Goal: Ask a question: Seek information or help from site administrators or community

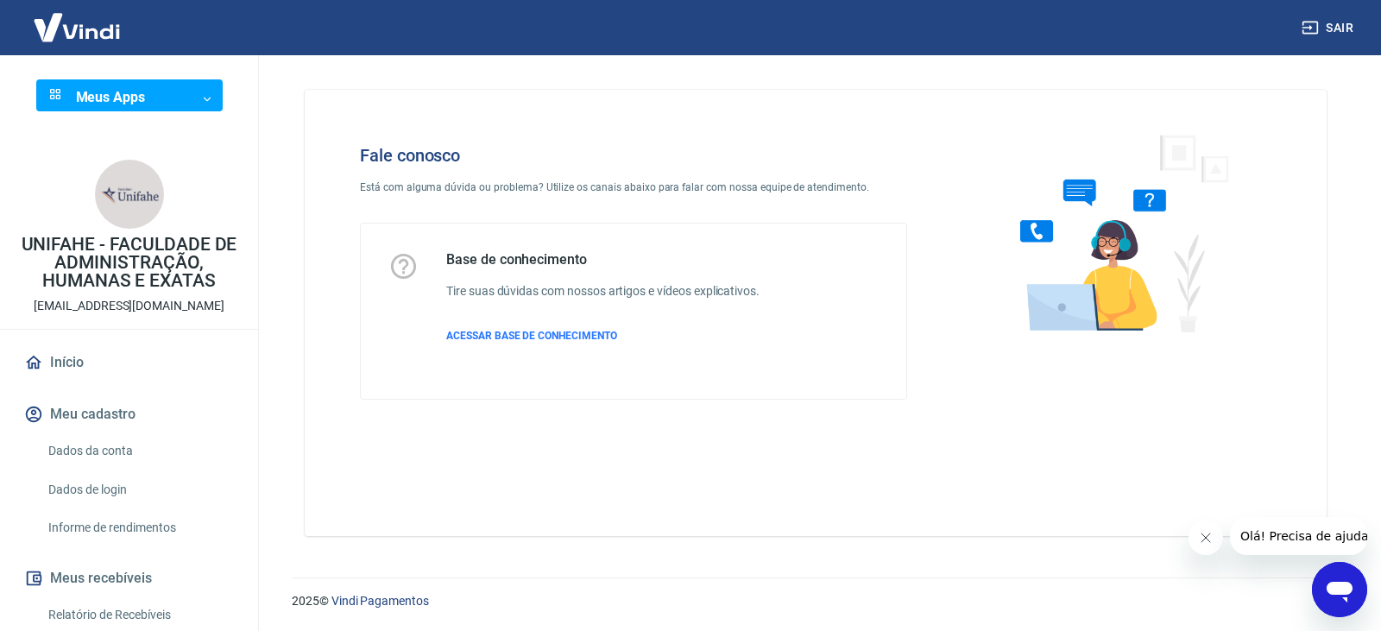
click at [1342, 586] on icon "Abrir janela de mensagens" at bounding box center [1340, 592] width 26 height 21
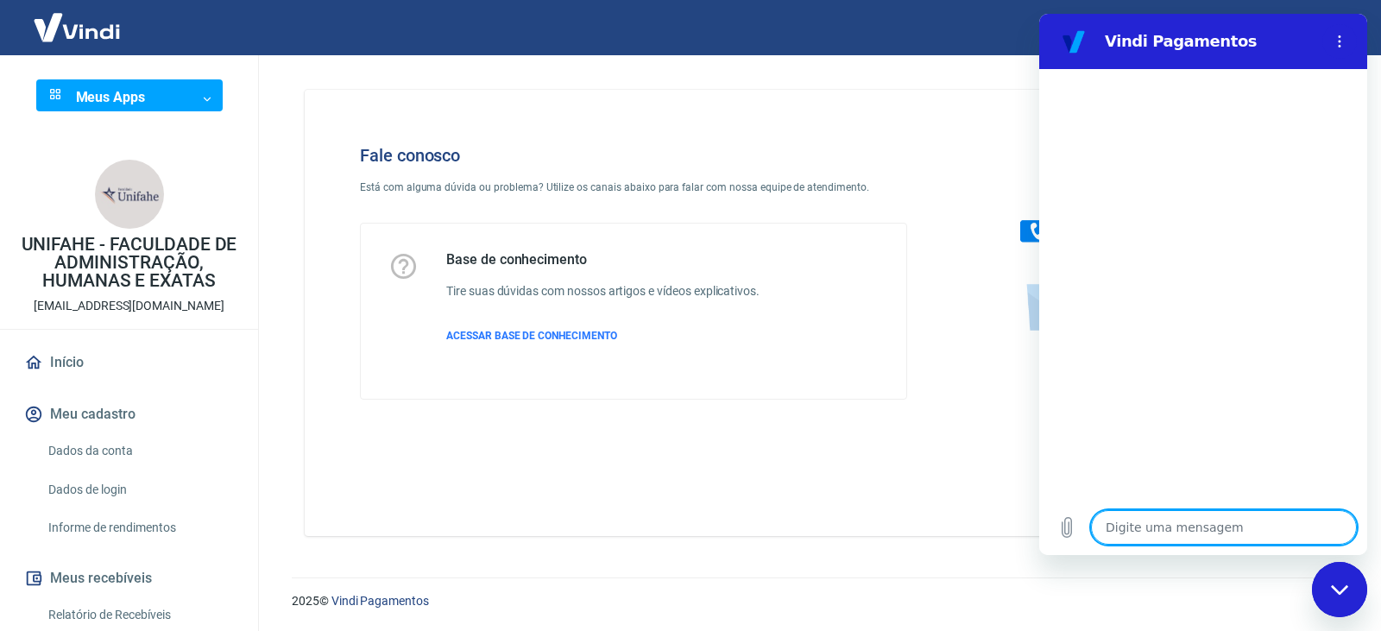
type textarea "B"
type textarea "x"
type textarea "Bo"
type textarea "x"
type textarea "Boa"
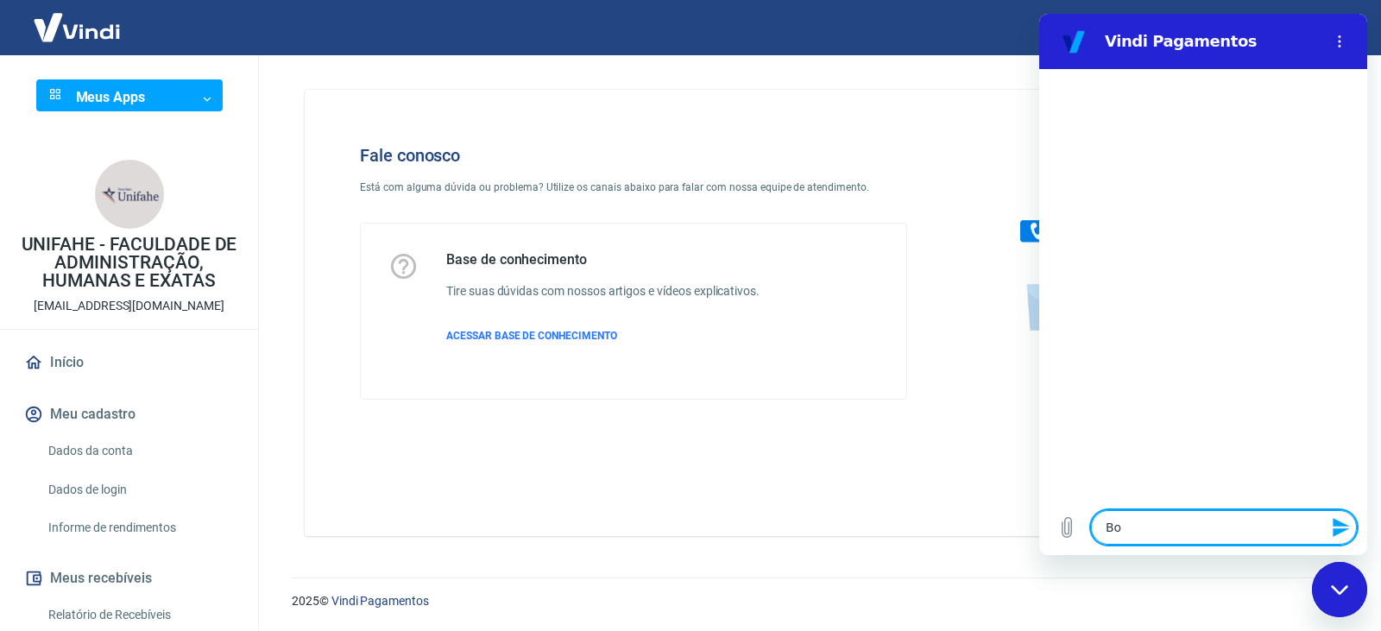
type textarea "x"
type textarea "Boa"
type textarea "x"
type textarea "Boa t"
type textarea "x"
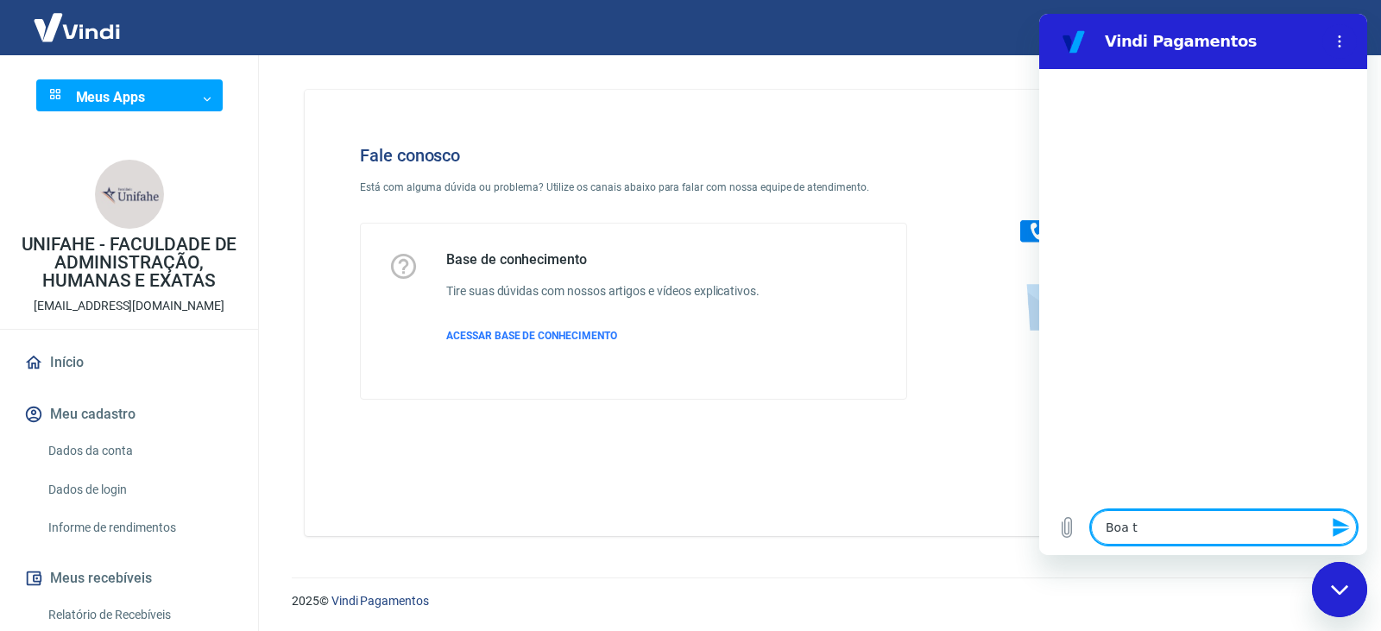
type textarea "Boa ta"
type textarea "x"
type textarea "Boa tar"
type textarea "x"
type textarea "Boa tard"
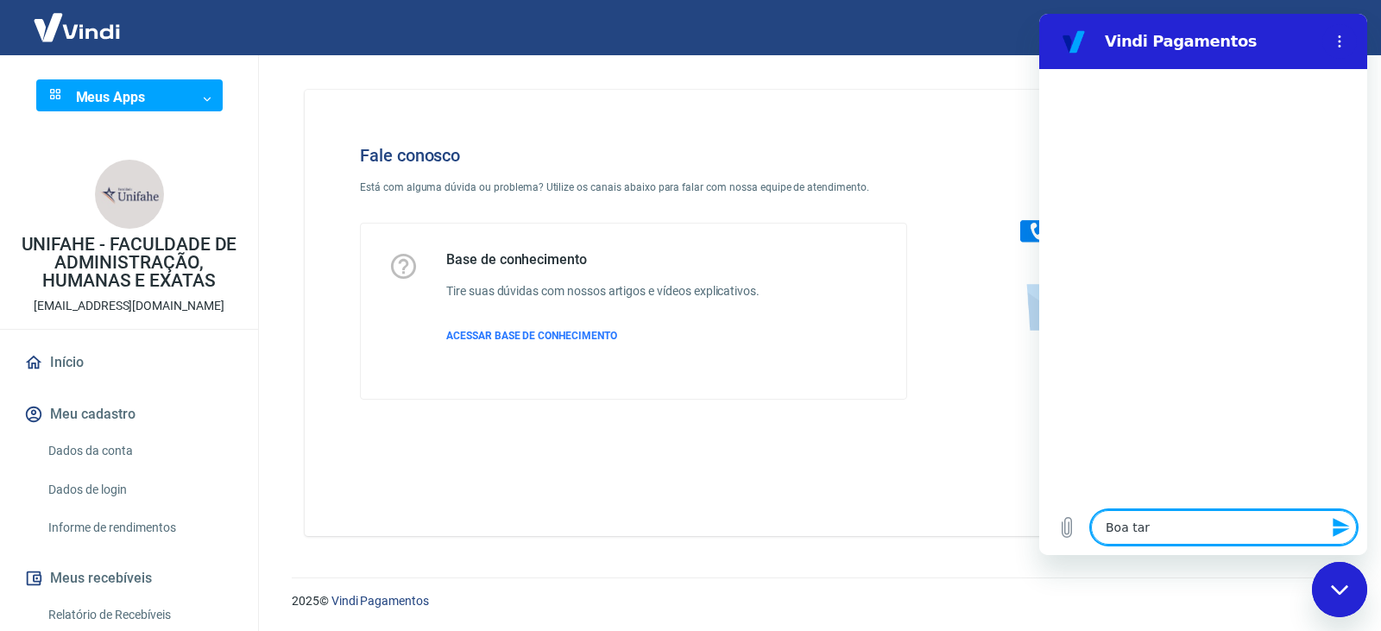
type textarea "x"
type textarea "Boa tarde"
type textarea "x"
type textarea "Boa tarde,"
type textarea "x"
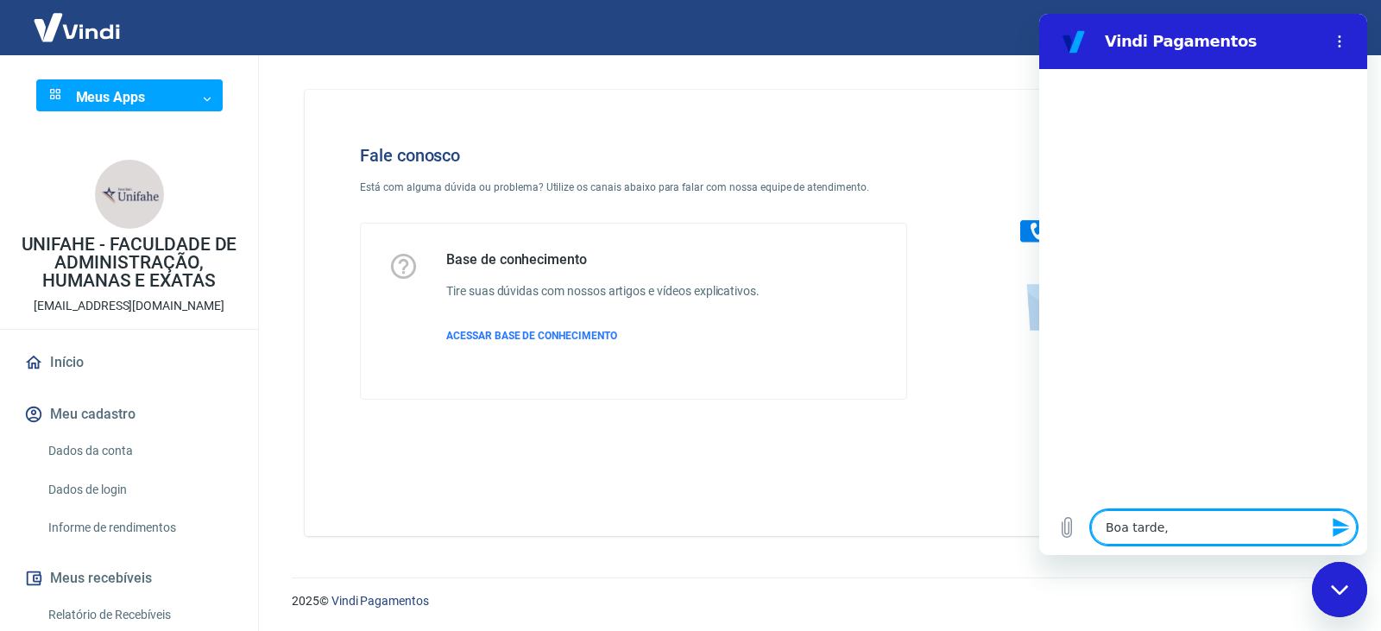
type textarea "Boa tarde,"
type textarea "x"
type textarea "Boa tarde, t"
type textarea "x"
type textarea "Boa tarde, tu"
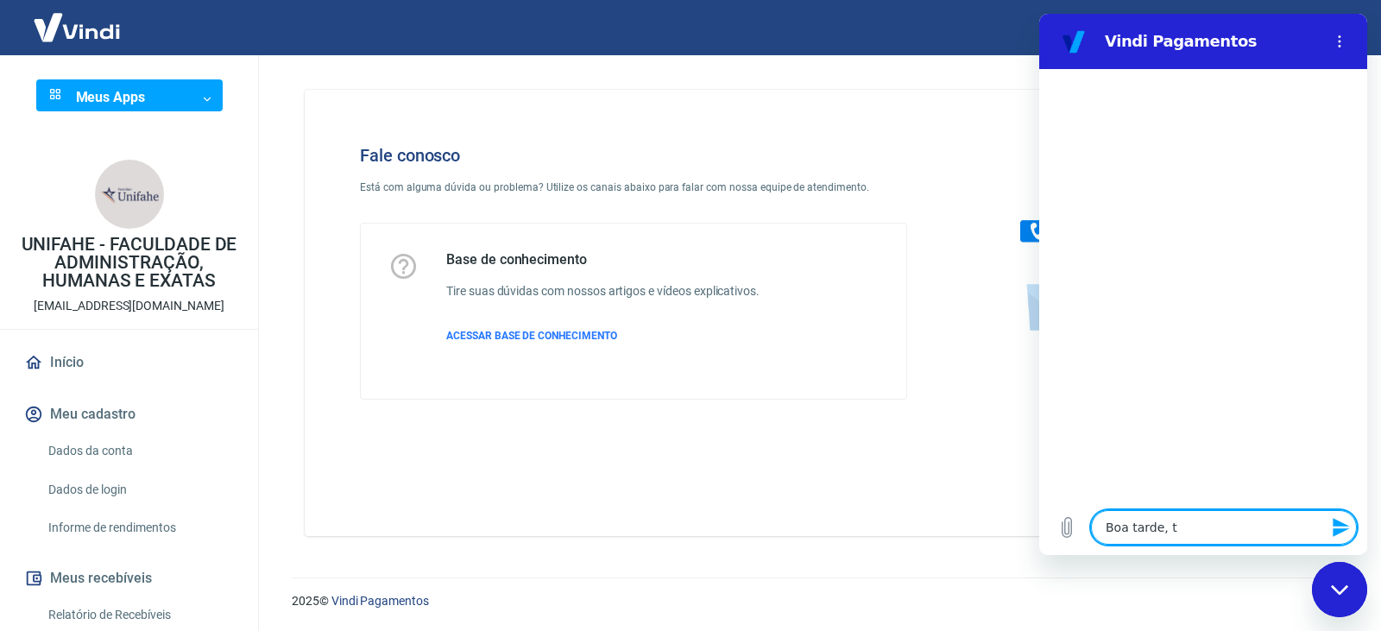
type textarea "x"
type textarea "Boa tarde, tud"
type textarea "x"
type textarea "Boa tarde, tudo"
type textarea "x"
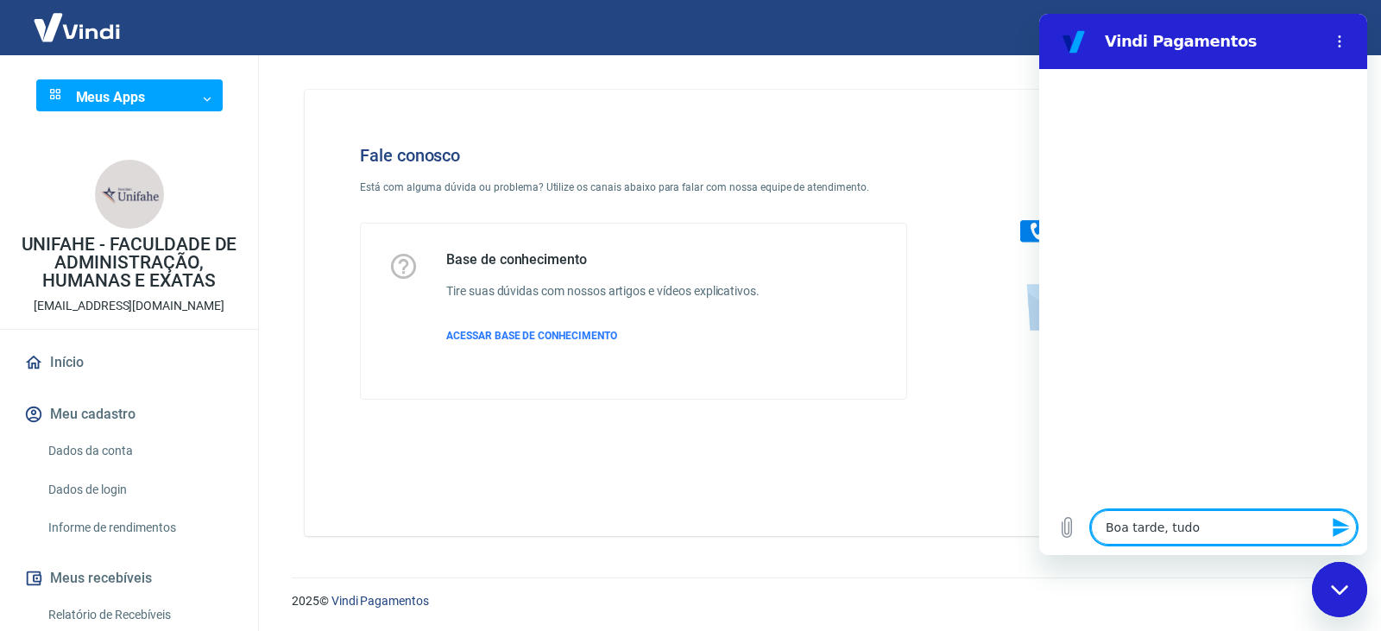
type textarea "Boa tarde, tudo"
type textarea "x"
type textarea "Boa tarde, tudo b"
type textarea "x"
type textarea "Boa tarde, tudo be"
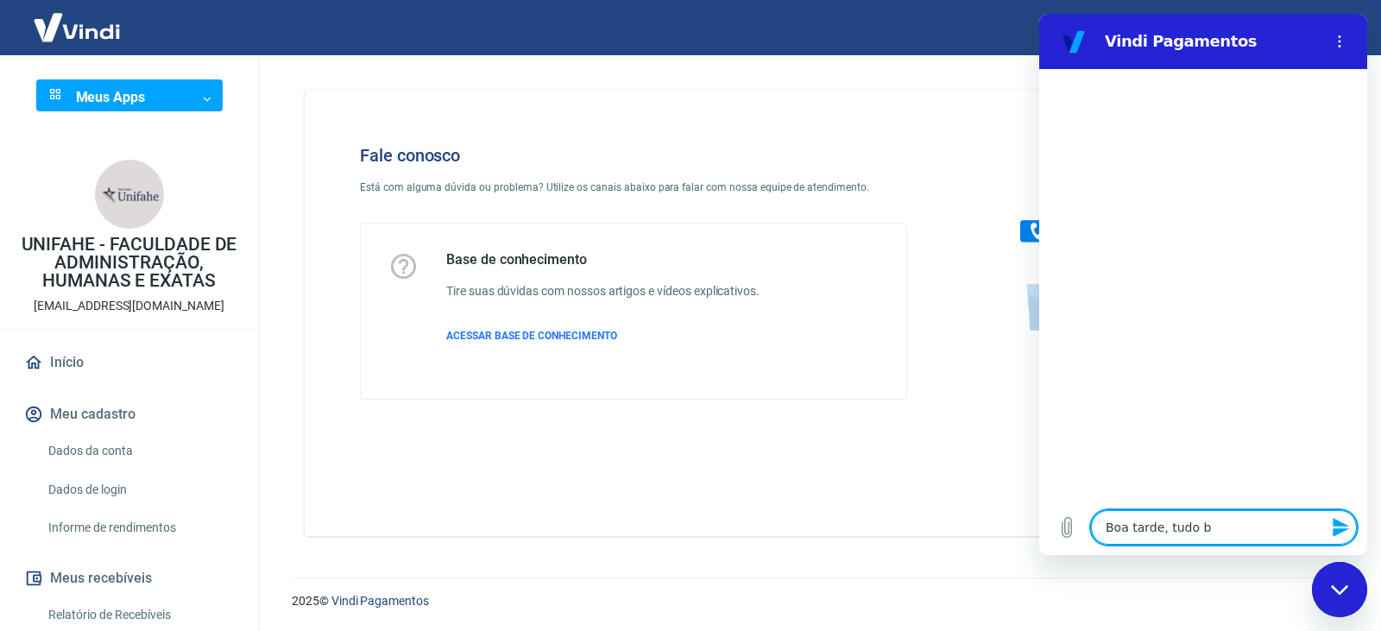
type textarea "x"
type textarea "Boa tarde, tudo bem"
type textarea "x"
type textarea "Boa tarde, tudo bem?"
type textarea "x"
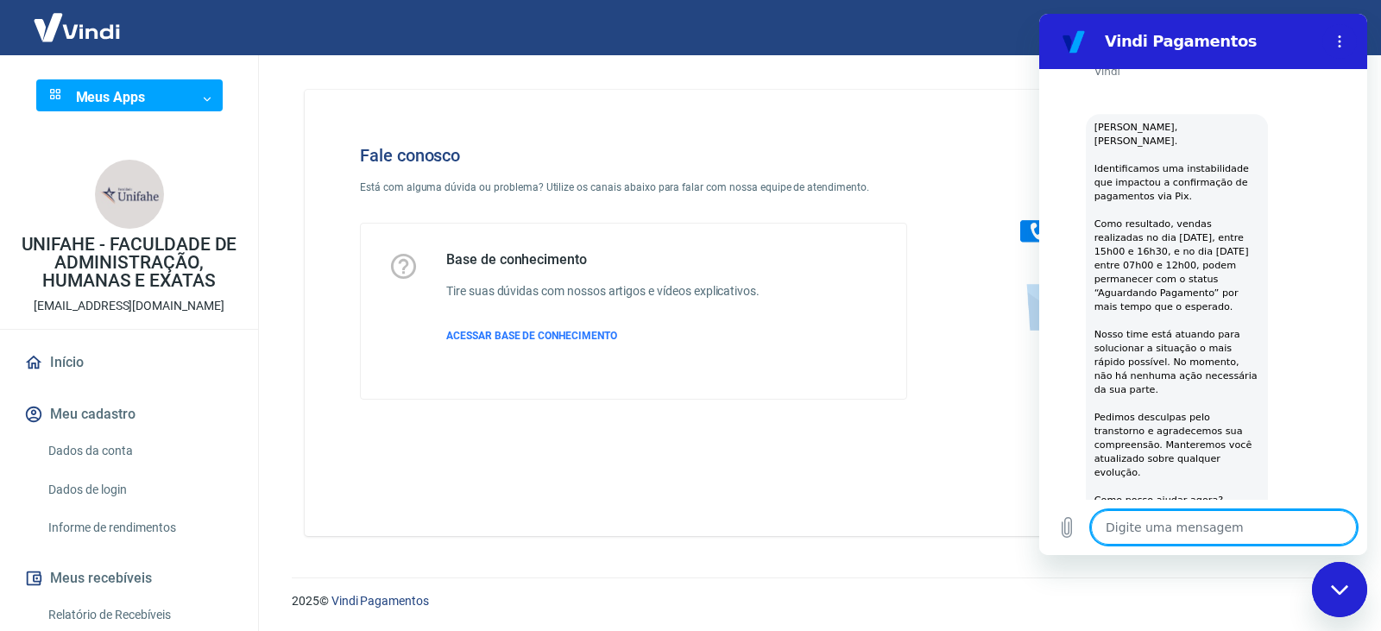
type textarea "x"
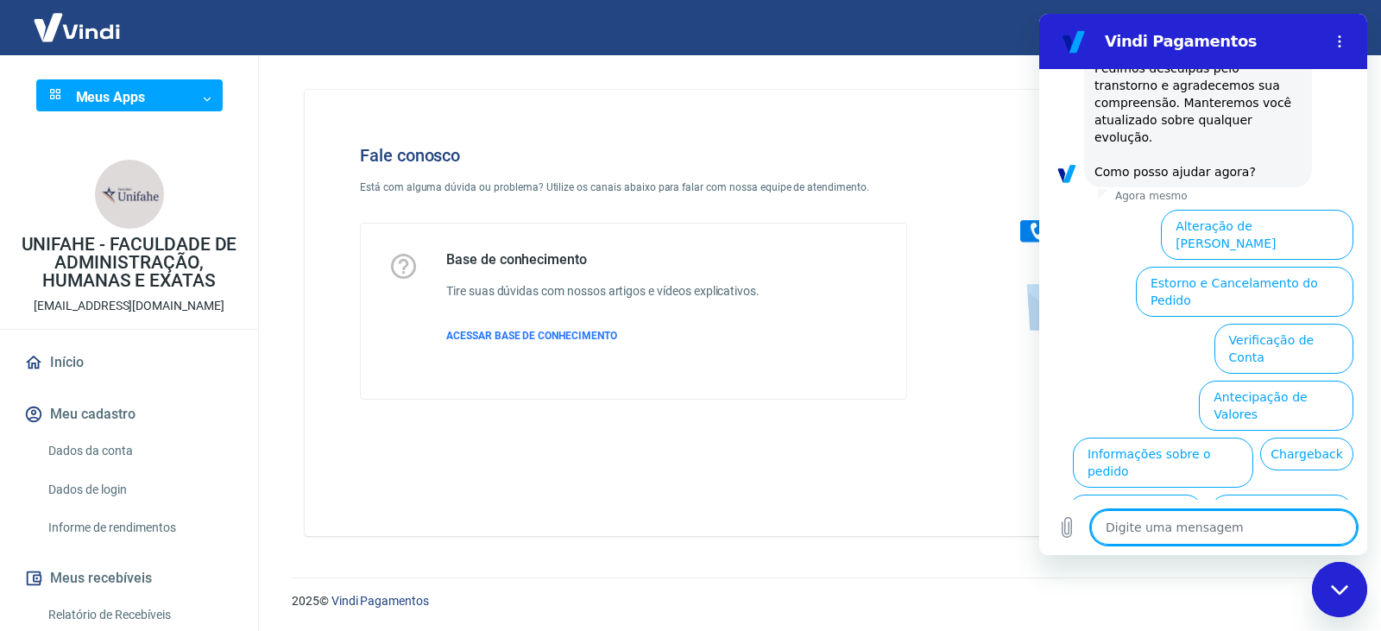
scroll to position [501, 0]
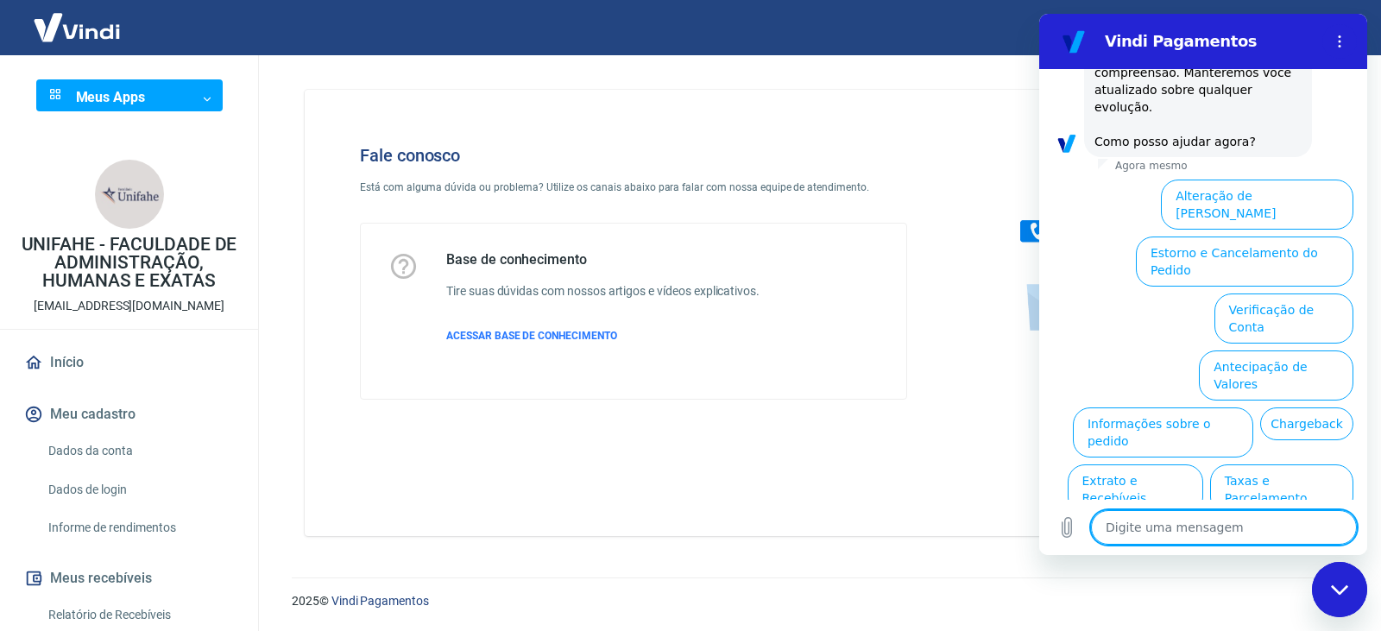
type textarea "b"
type textarea "x"
type textarea "ba"
type textarea "x"
type textarea "bai"
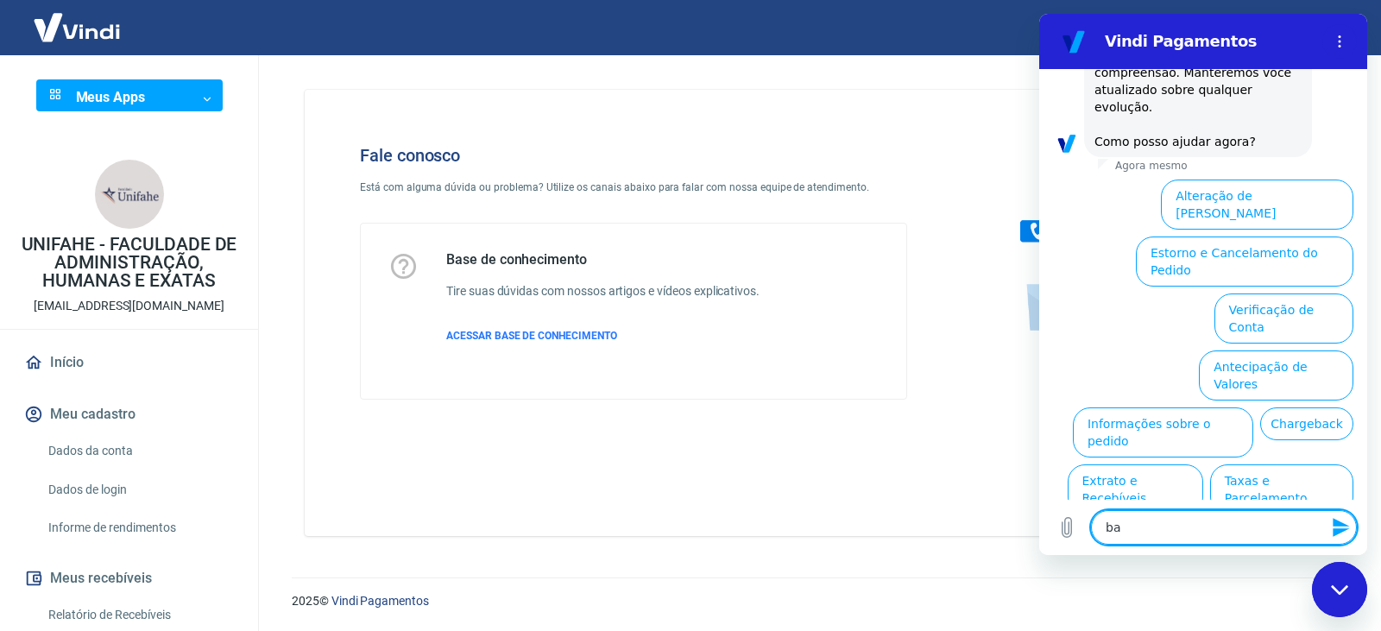
type textarea "x"
type textarea "baix"
type textarea "x"
type textarea "baixa"
type textarea "x"
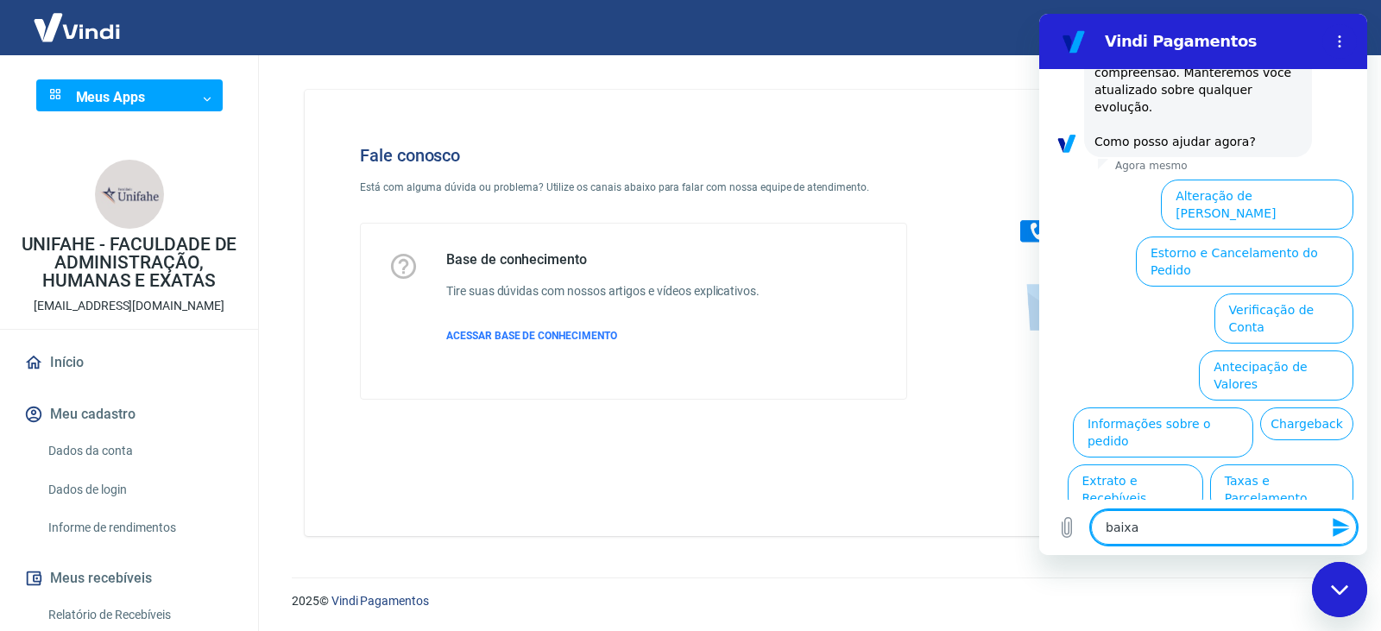
type textarea "baixa"
type textarea "x"
type textarea "baixa d"
type textarea "x"
type textarea "baixa de"
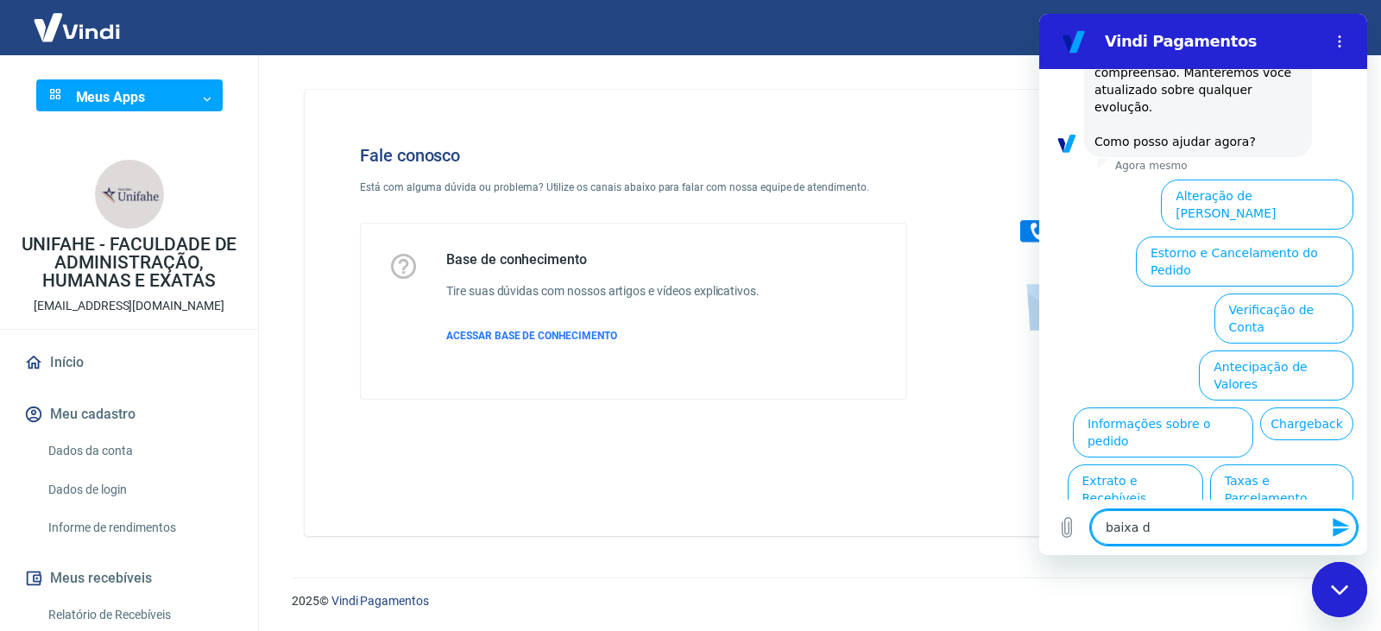
type textarea "x"
type textarea "baixa de"
type textarea "x"
type textarea "baixa de p"
type textarea "x"
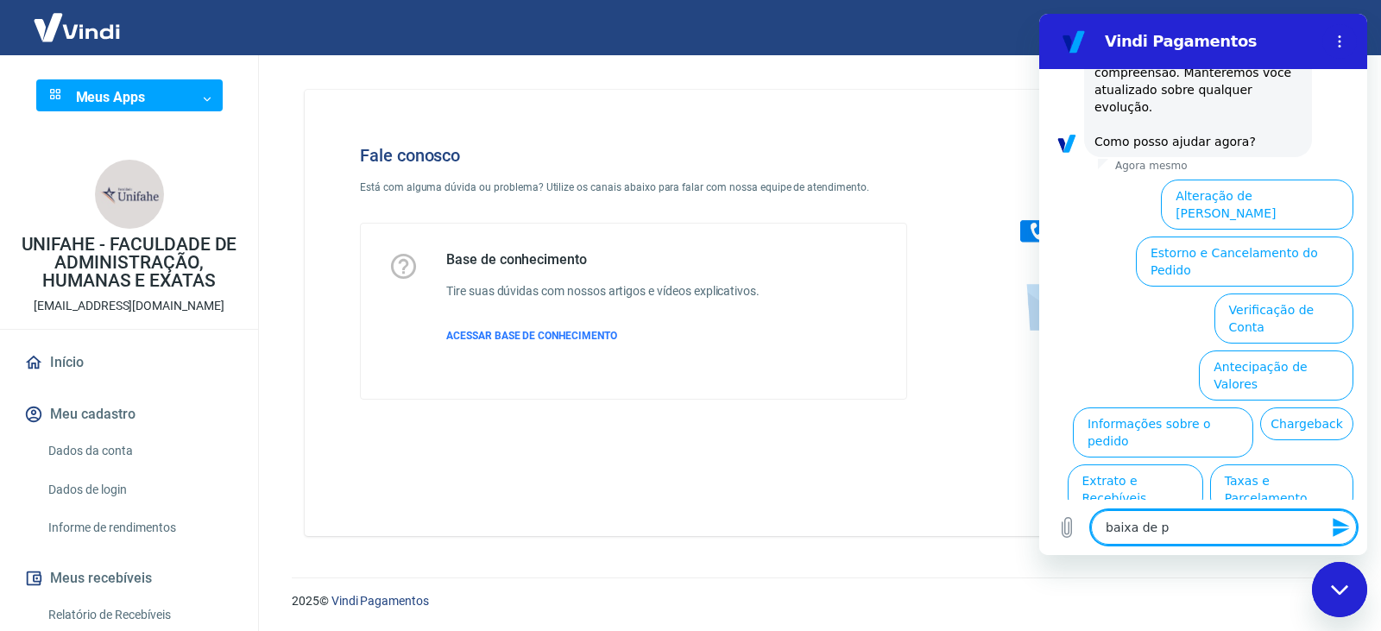
type textarea "baixa de pa"
type textarea "x"
type textarea "baixa de pag"
type textarea "x"
type textarea "baixa de paga"
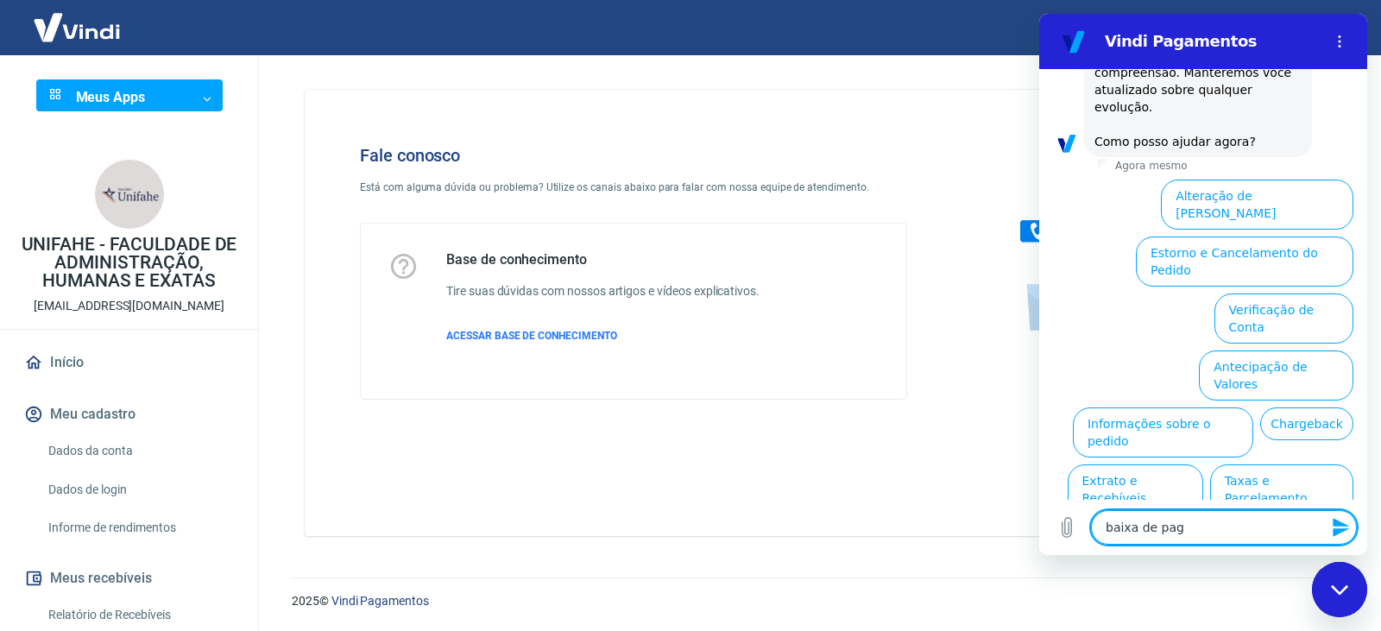
type textarea "x"
type textarea "baixa de pagam"
type textarea "x"
type textarea "baixa de pagame"
type textarea "x"
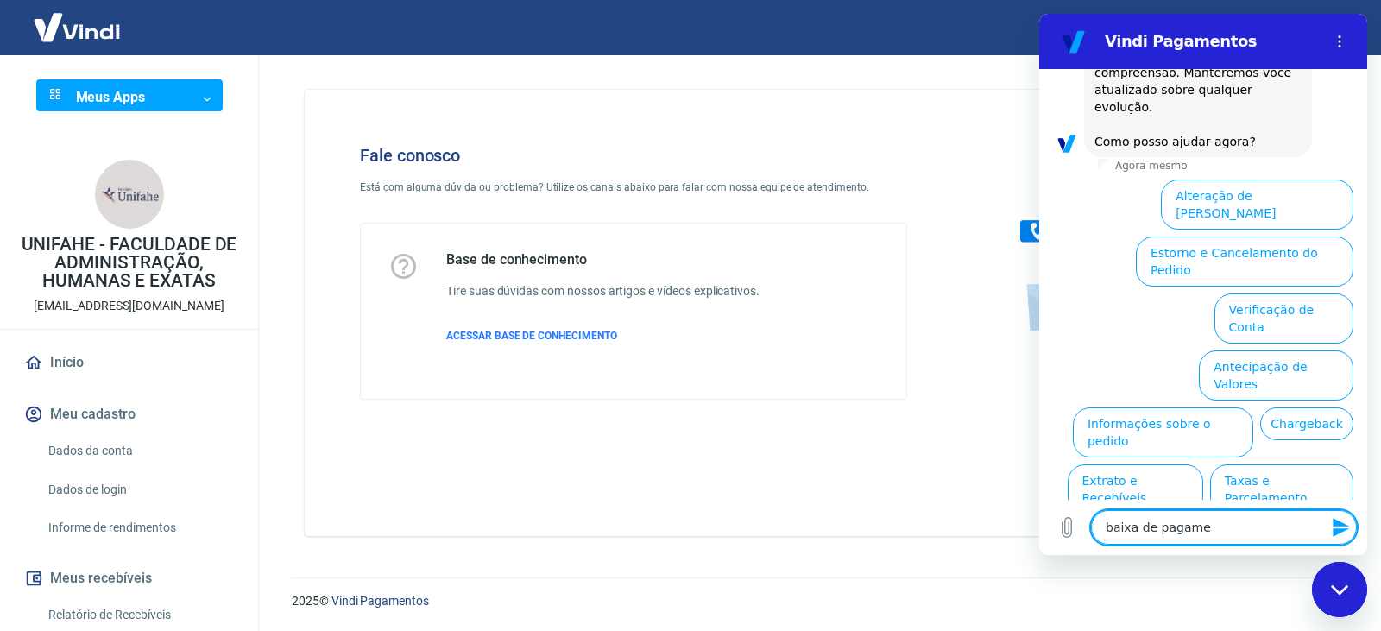
type textarea "baixa de pagamen"
type textarea "x"
type textarea "baixa de pagament"
type textarea "x"
type textarea "baixa de pagamento"
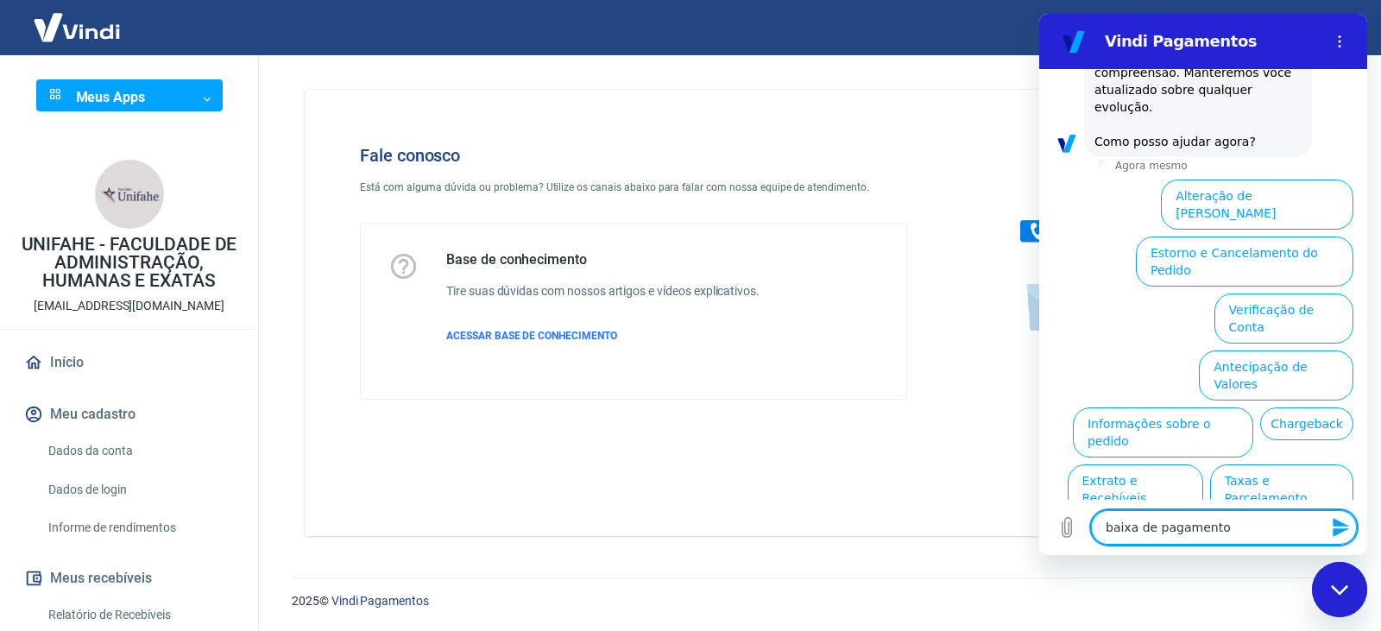
type textarea "x"
type textarea "baixa de pagamentos"
type textarea "x"
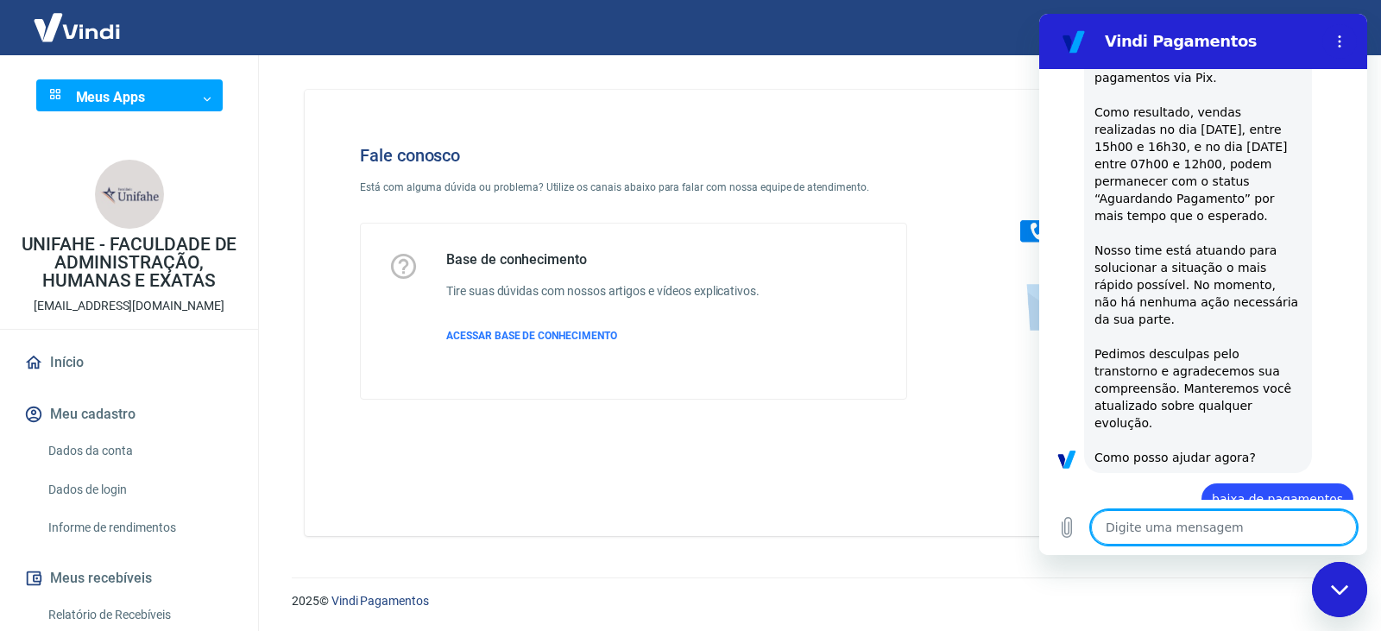
type textarea "x"
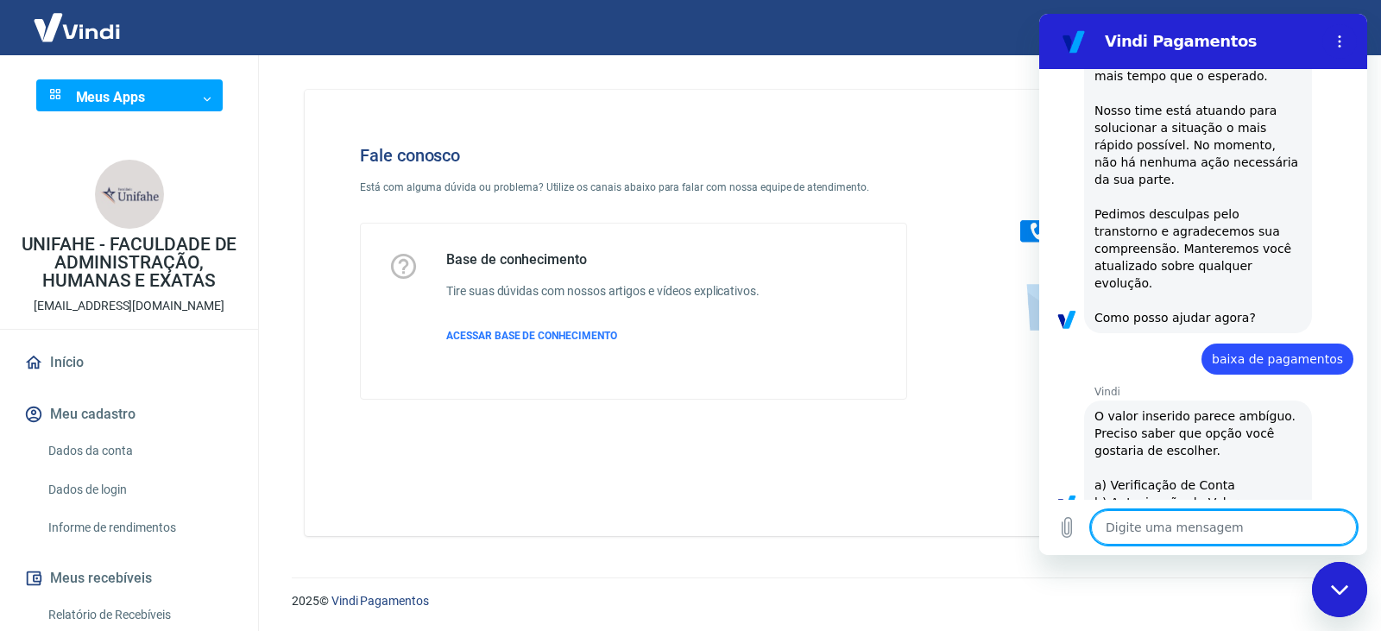
scroll to position [328, 0]
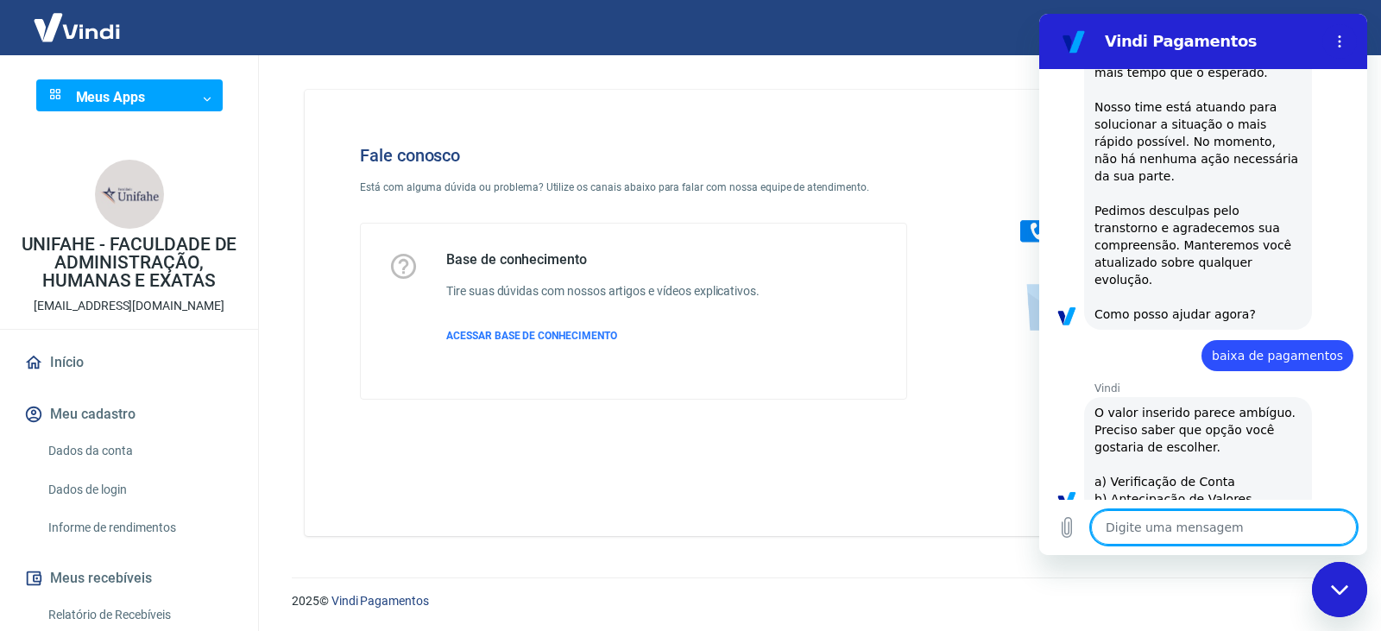
type textarea "v"
type textarea "x"
type textarea "ve"
type textarea "x"
type textarea "ver"
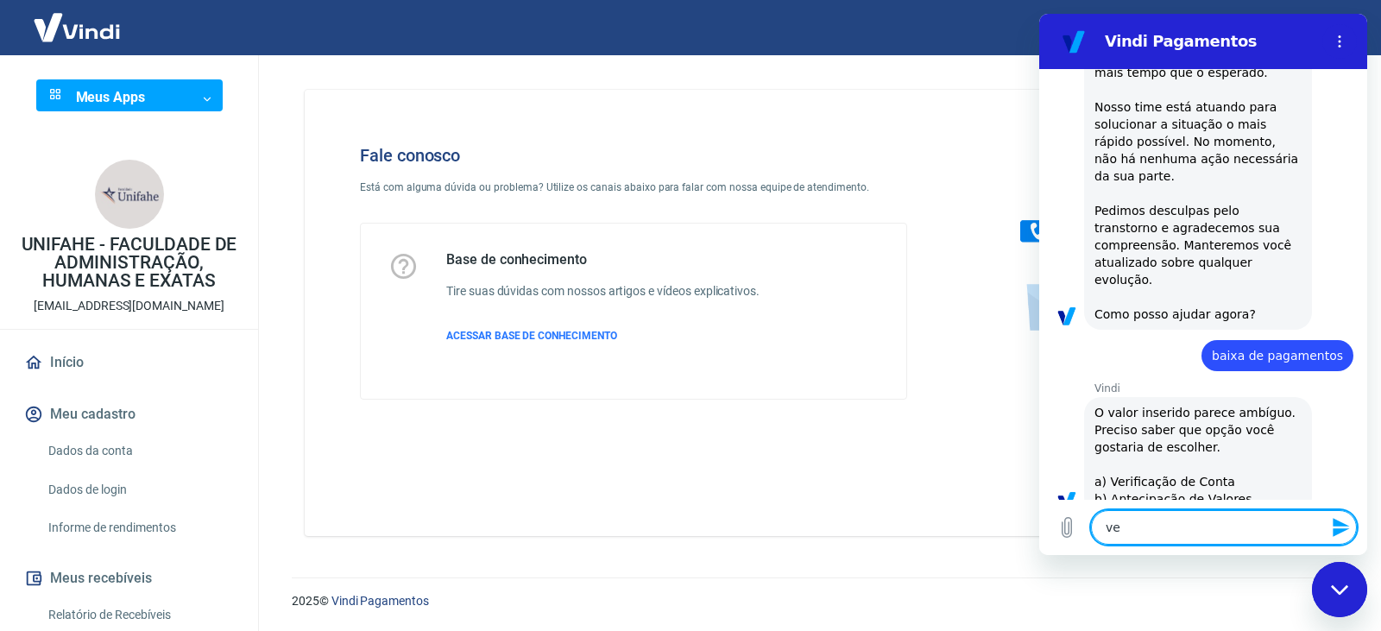
type textarea "x"
type textarea "veri"
type textarea "x"
type textarea "verif"
type textarea "x"
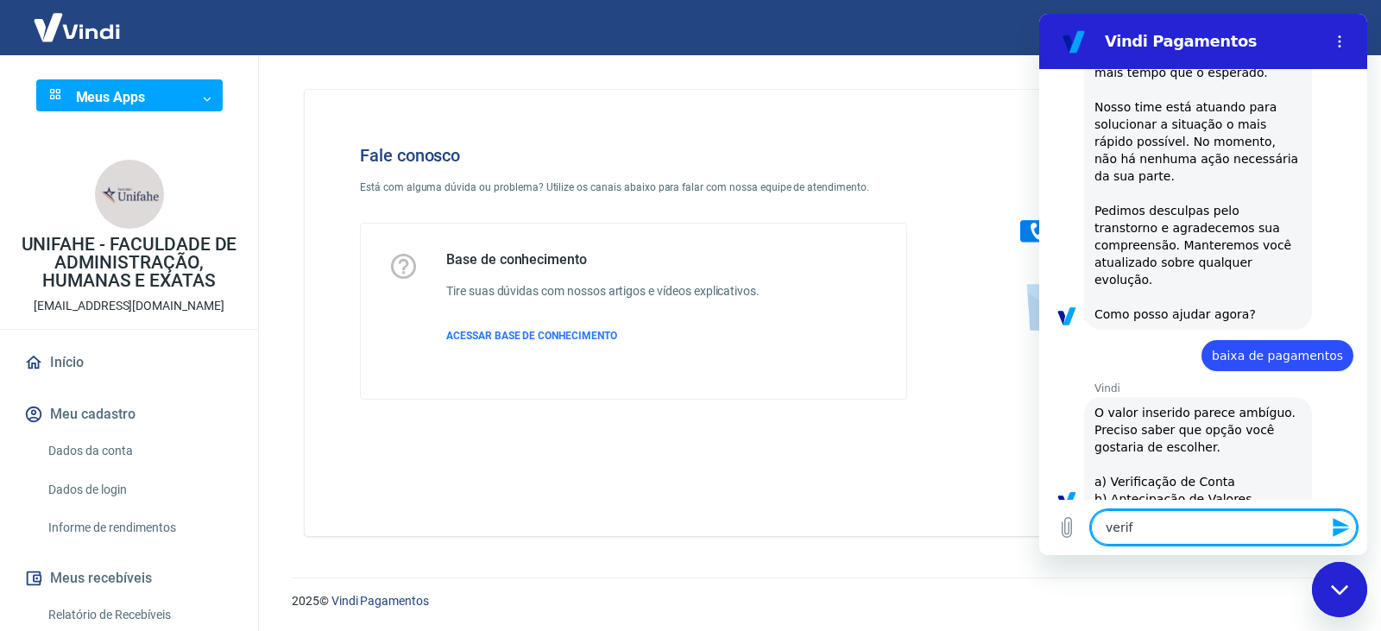
type textarea "verifi"
type textarea "x"
type textarea "verific"
type textarea "x"
type textarea "verifica"
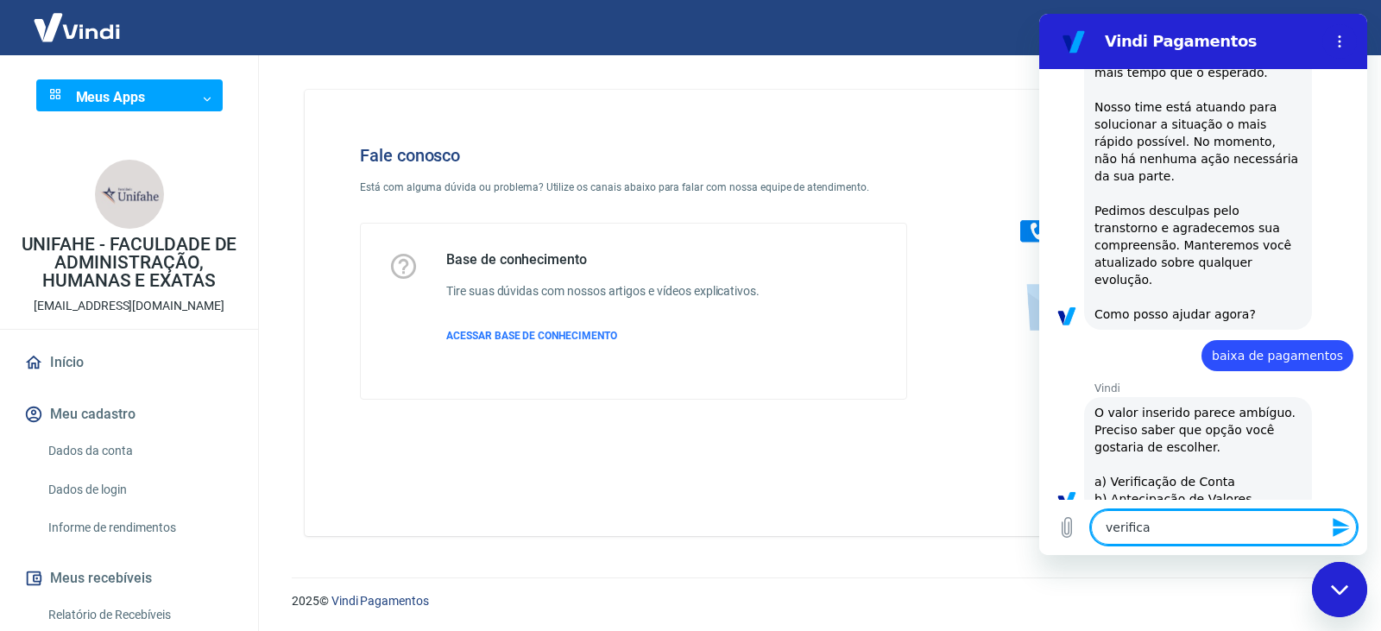
type textarea "x"
type textarea "verificaç"
type textarea "x"
type textarea "verificaçã"
type textarea "x"
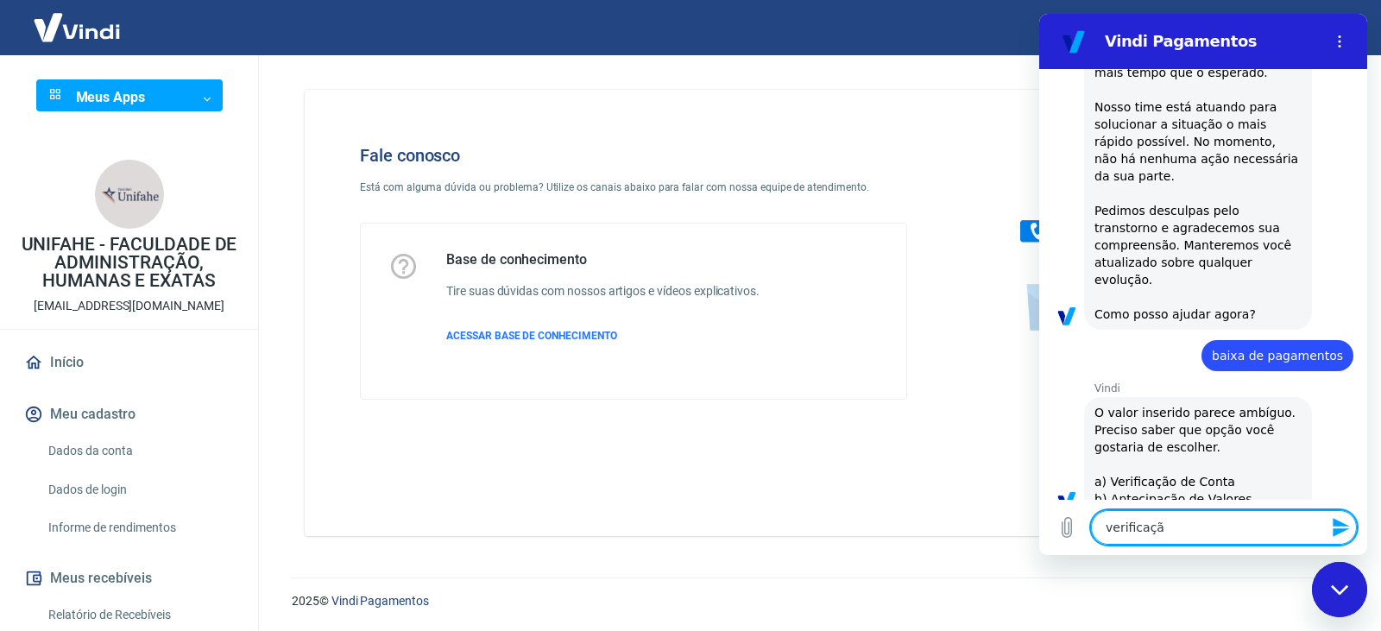
type textarea "verificação"
type textarea "x"
type textarea "verificaçãoi"
type textarea "x"
type textarea "verificaçãoi"
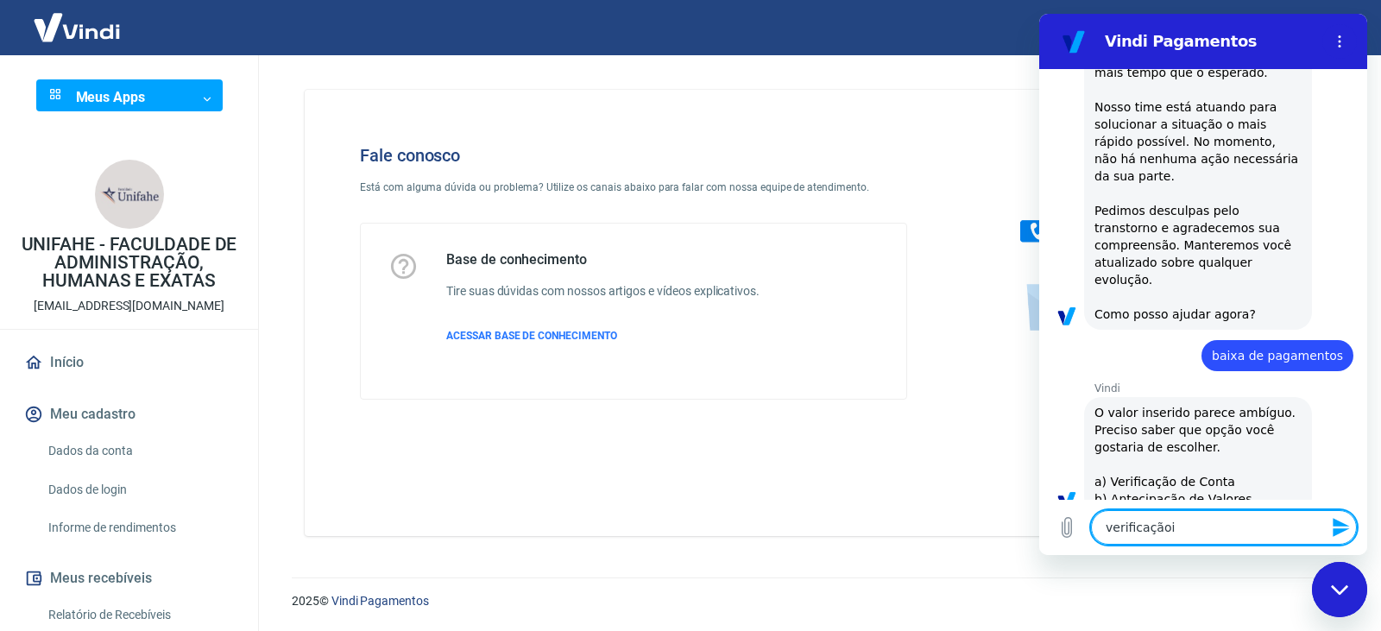
type textarea "x"
type textarea "verificaçãoi"
type textarea "x"
type textarea "verificação"
type textarea "x"
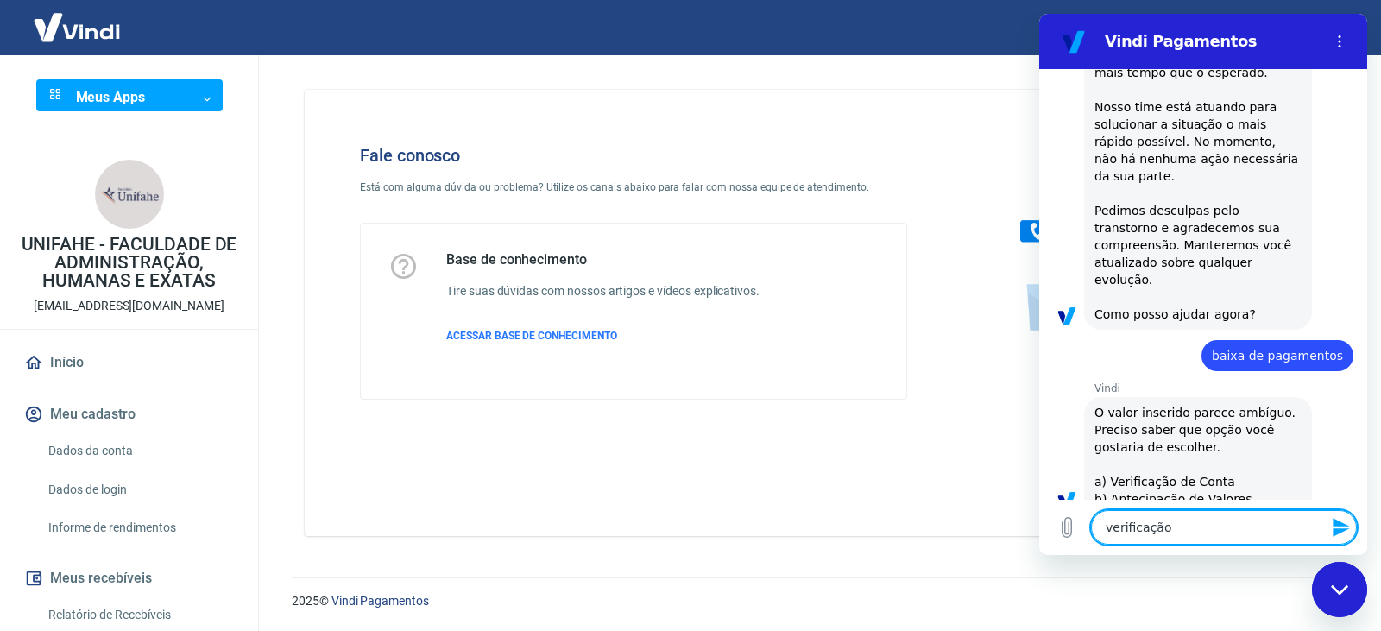
type textarea "verificação"
type textarea "x"
type textarea "verificação d"
type textarea "x"
type textarea "verificação de"
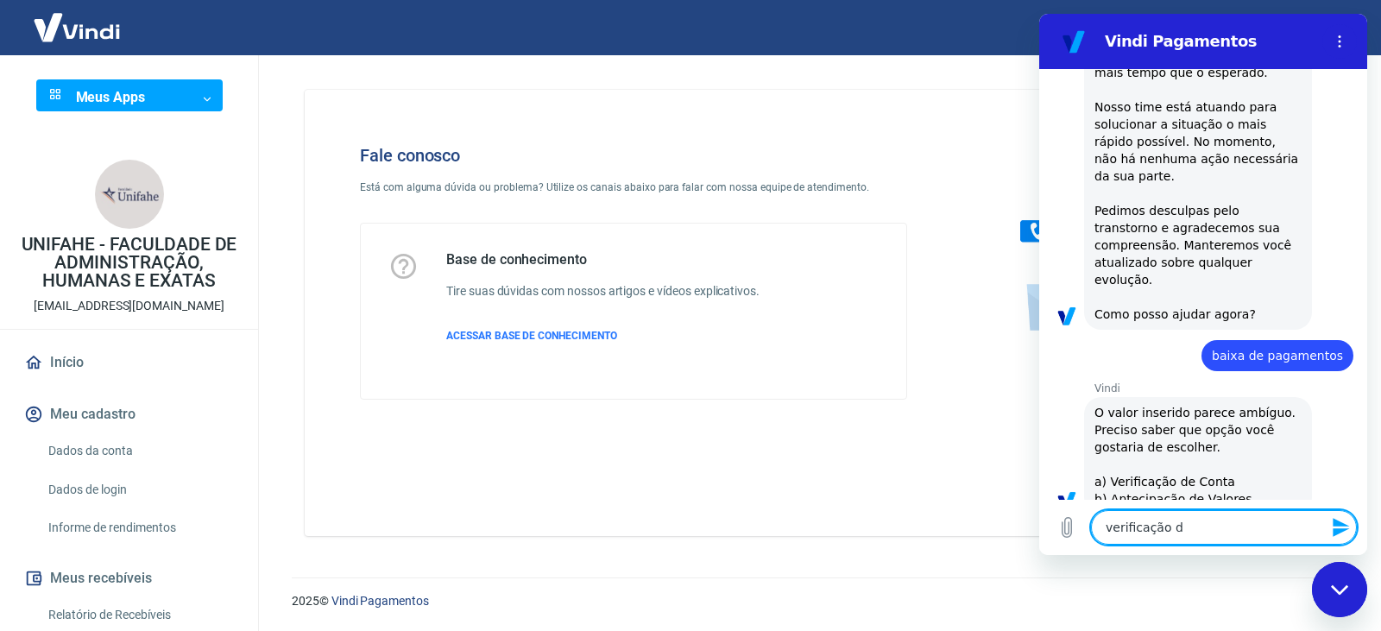
type textarea "x"
type textarea "verificação de"
type textarea "x"
type textarea "verificação de c"
type textarea "x"
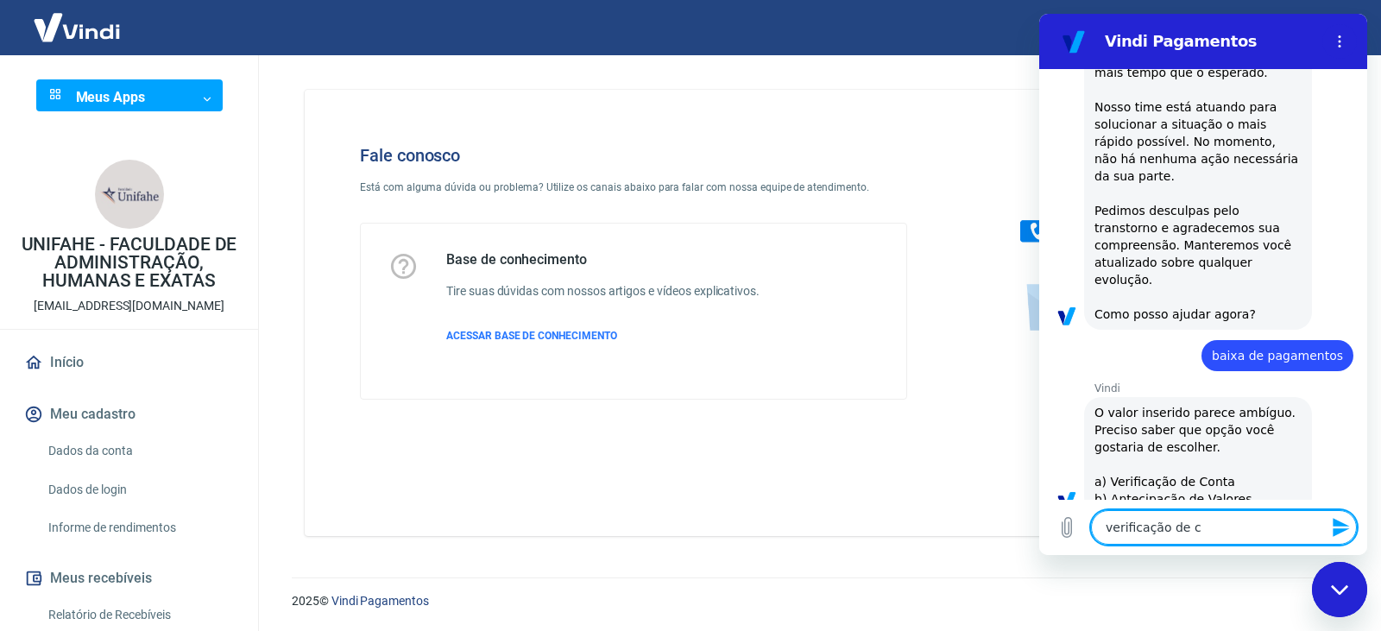
type textarea "verificação de co"
type textarea "x"
type textarea "verificação de con"
type textarea "x"
type textarea "verificação de cont"
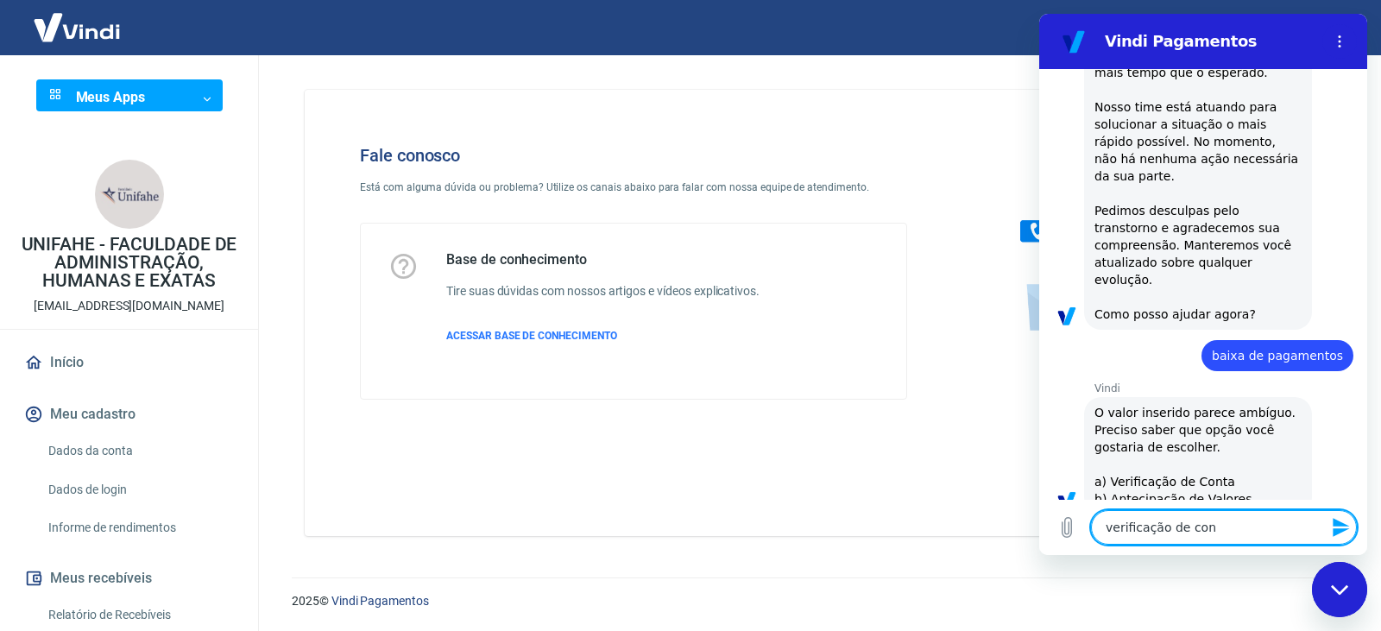
type textarea "x"
type textarea "verificação de conta"
type textarea "x"
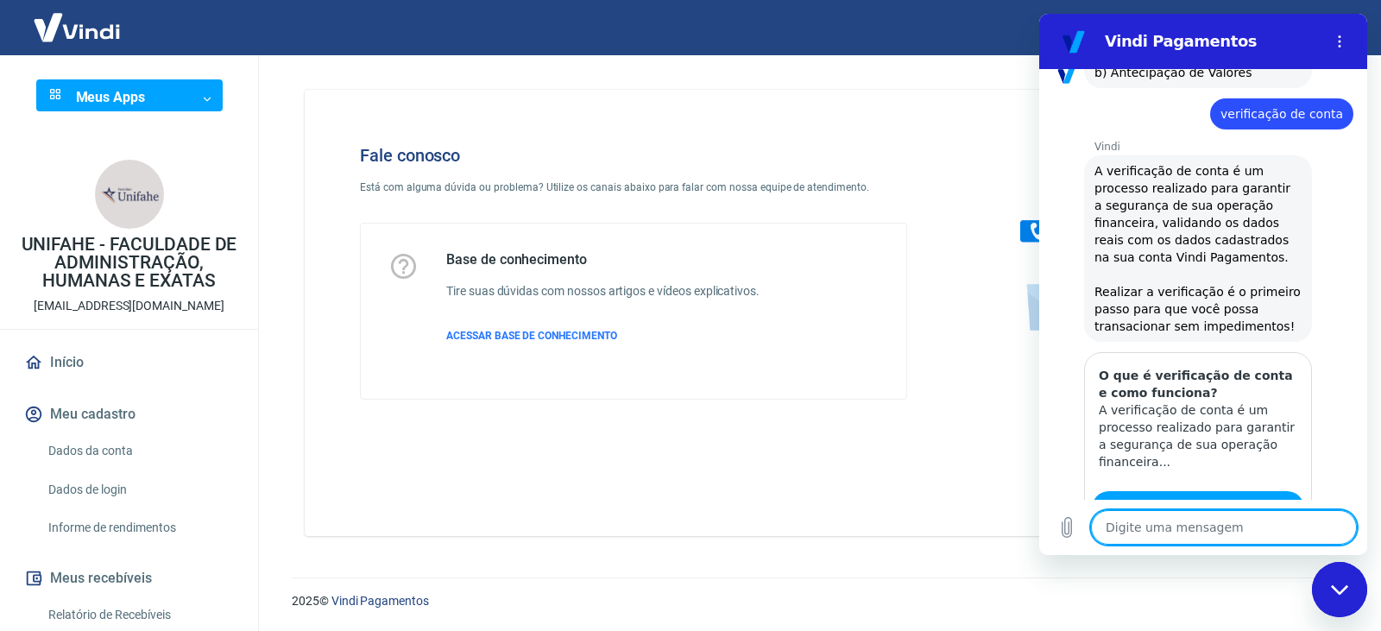
type textarea "x"
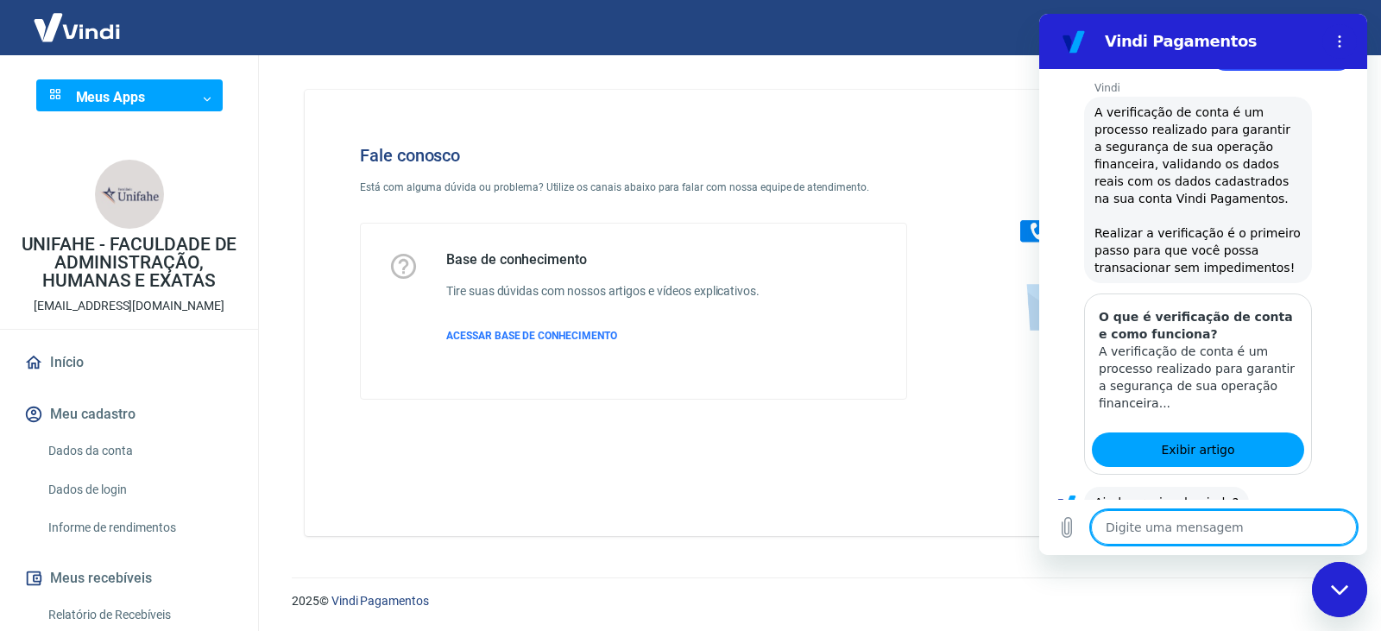
scroll to position [857, 0]
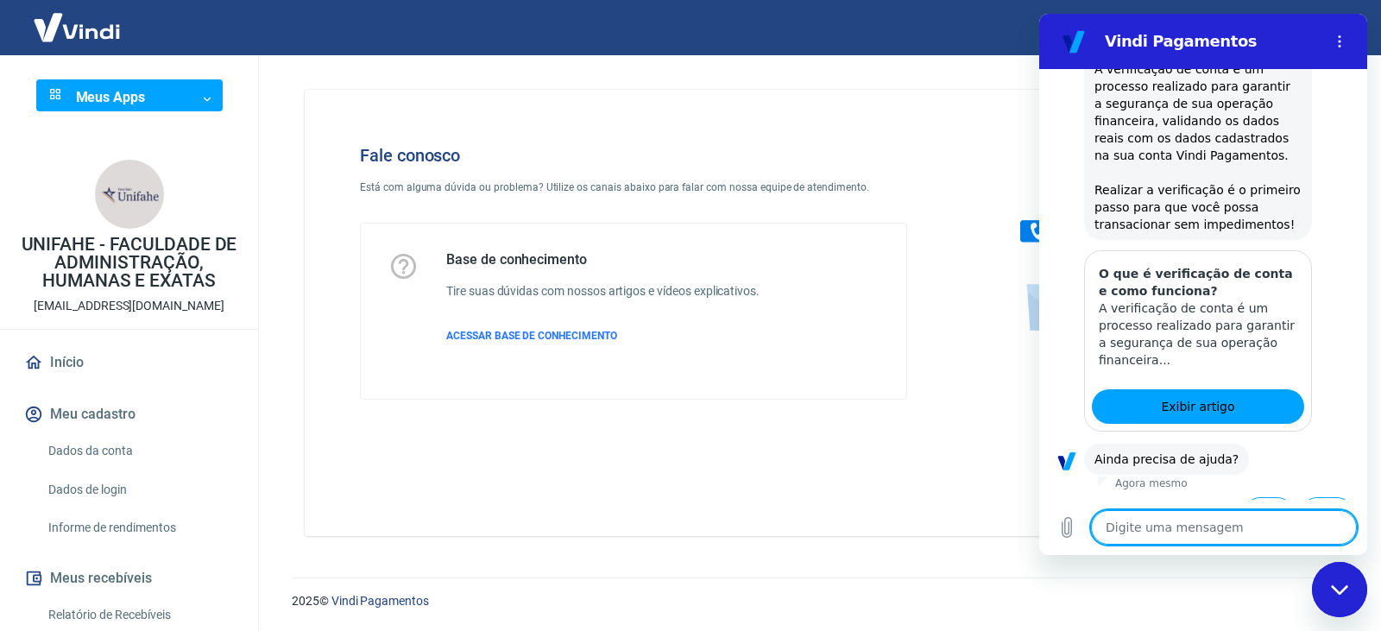
type textarea "S"
type textarea "x"
type textarea "Si"
type textarea "x"
type textarea "Sim"
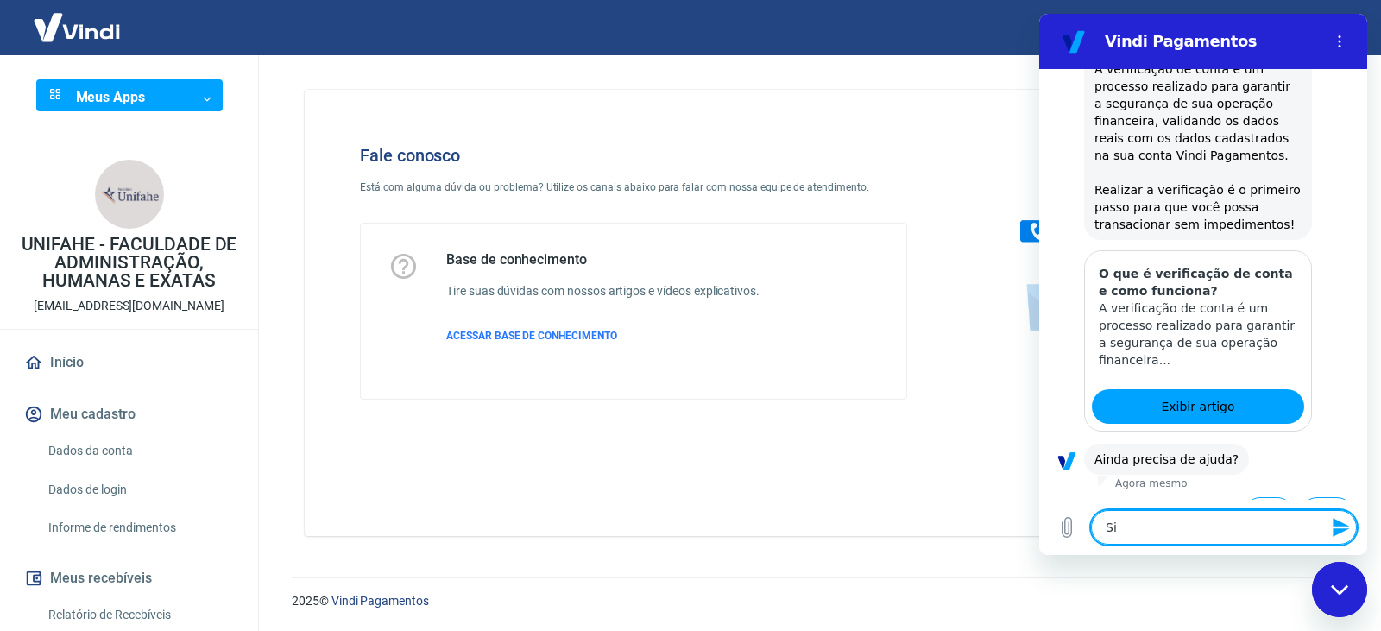
type textarea "x"
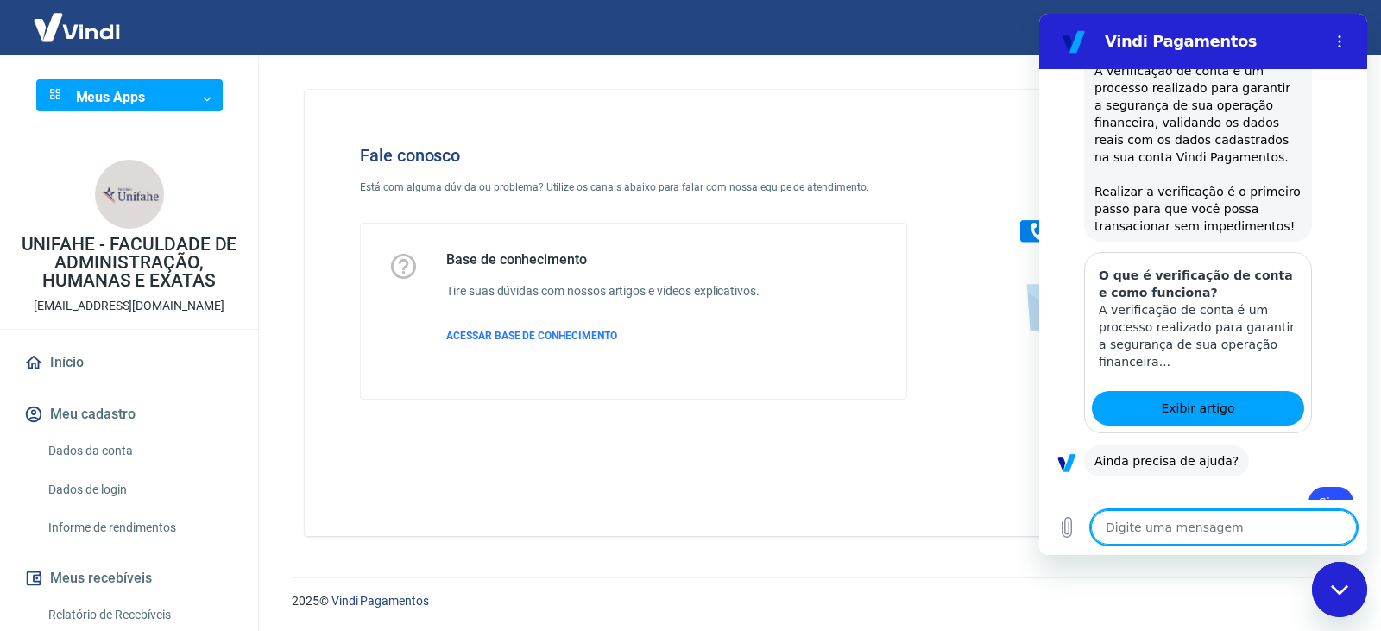
scroll to position [858, 0]
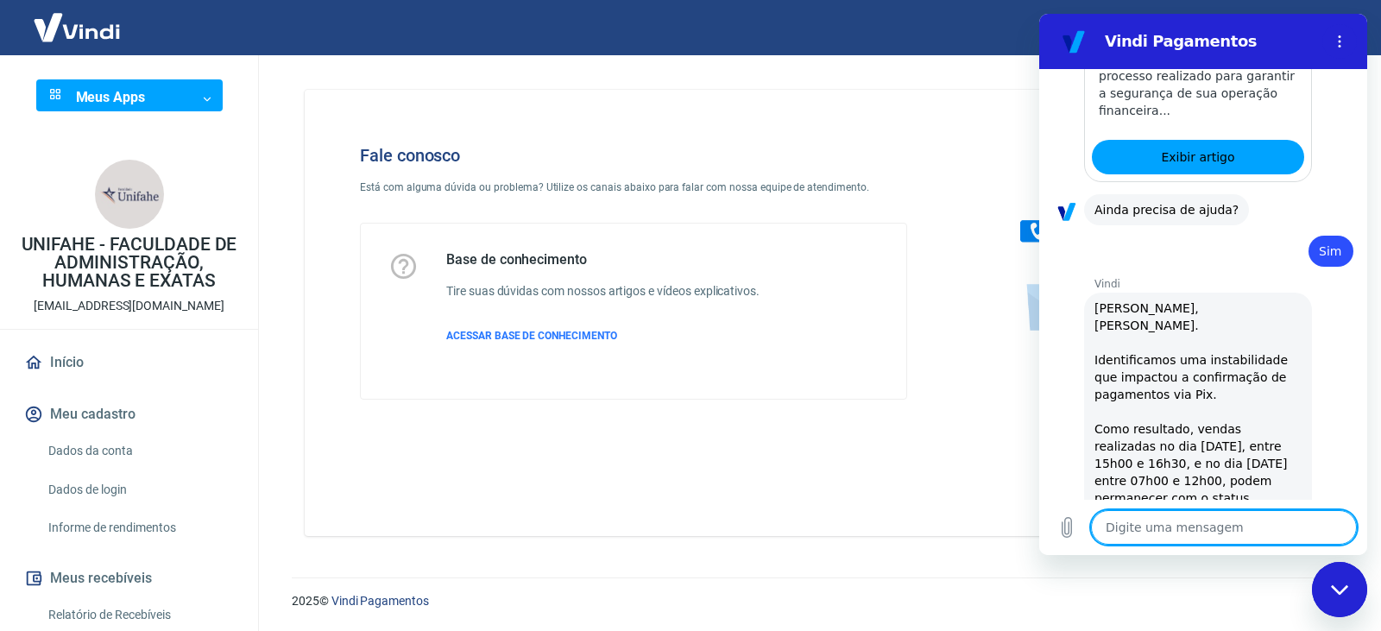
type textarea "x"
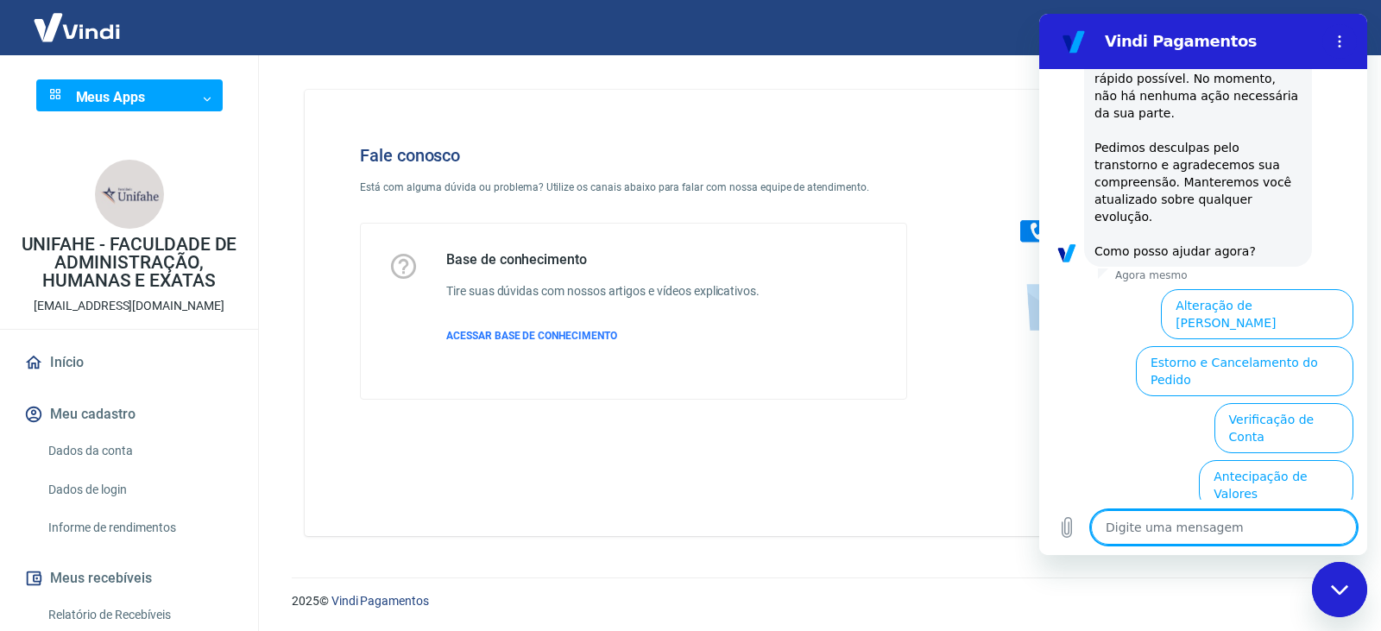
scroll to position [1704, 0]
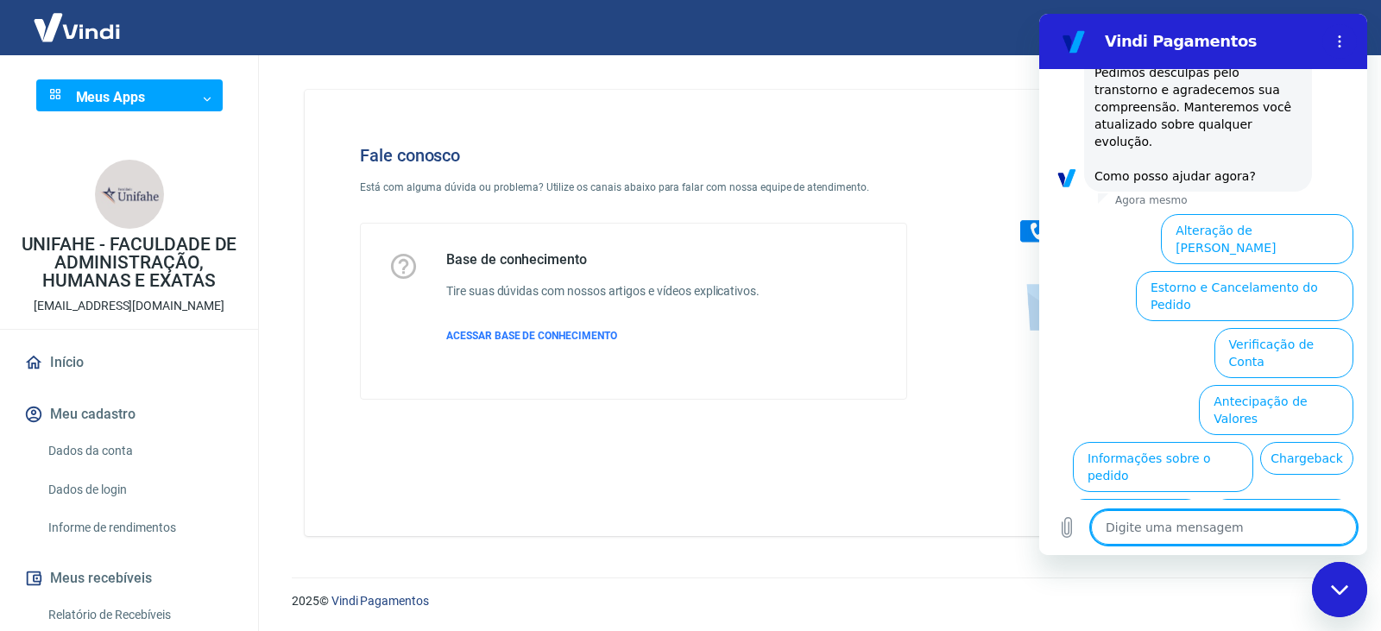
type textarea "f"
type textarea "x"
type textarea "fa"
type textarea "x"
type textarea "fal"
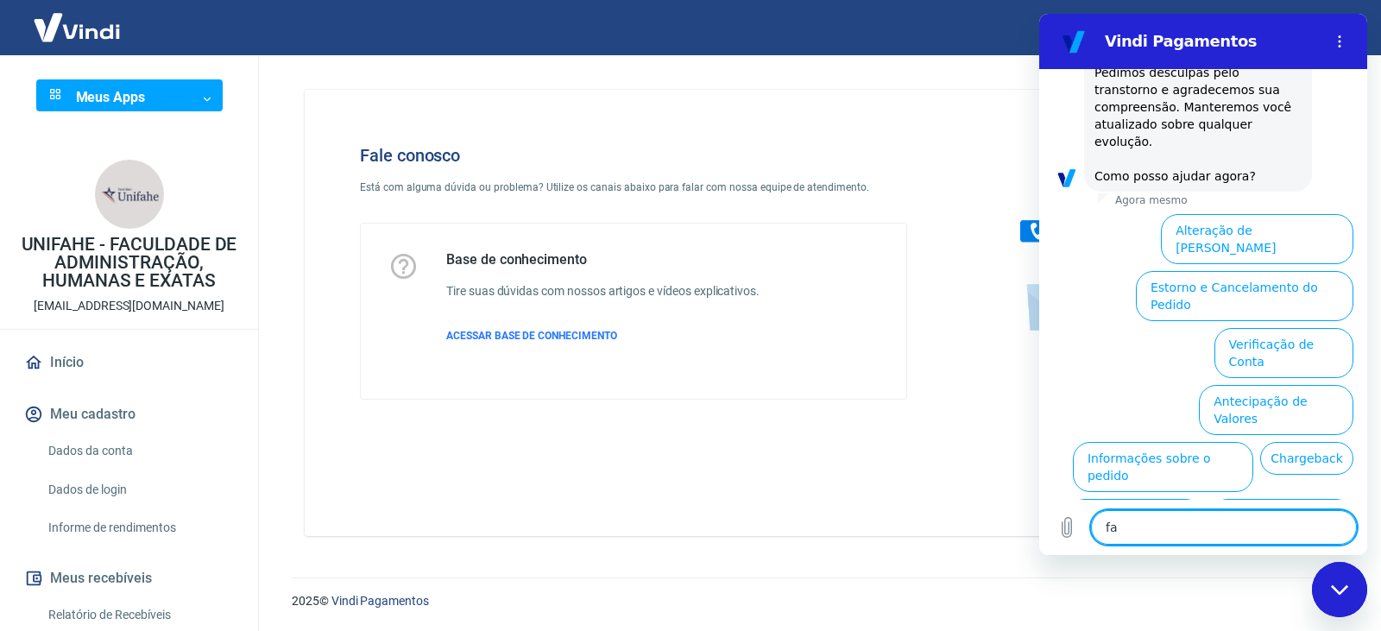
type textarea "x"
type textarea "fala"
type textarea "x"
type textarea "falar"
type textarea "x"
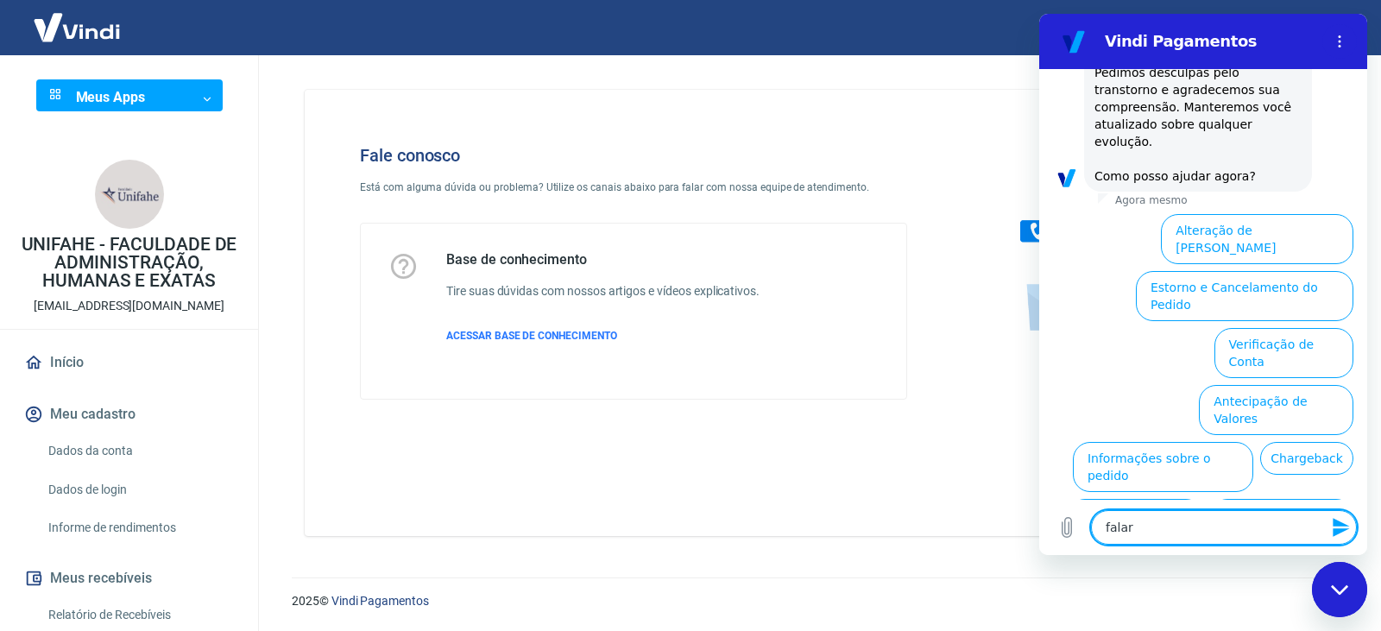
type textarea "falar"
type textarea "x"
type textarea "falar c"
type textarea "x"
type textarea "falar co"
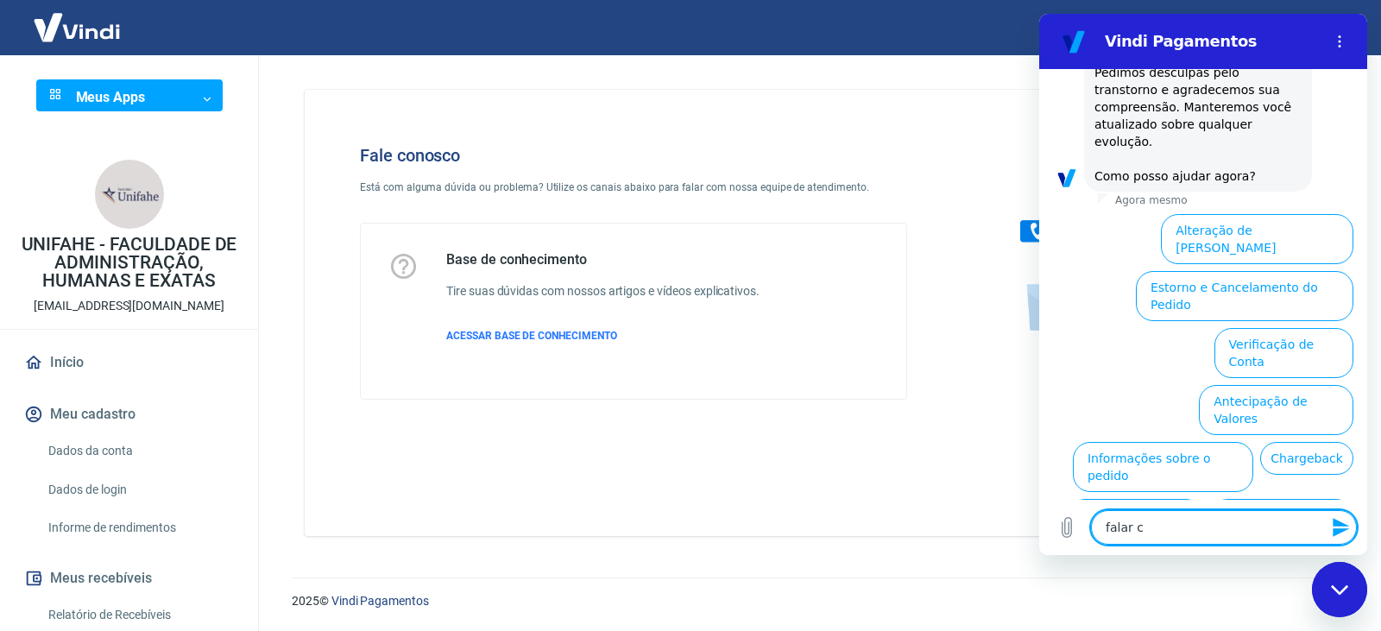
type textarea "x"
type textarea "falar com"
type textarea "x"
type textarea "falar com"
type textarea "x"
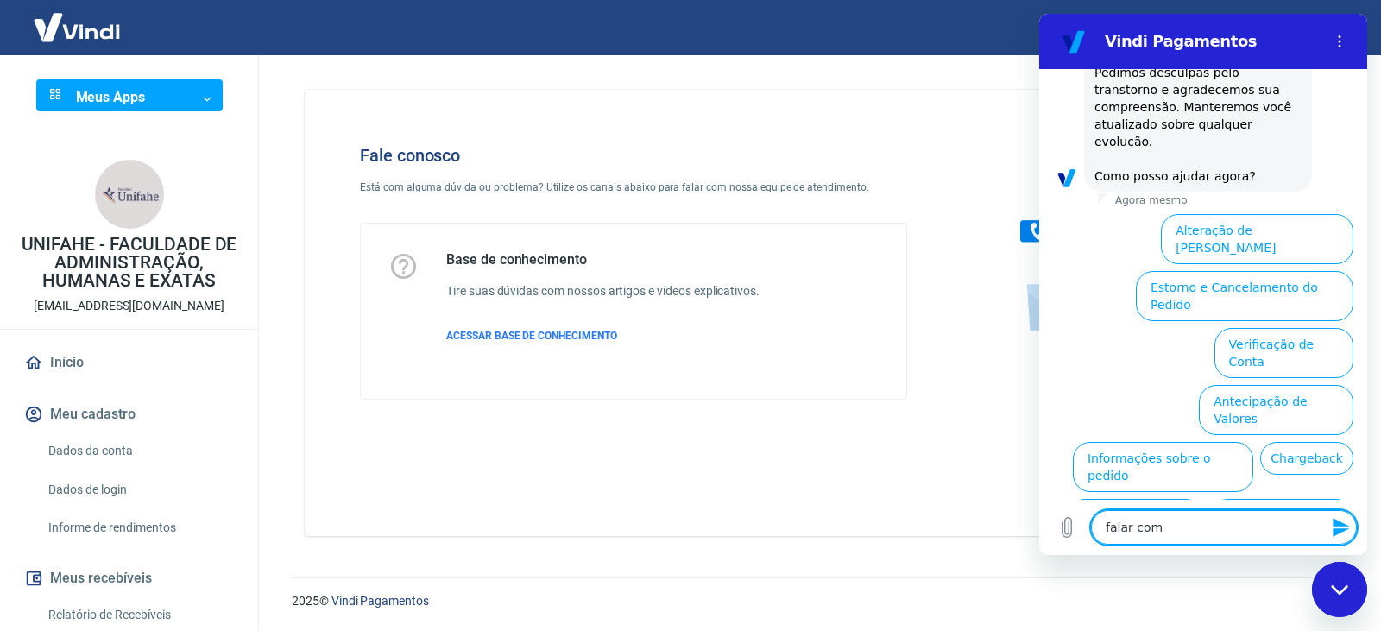
type textarea "falar com a"
type textarea "x"
type textarea "falar com at"
type textarea "x"
type textarea "falar com ate"
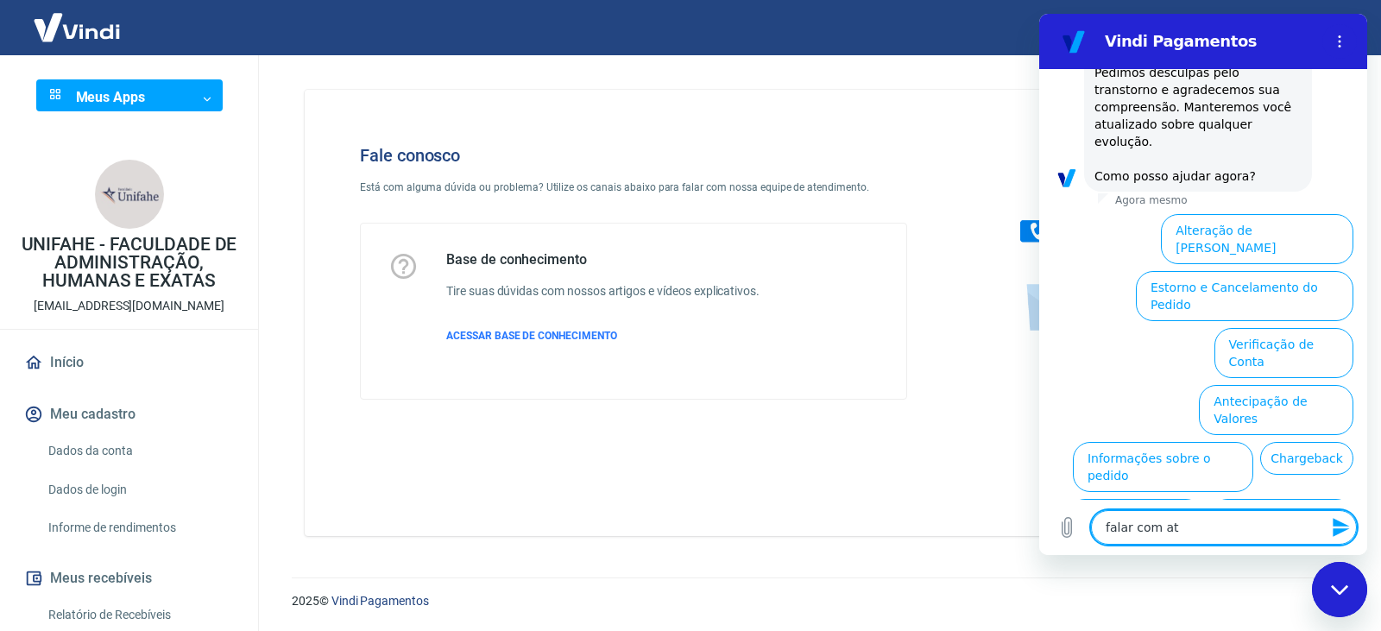
type textarea "x"
type textarea "falar com [GEOGRAPHIC_DATA]"
type textarea "x"
type textarea "falar com atend"
type textarea "x"
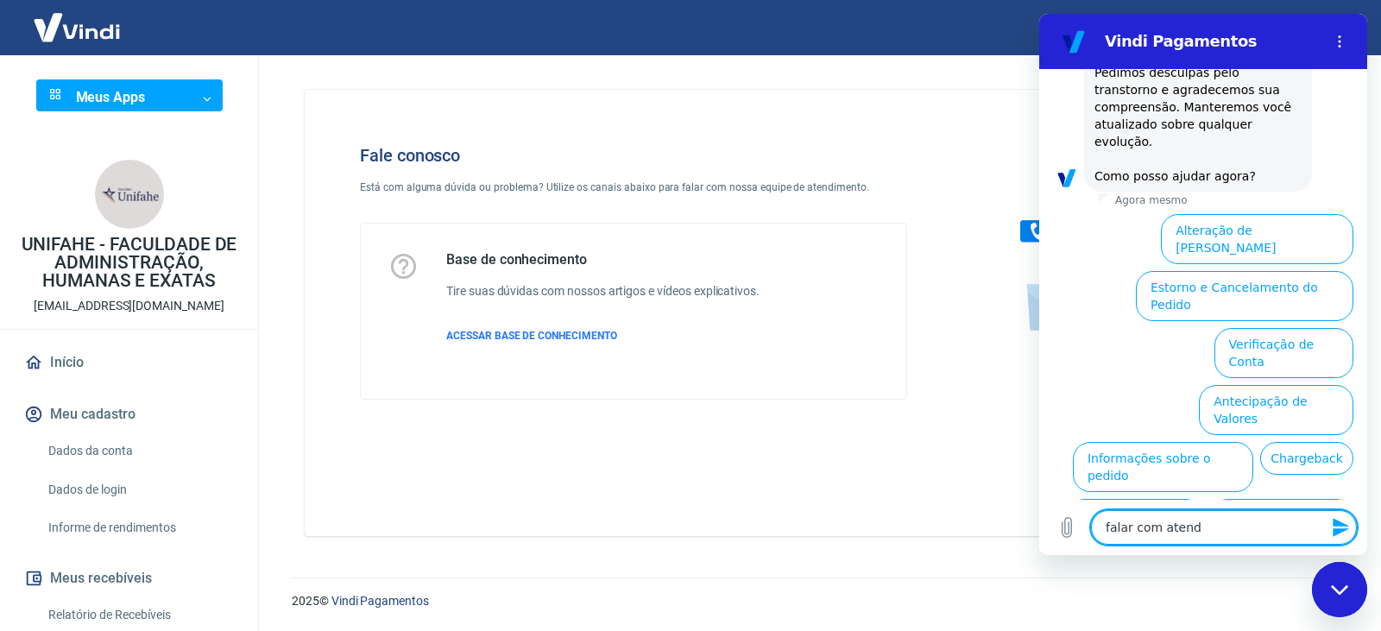
type textarea "falar com atende"
type textarea "x"
type textarea "falar com atenden"
type textarea "x"
type textarea "falar com atendent"
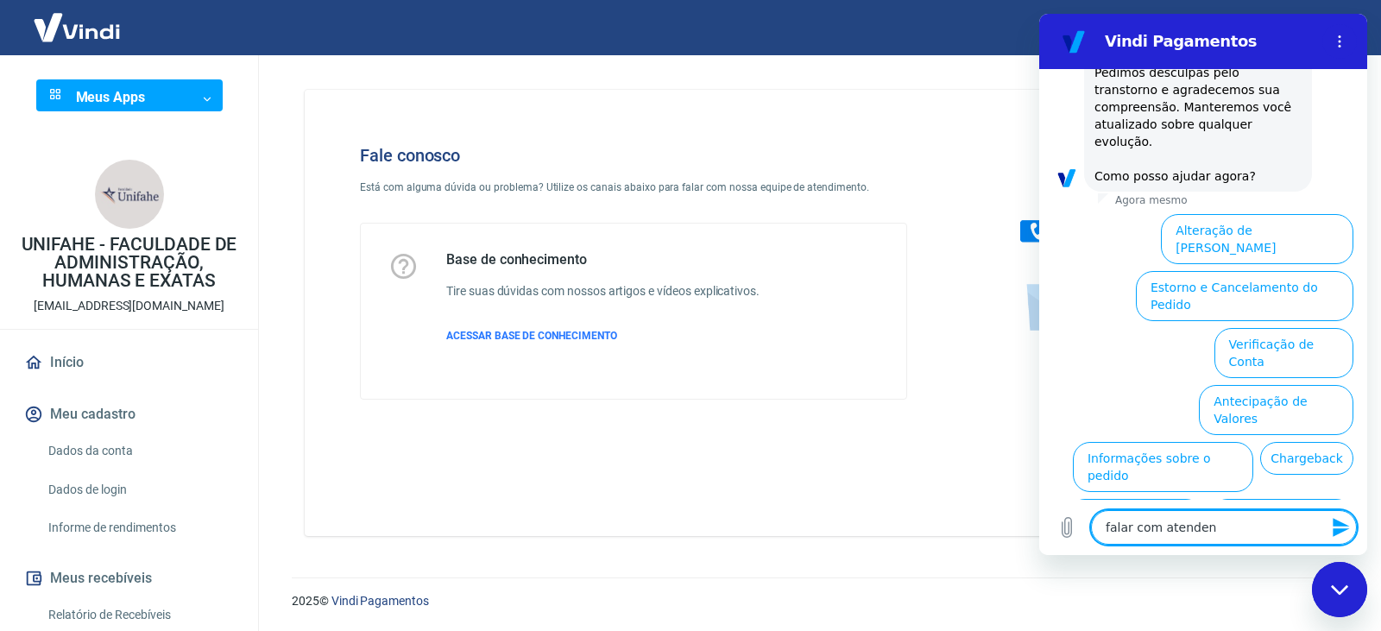
type textarea "x"
type textarea "falar com atendente"
type textarea "x"
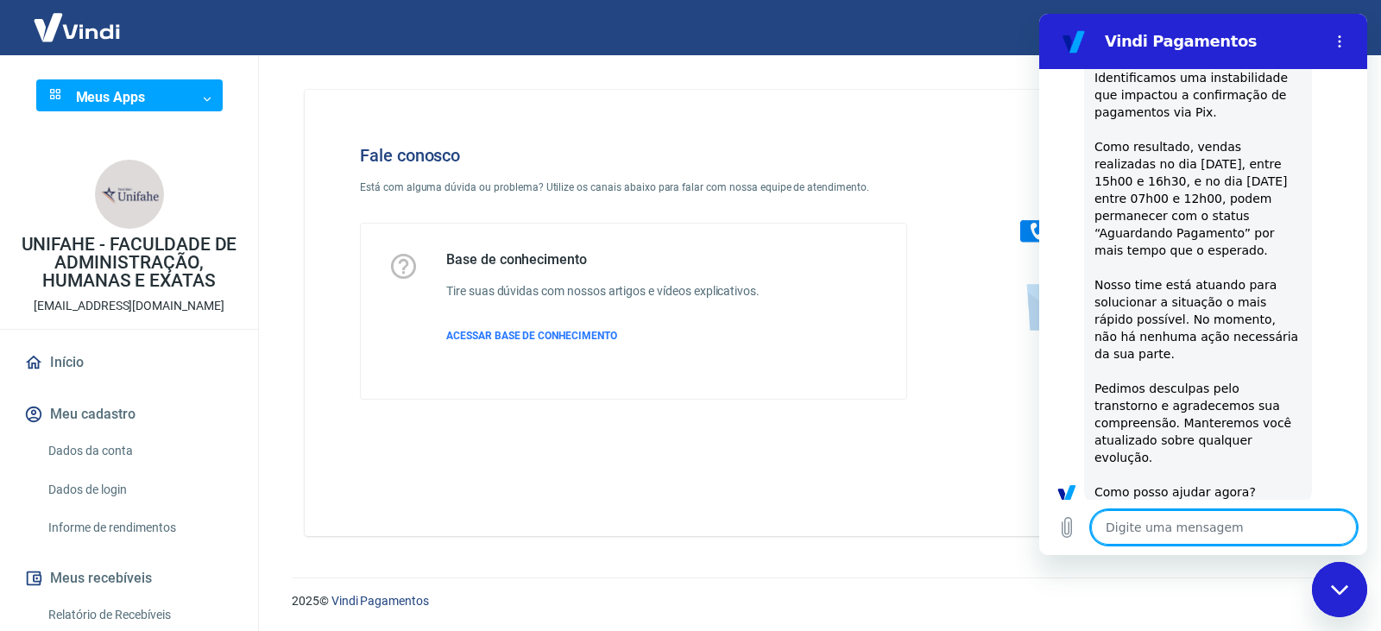
type textarea "x"
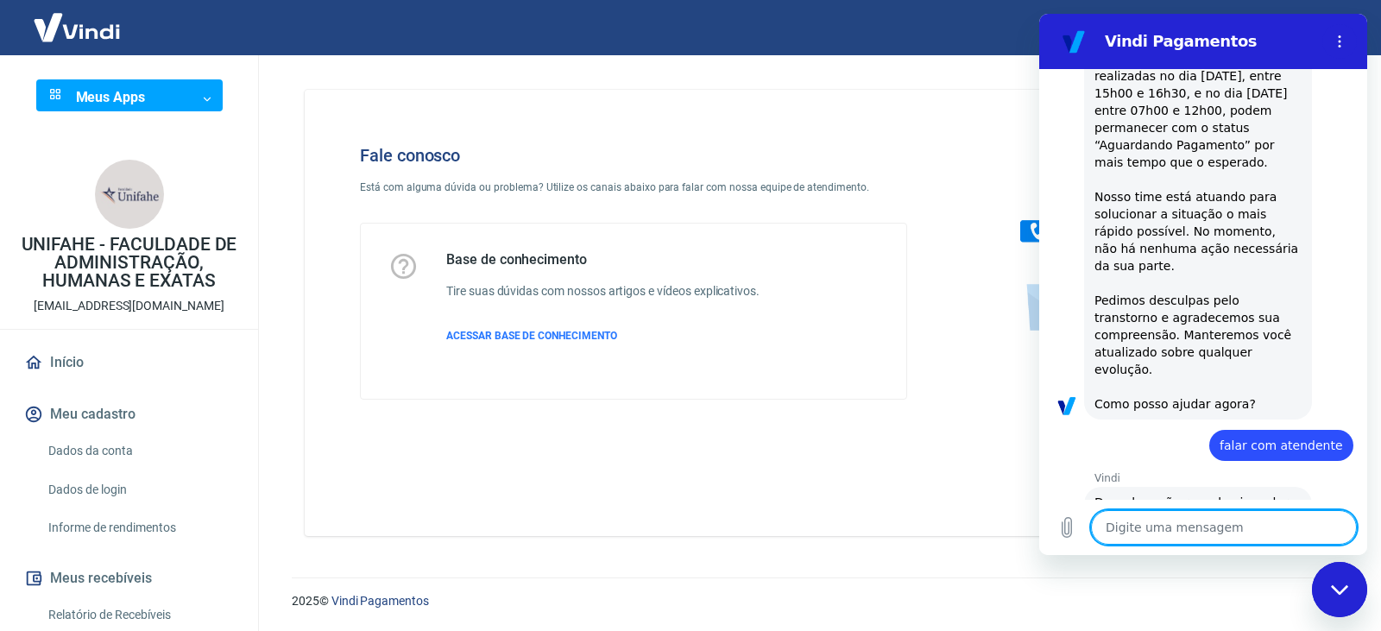
scroll to position [1480, 0]
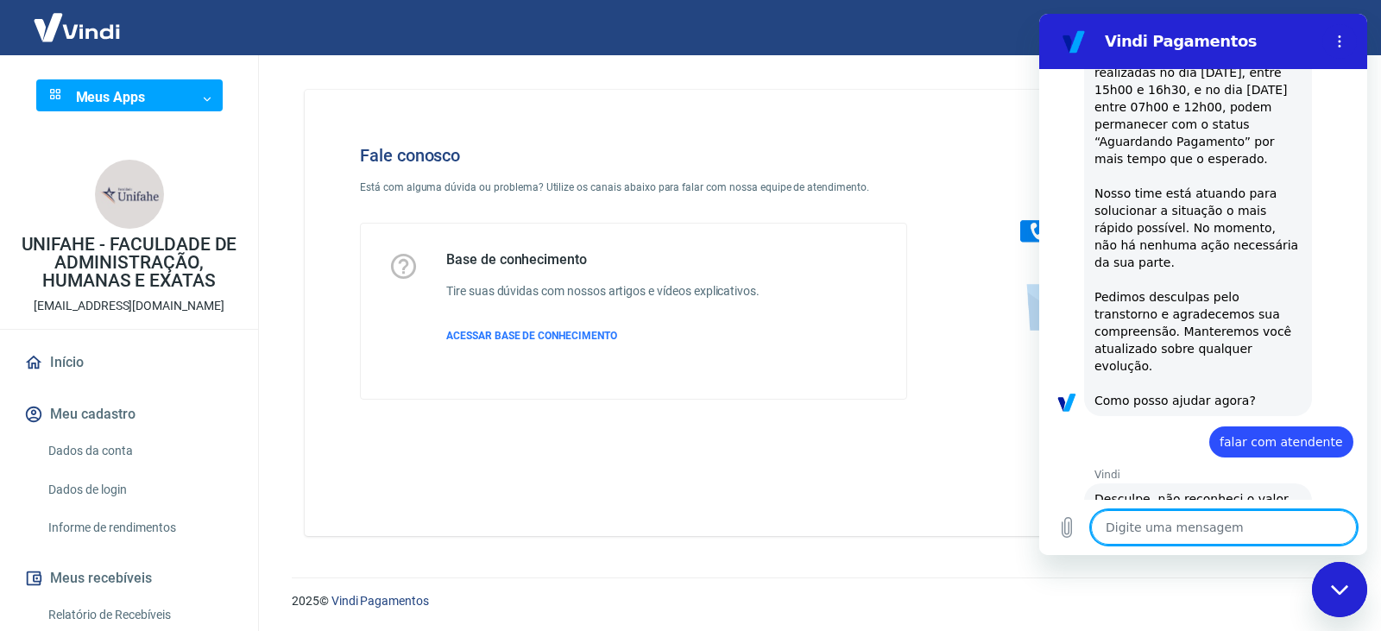
type textarea "a"
type textarea "x"
type textarea "at"
type textarea "x"
type textarea "ate"
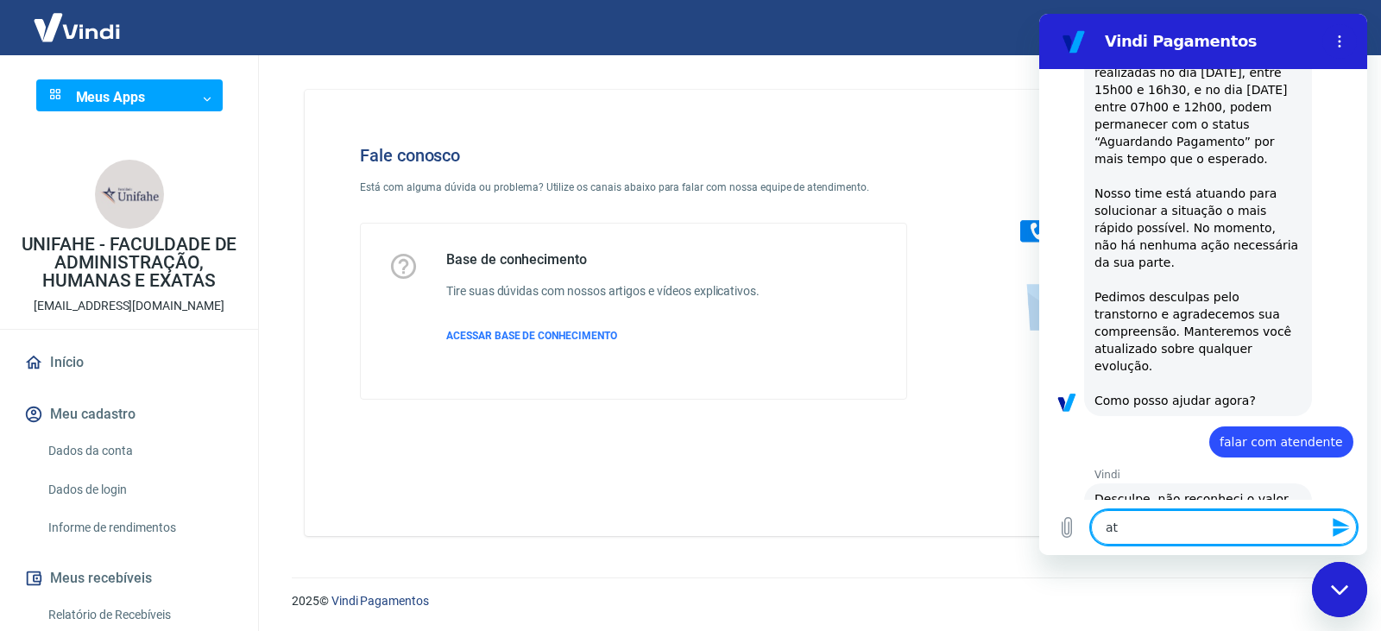
type textarea "x"
type textarea "aten"
type textarea "x"
type textarea "atend"
type textarea "x"
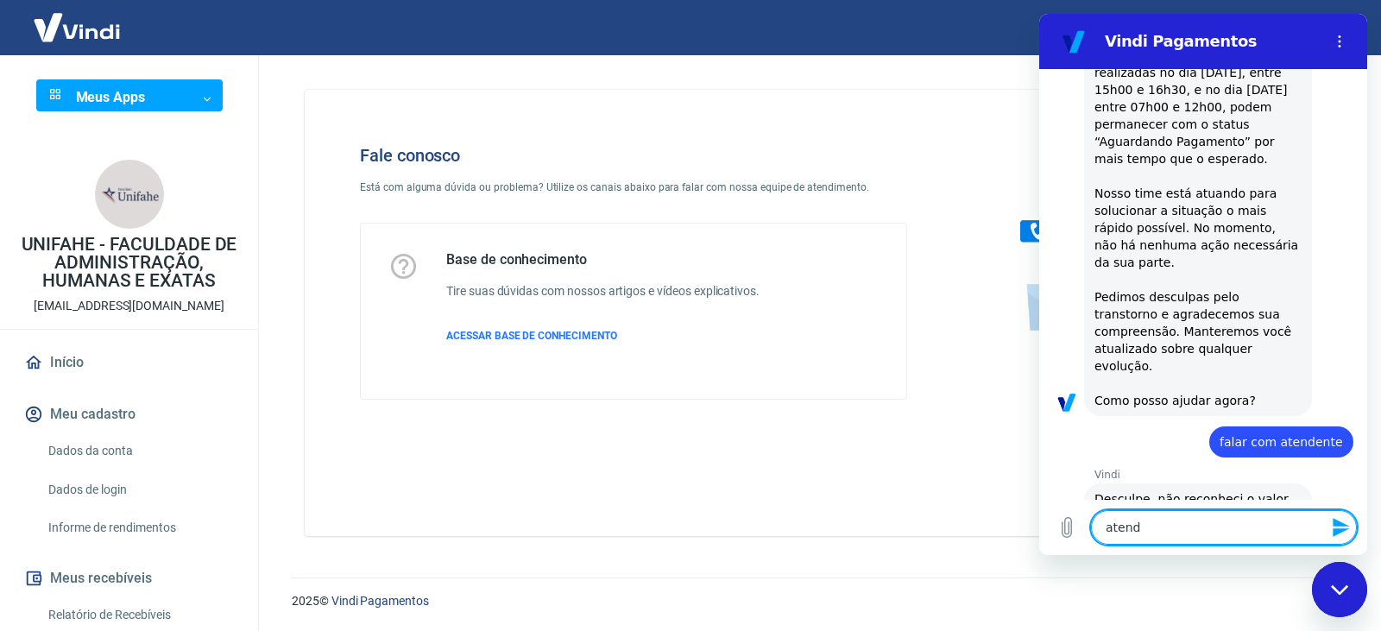
type textarea "atendi"
type textarea "x"
type textarea "atendim"
type textarea "x"
type textarea "atendime"
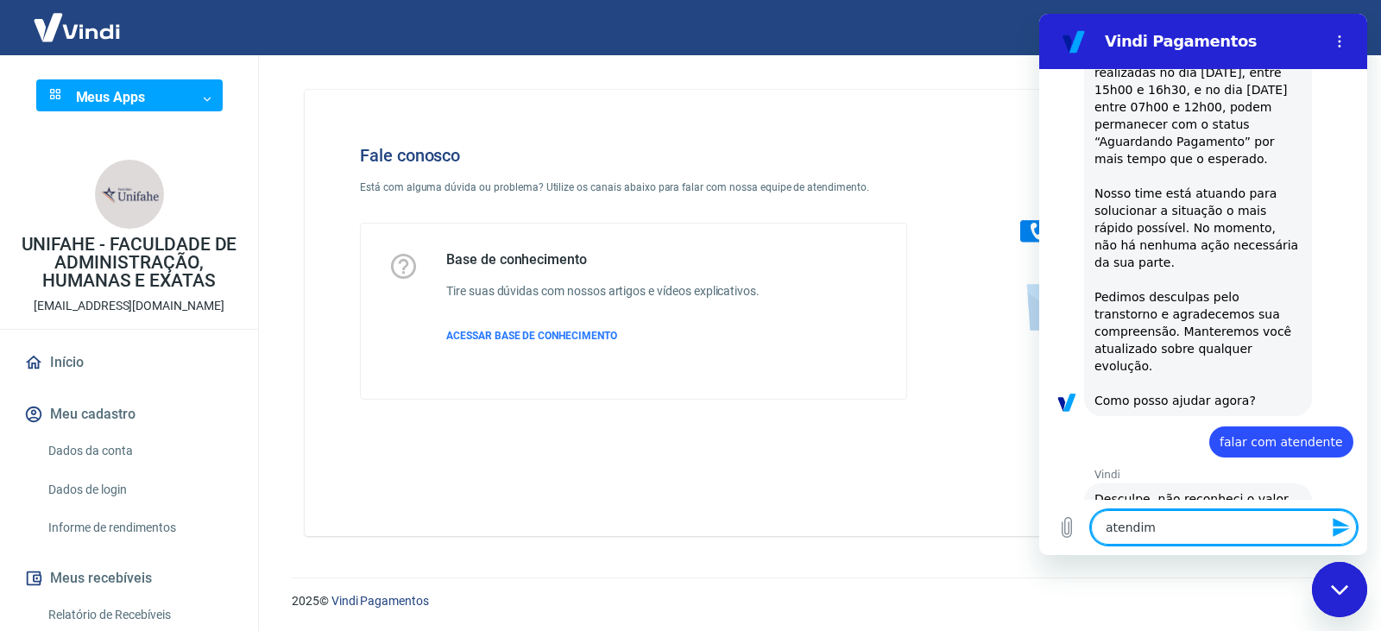
type textarea "x"
type textarea "atendimen"
type textarea "x"
type textarea "atendiment"
type textarea "x"
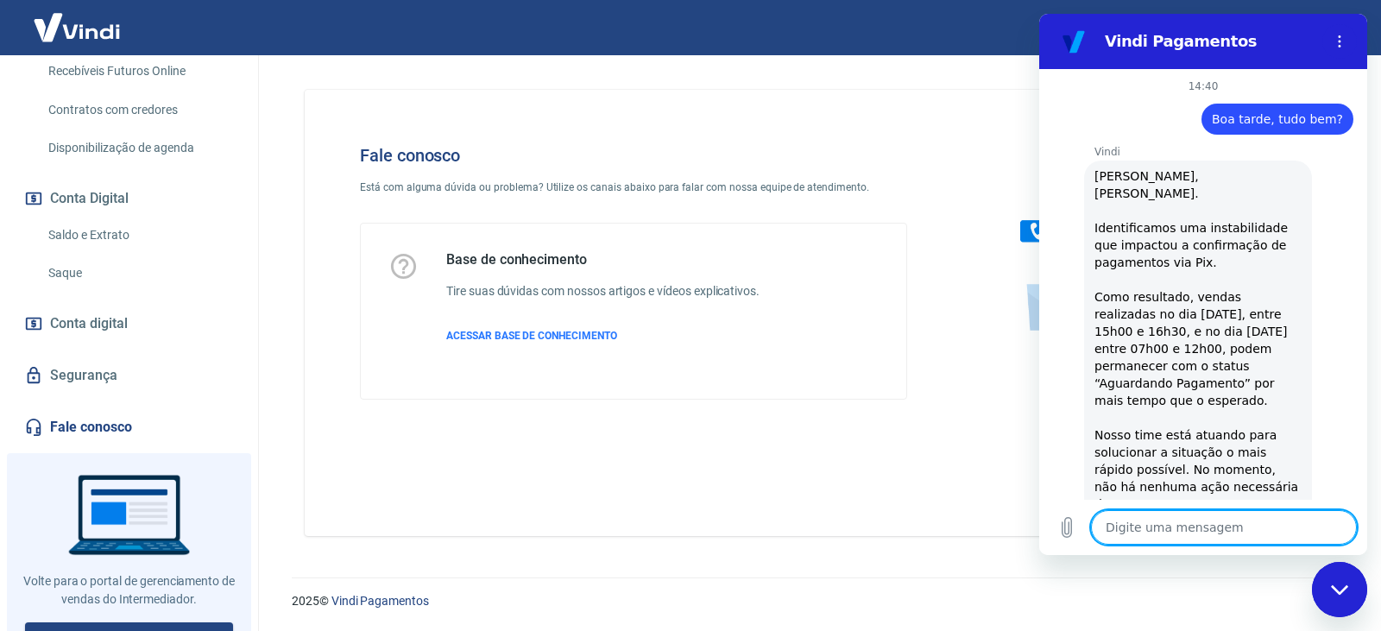
scroll to position [606, 0]
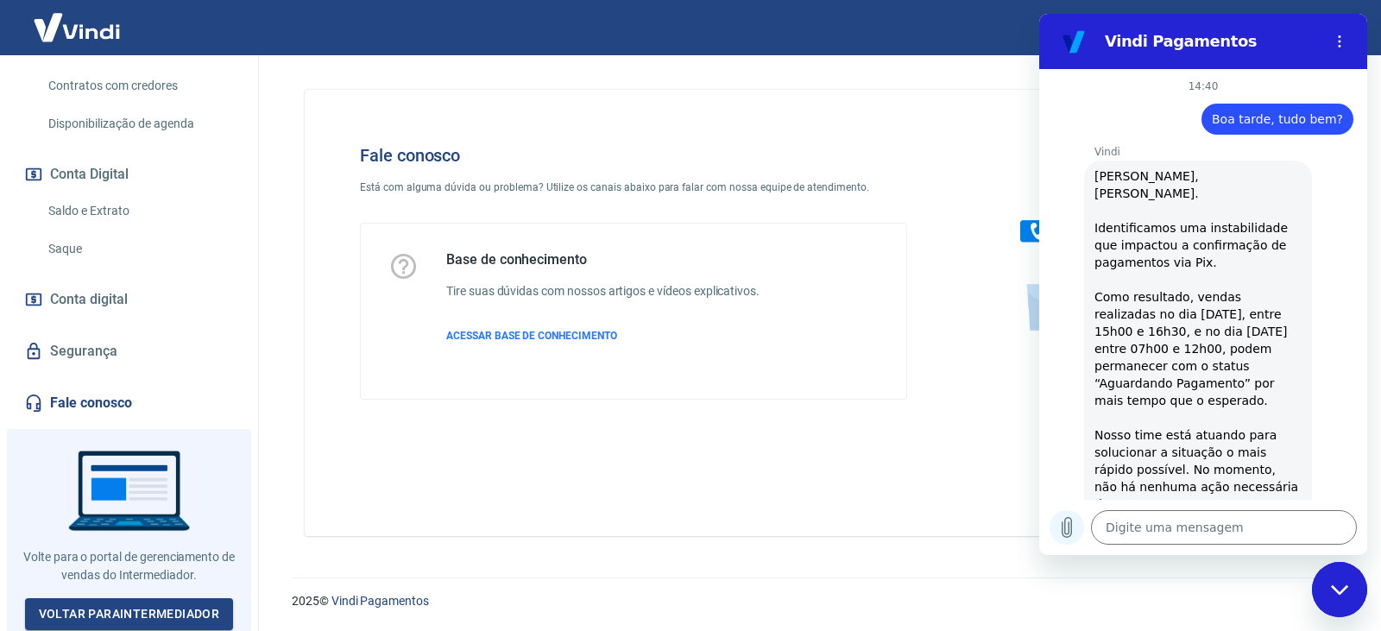
click at [1059, 532] on icon "Carregar arquivo" at bounding box center [1067, 527] width 21 height 21
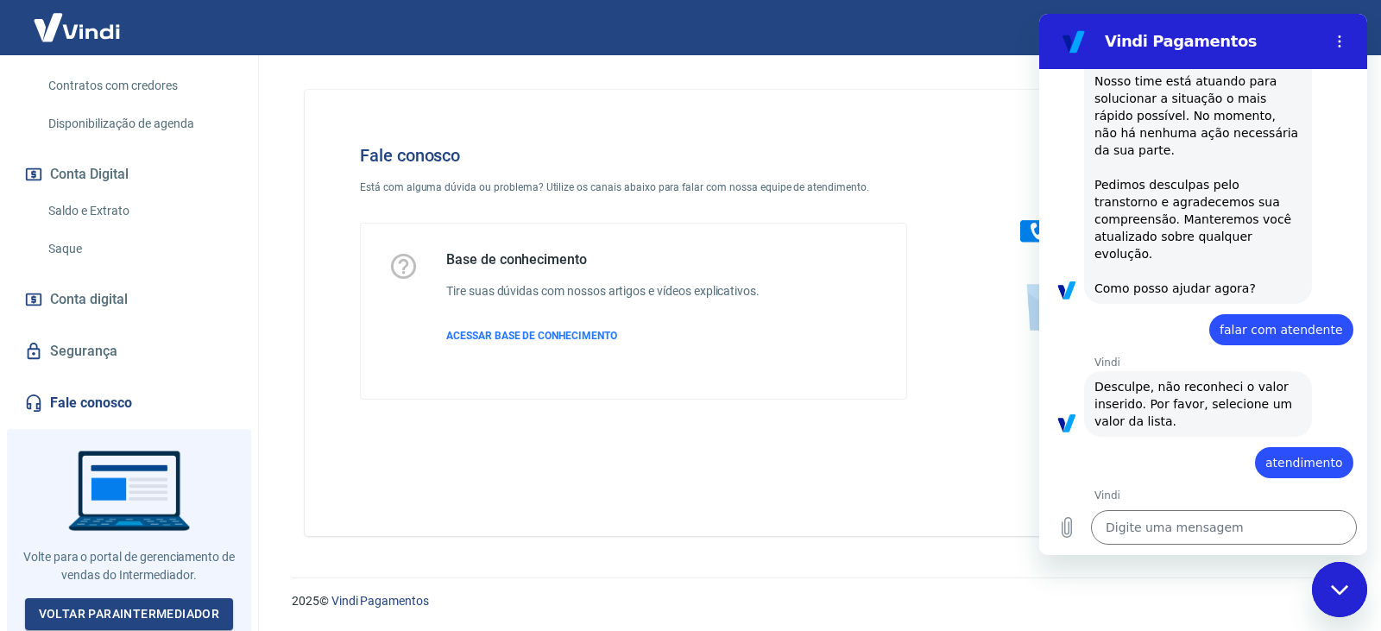
scroll to position [1613, 0]
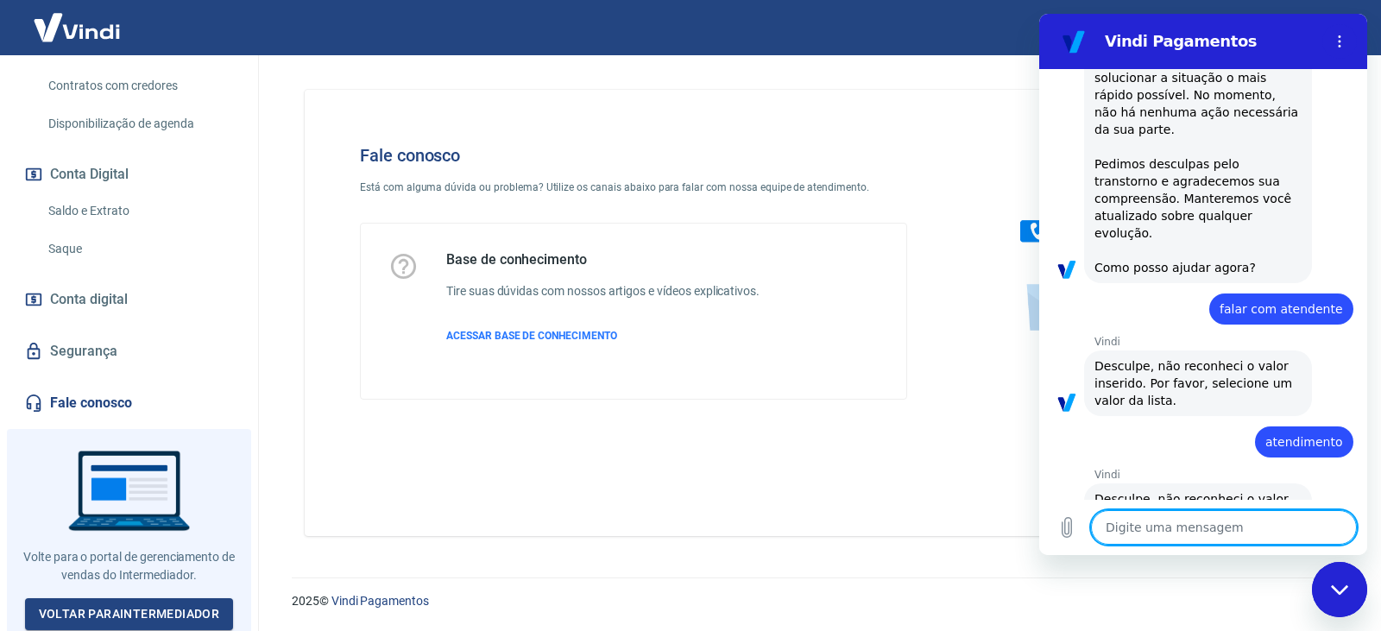
click at [1189, 531] on textarea at bounding box center [1224, 527] width 266 height 35
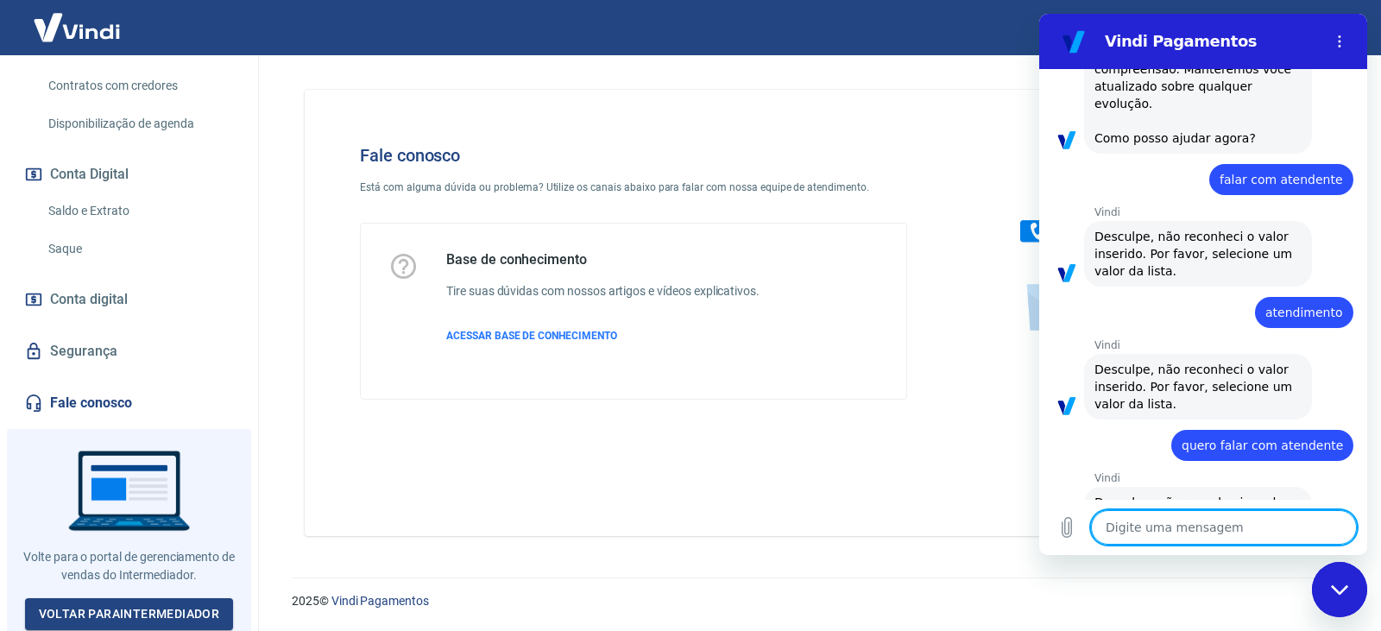
scroll to position [1746, 0]
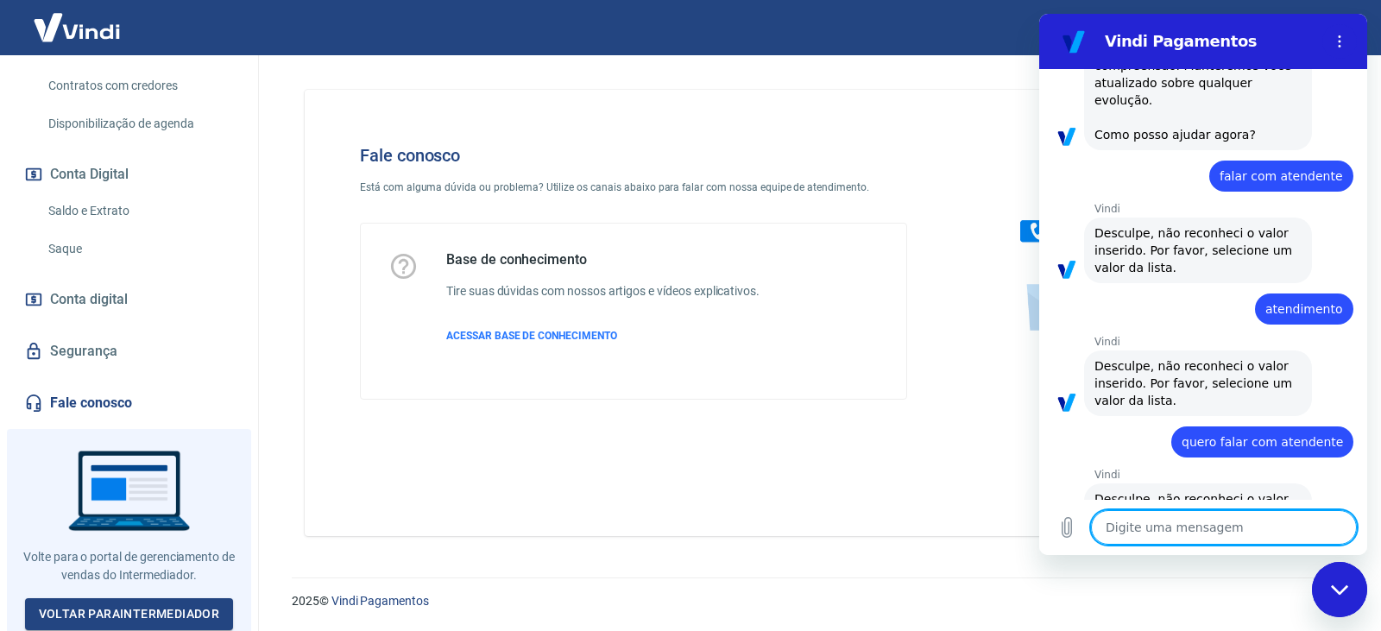
drag, startPoint x: 859, startPoint y: 289, endPoint x: 900, endPoint y: 332, distance: 58.6
click at [855, 299] on div "Base de conhecimento Tire suas dúvidas com nossos artigos e vídeos explicativos…" at bounding box center [634, 311] width 490 height 120
click at [1336, 597] on div "Fechar janela de mensagens" at bounding box center [1340, 590] width 52 height 52
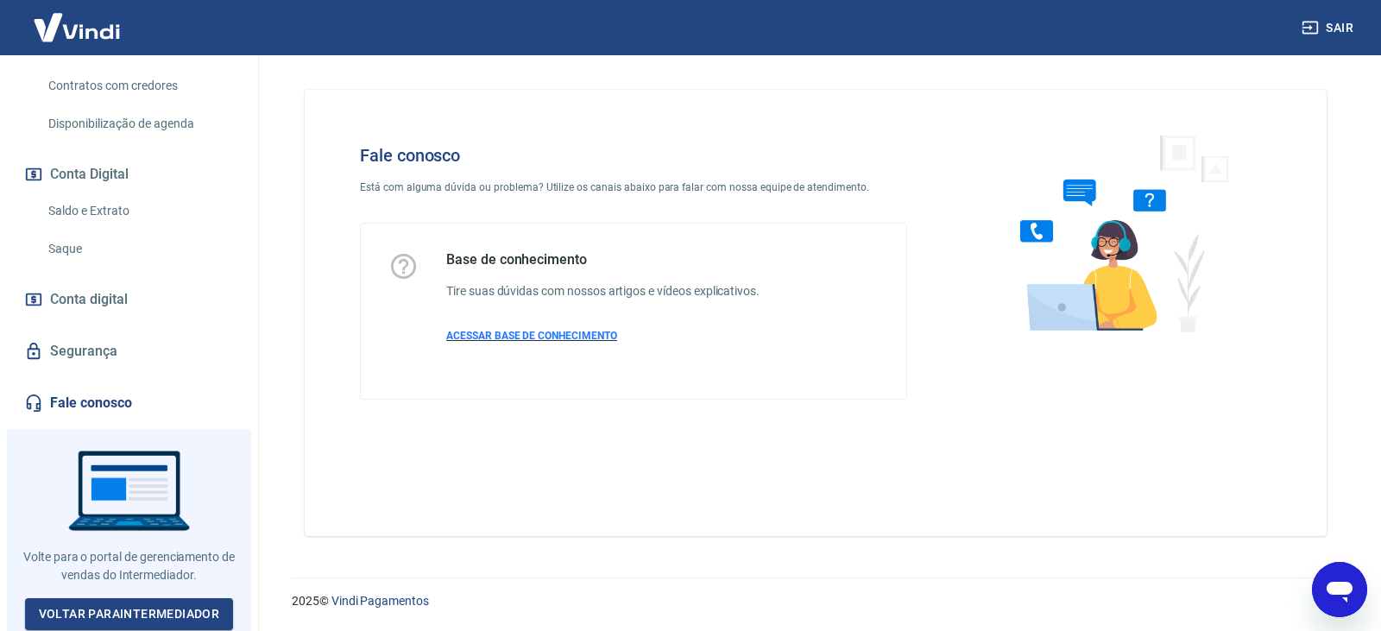
click at [506, 332] on span "ACESSAR BASE DE CONHECIMENTO" at bounding box center [531, 336] width 171 height 12
click at [1325, 577] on icon "Abrir janela de mensagens" at bounding box center [1339, 589] width 31 height 31
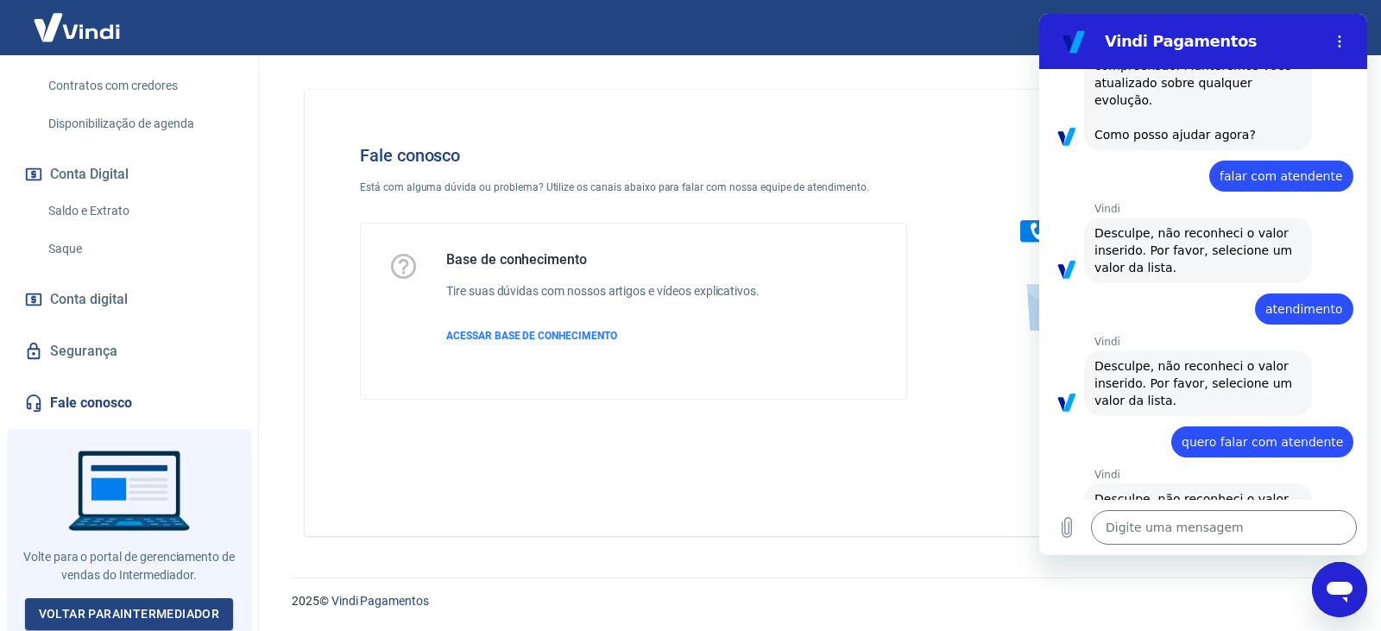
scroll to position [0, 0]
click at [1337, 33] on button "Menu de opções" at bounding box center [1340, 41] width 35 height 35
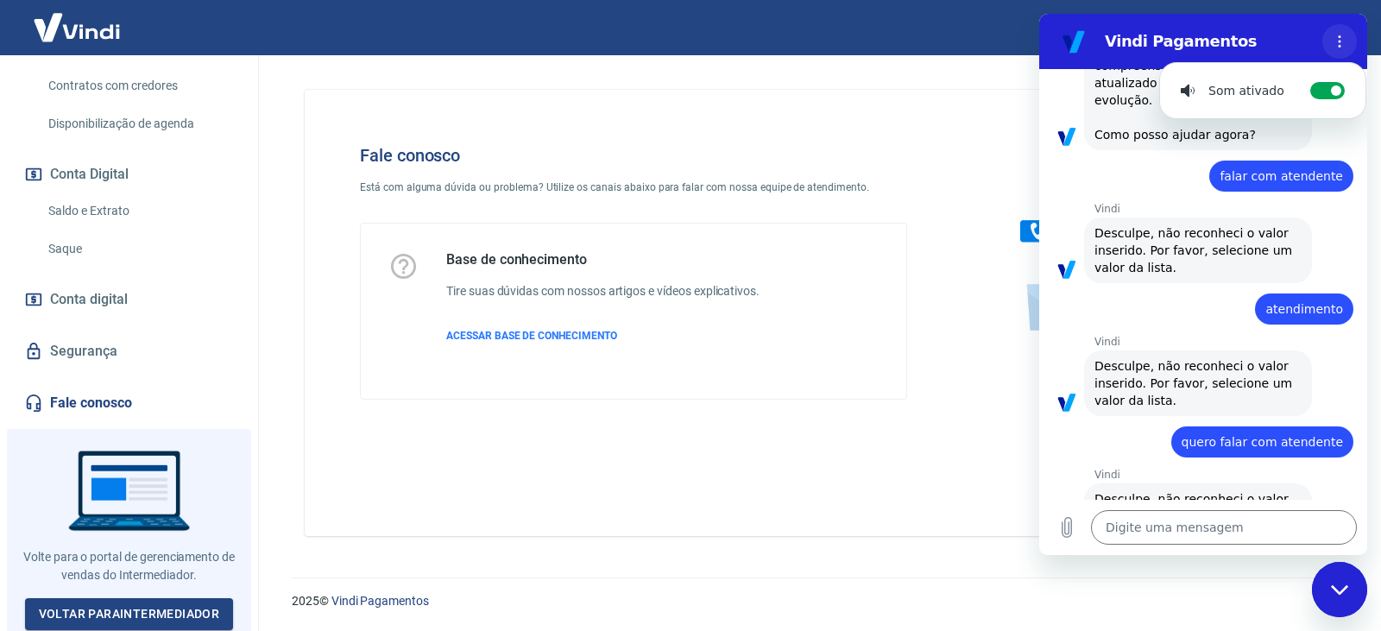
click at [1337, 33] on button "Menu de opções" at bounding box center [1340, 41] width 35 height 35
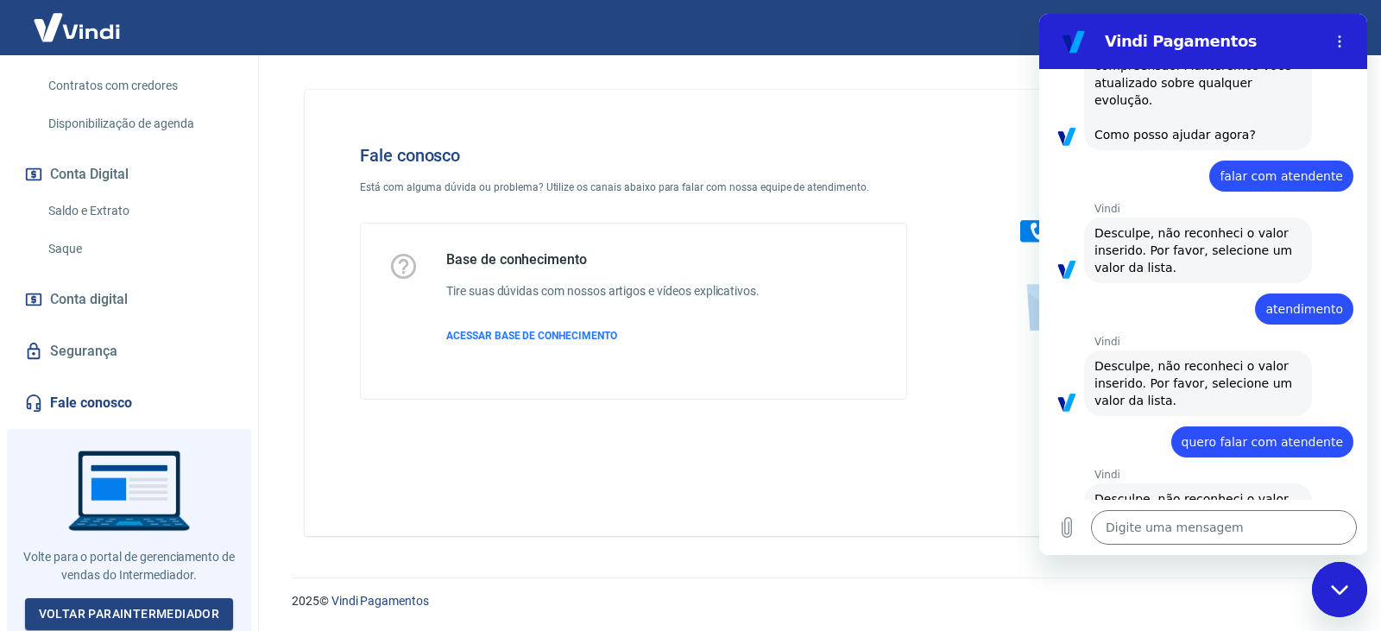
click at [1140, 492] on span "Desculpe, não reconheci o valor inserido. Por favor, selecione um valor da list…" at bounding box center [1196, 516] width 202 height 48
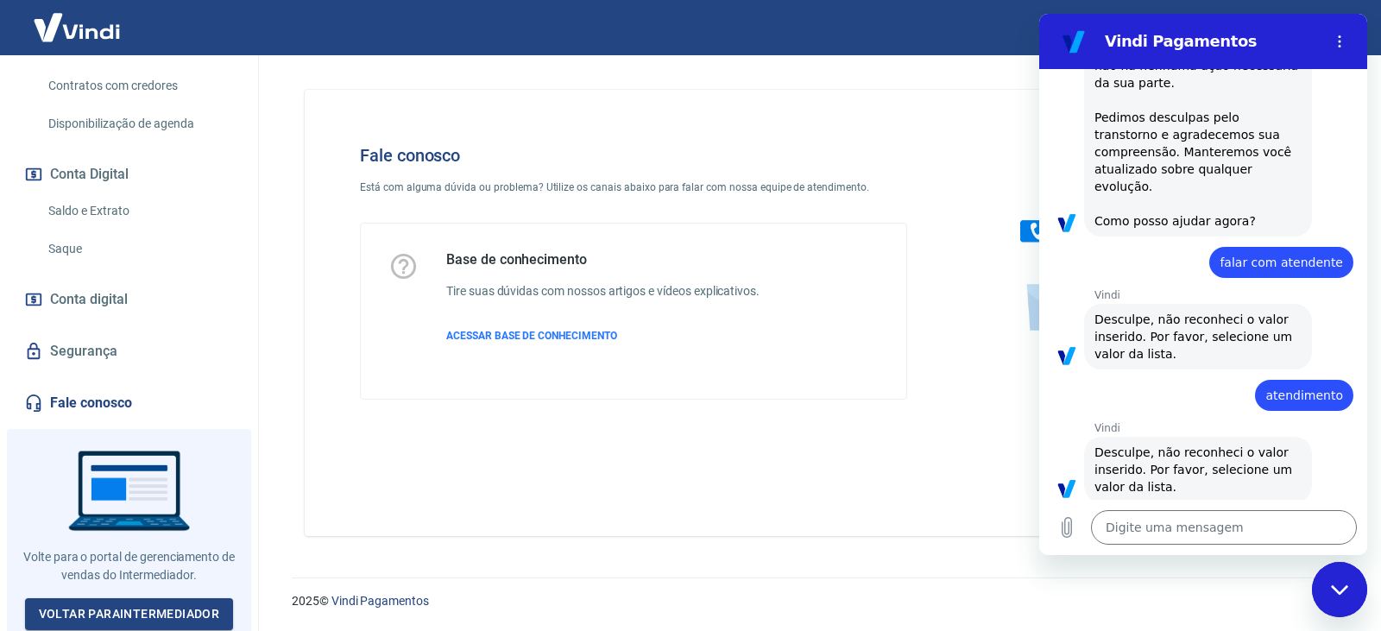
scroll to position [1746, 0]
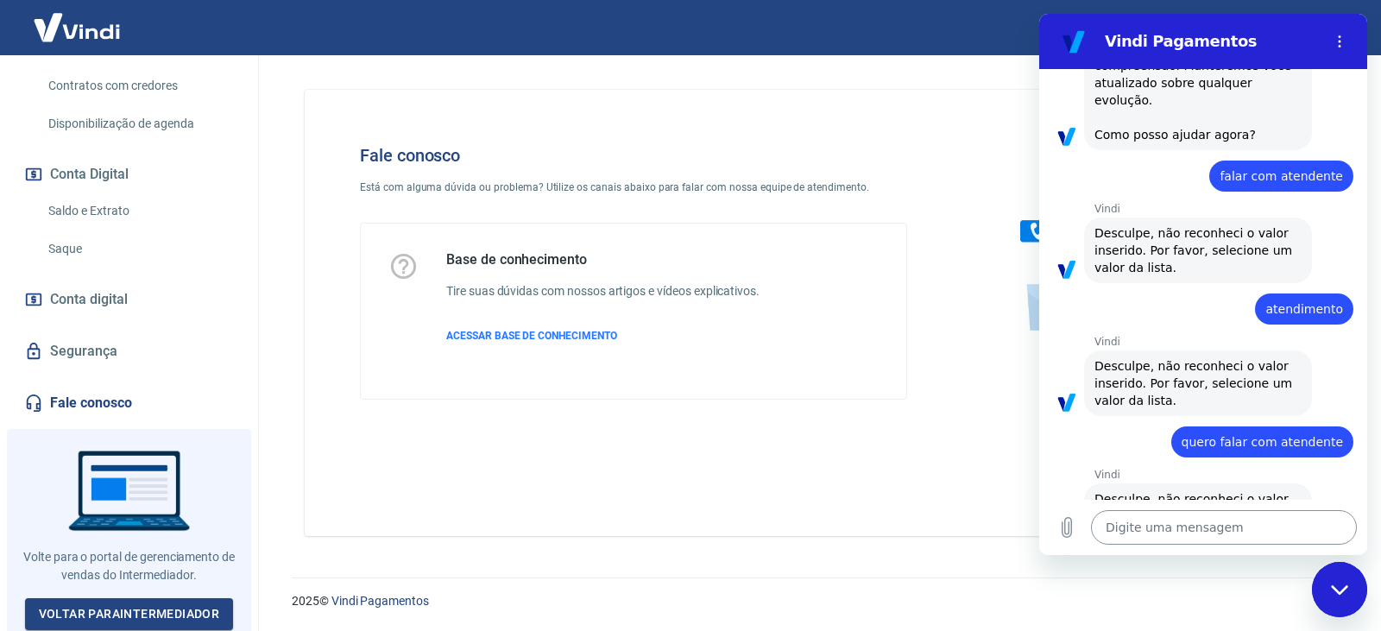
click at [1169, 535] on textarea at bounding box center [1224, 527] width 266 height 35
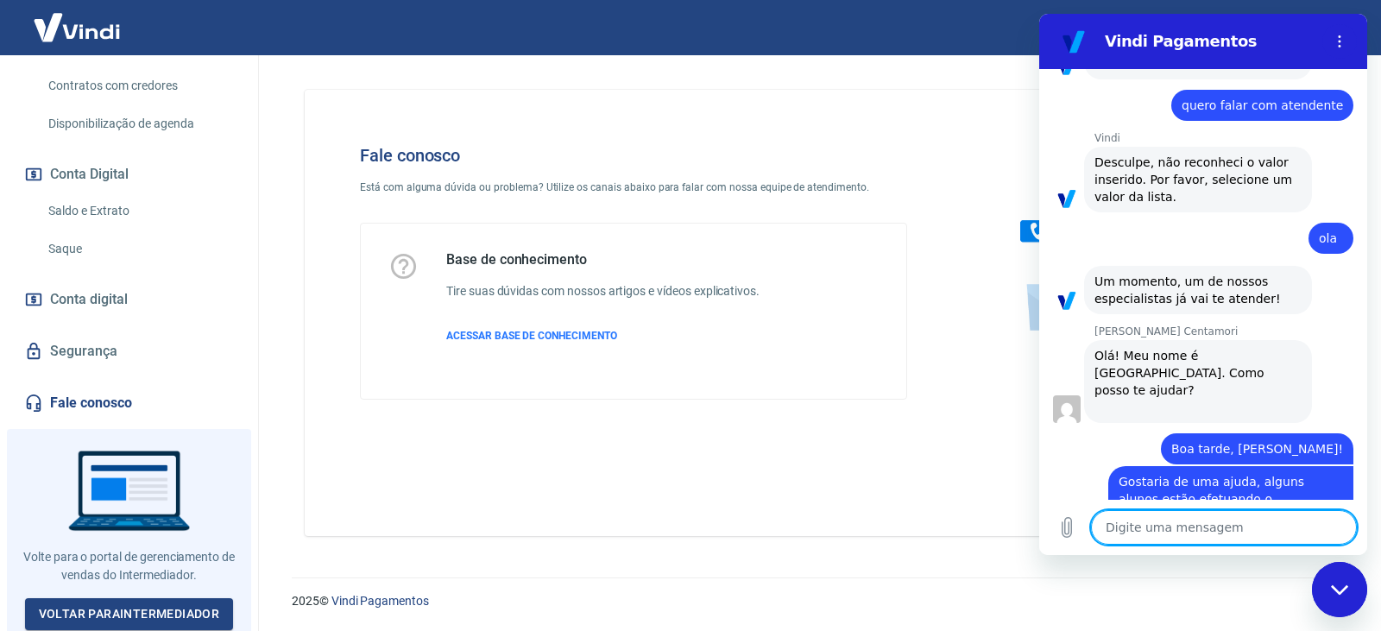
scroll to position [2157, 0]
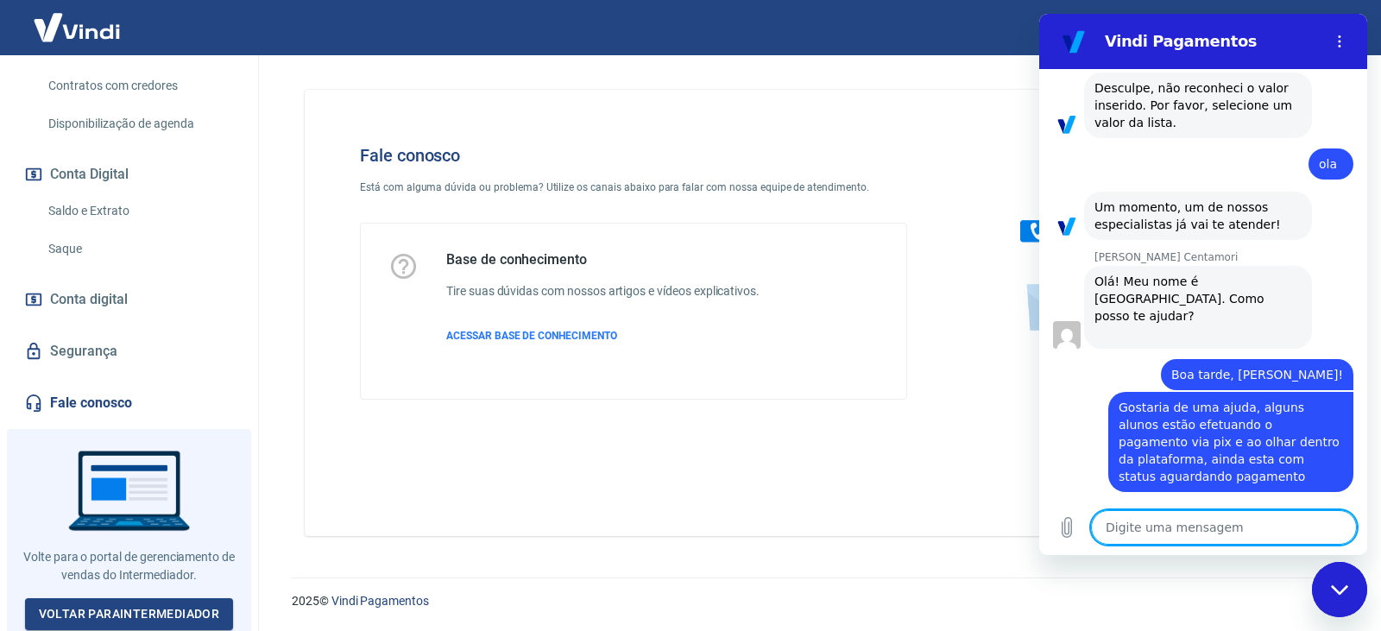
click at [1178, 520] on textarea at bounding box center [1224, 527] width 266 height 35
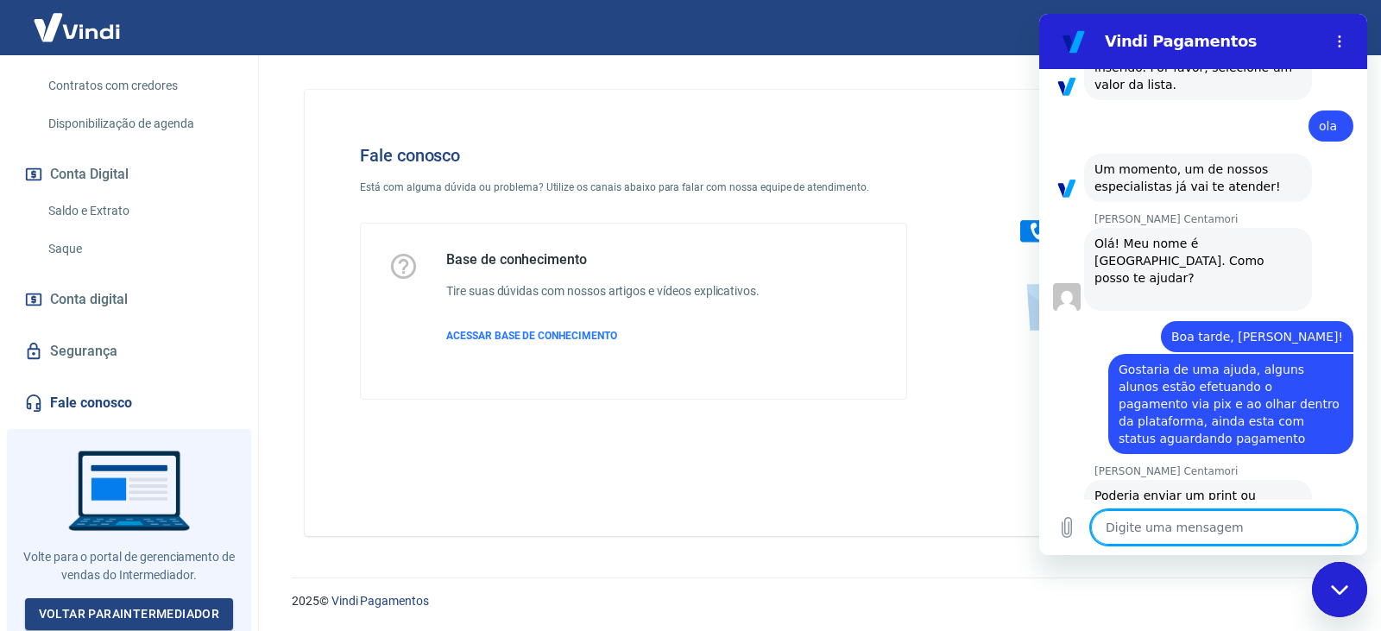
scroll to position [2198, 0]
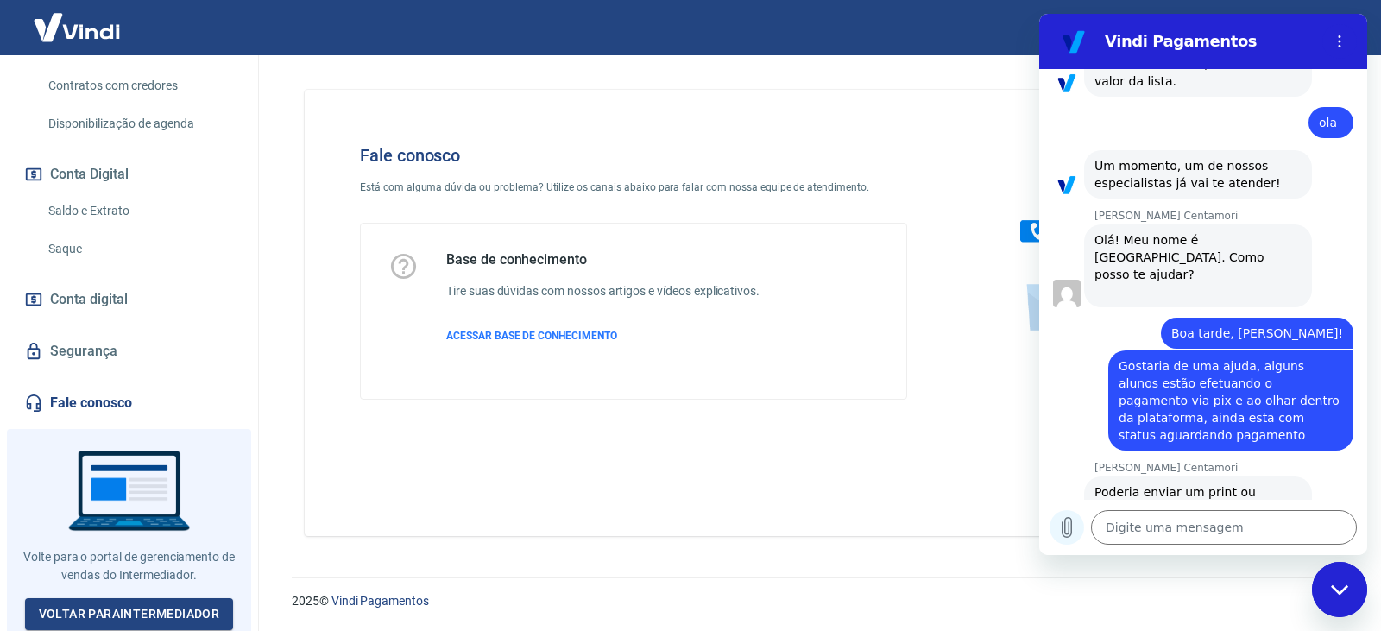
click at [1068, 522] on icon "Carregar arquivo" at bounding box center [1067, 527] width 21 height 21
click at [1182, 531] on textarea at bounding box center [1224, 527] width 266 height 35
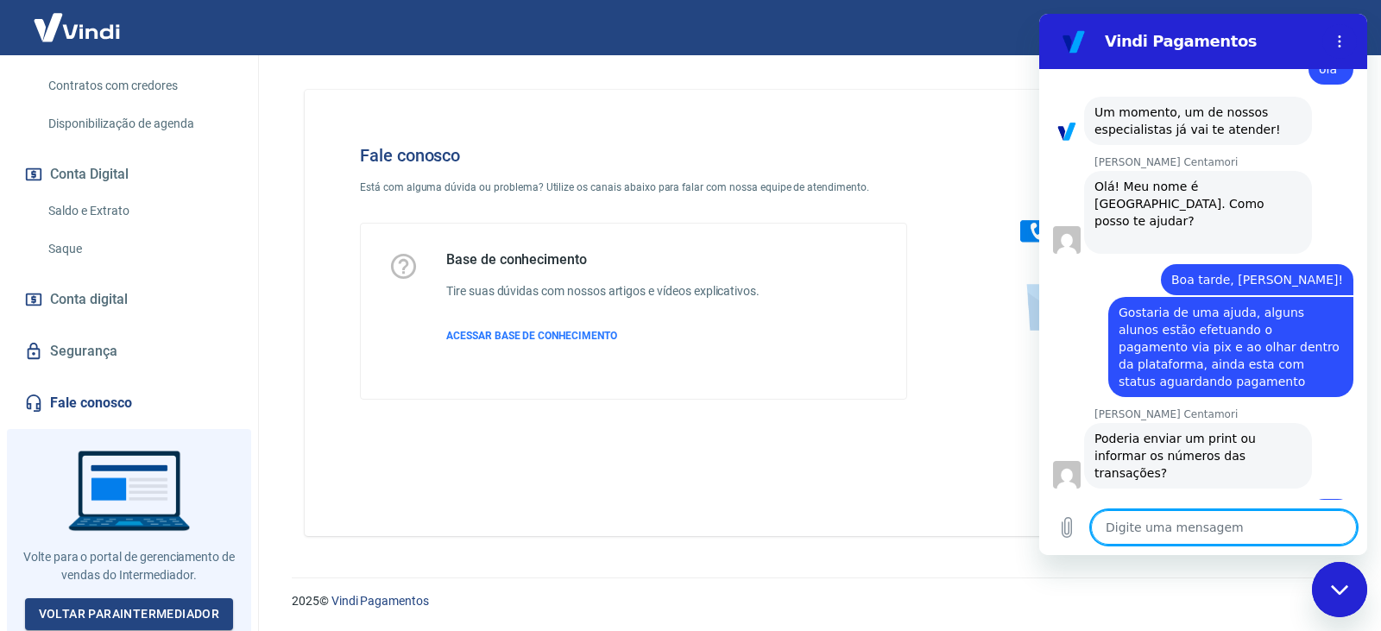
scroll to position [2255, 0]
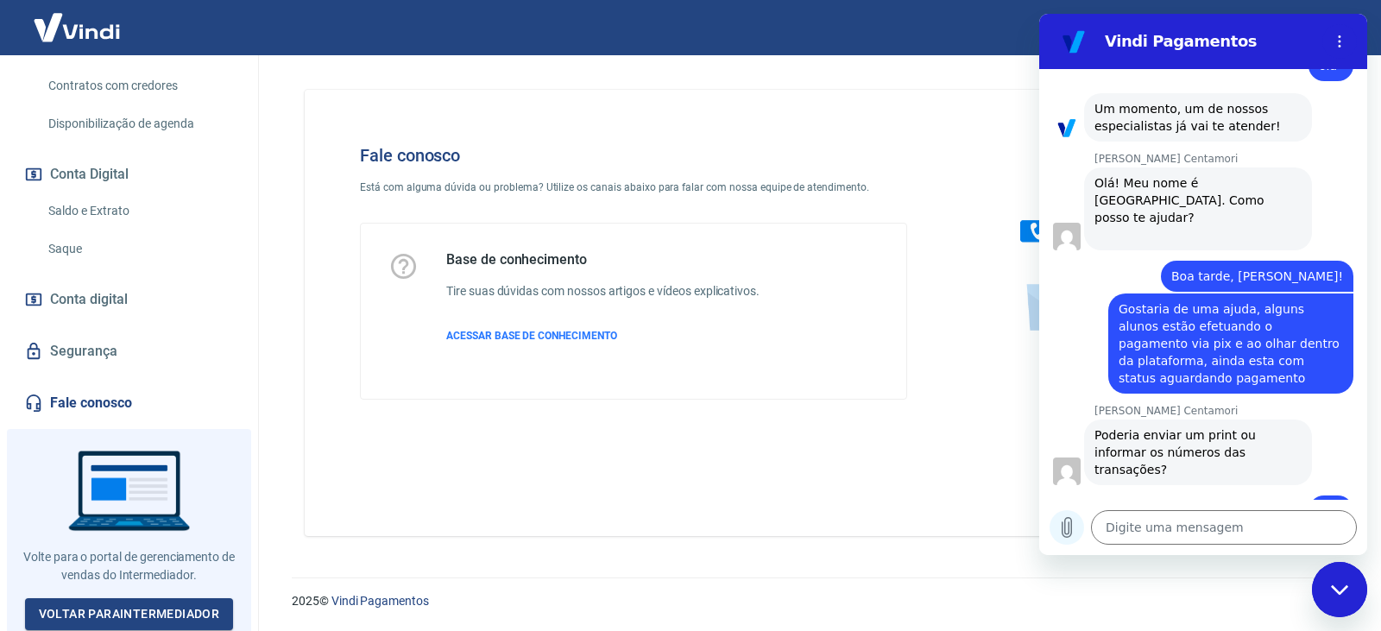
click at [1064, 532] on icon "Carregar arquivo" at bounding box center [1067, 527] width 21 height 21
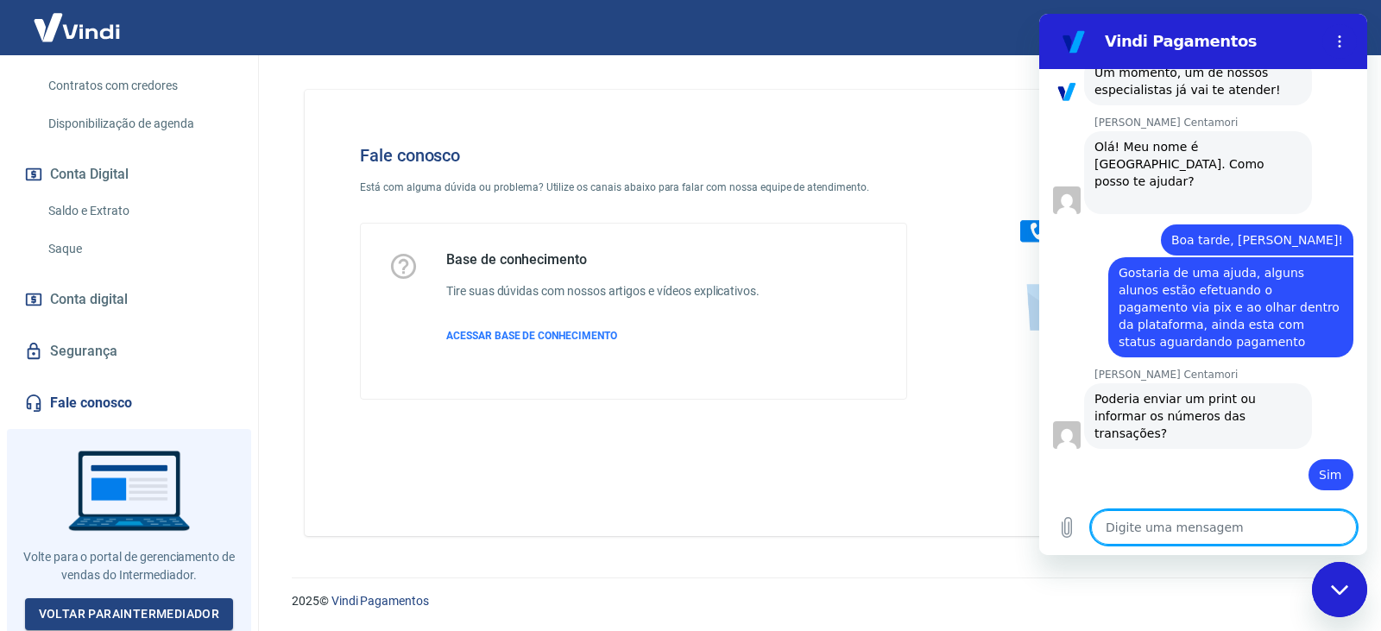
scroll to position [2304, 0]
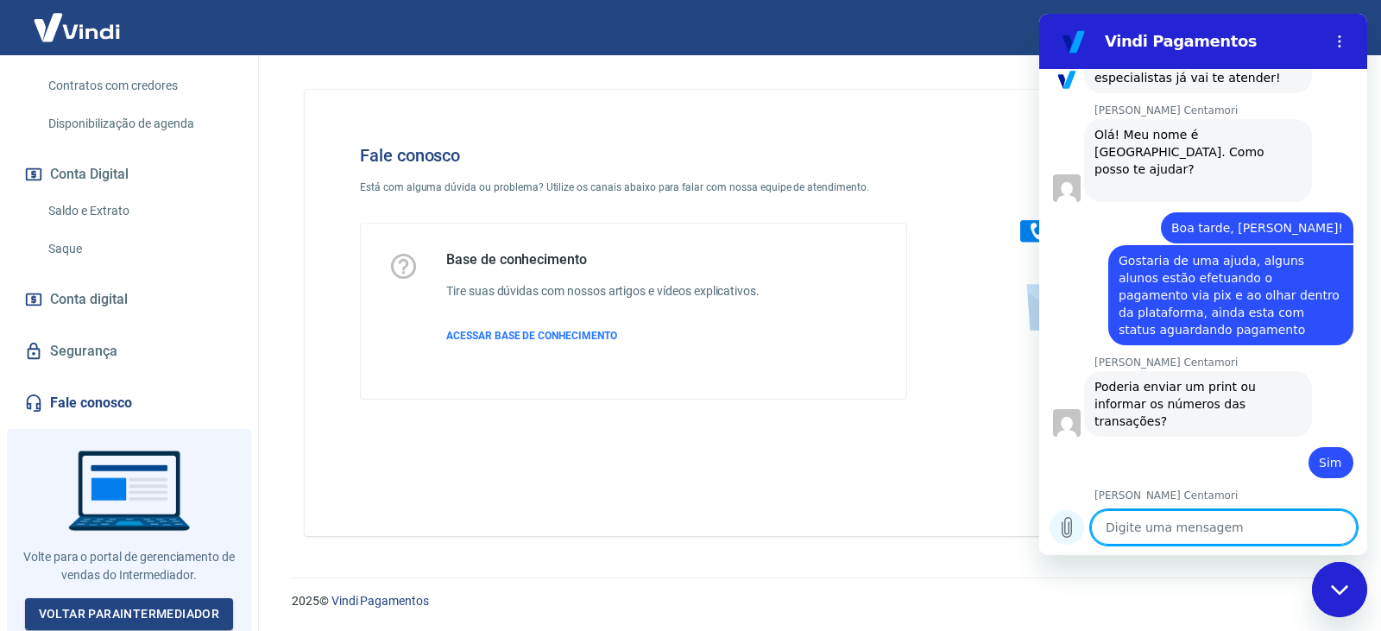
click at [1071, 529] on icon "Carregar arquivo" at bounding box center [1067, 528] width 9 height 20
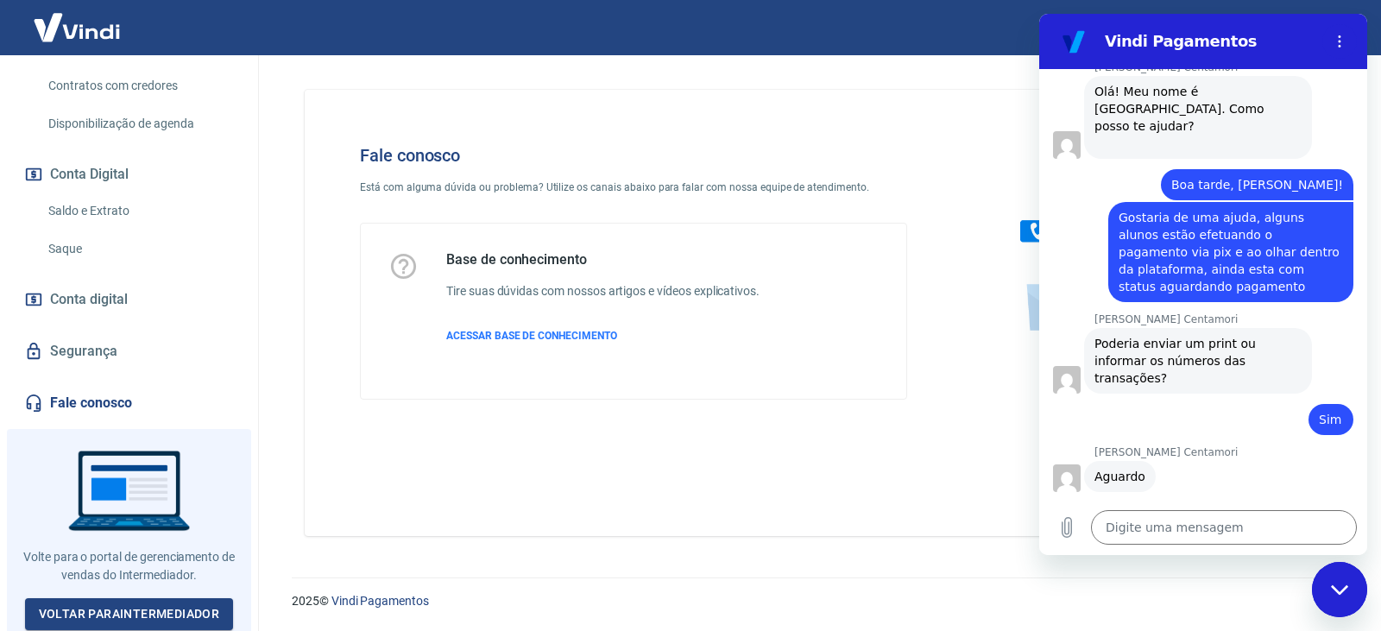
scroll to position [2407, 0]
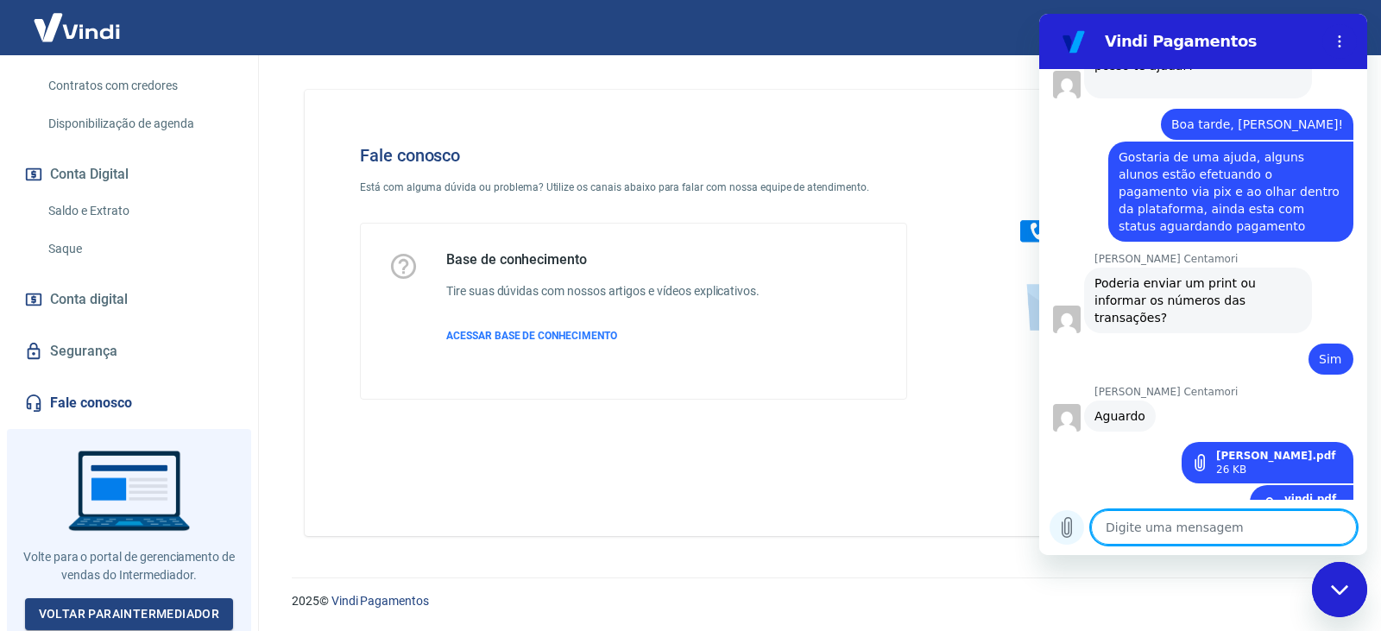
click at [1074, 532] on icon "Carregar arquivo" at bounding box center [1067, 527] width 21 height 21
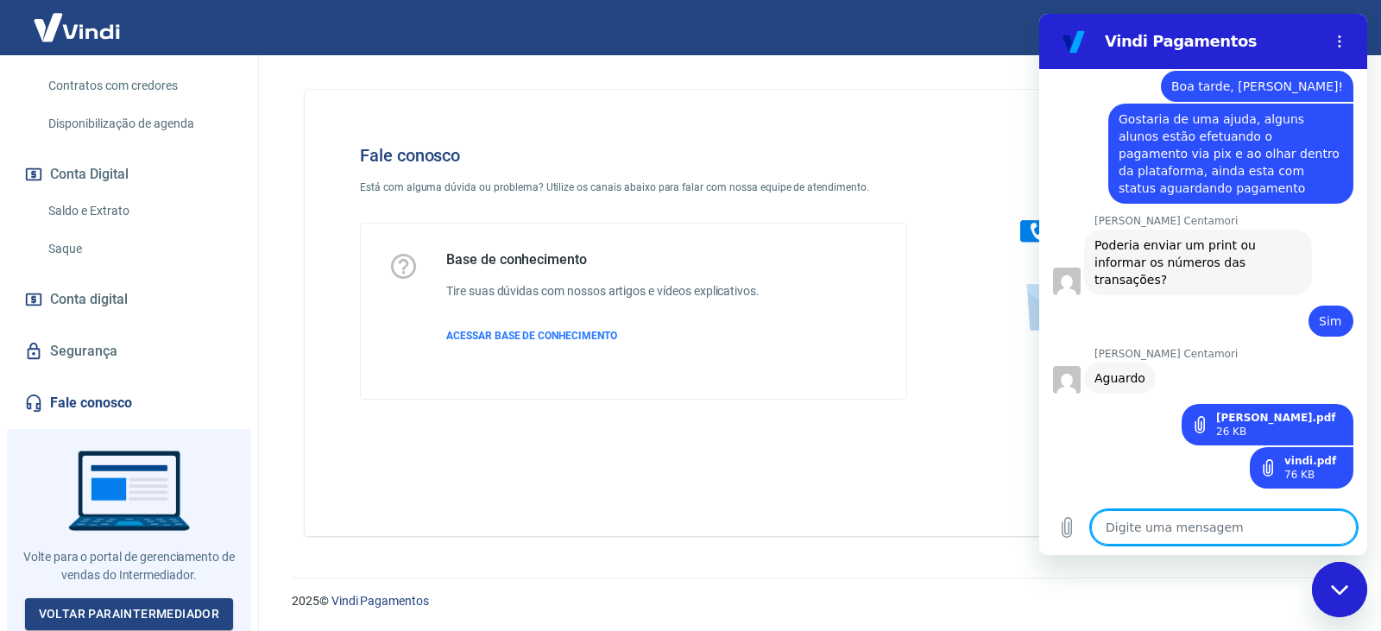
scroll to position [2443, 0]
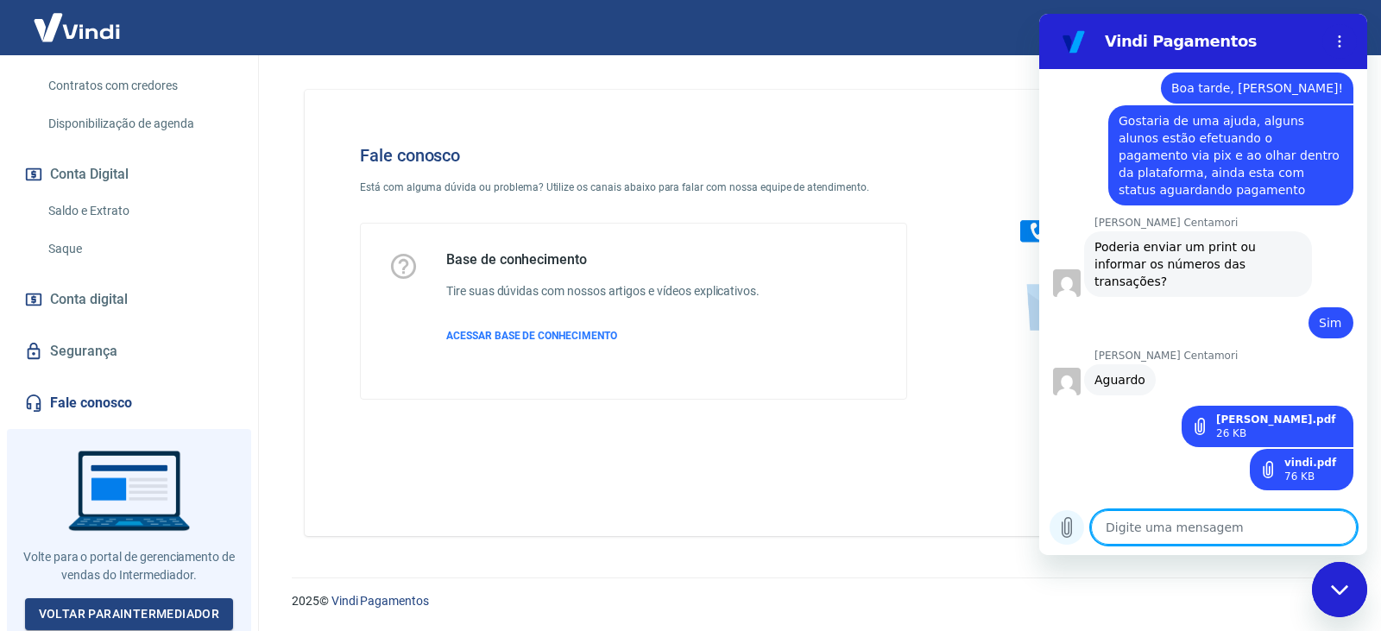
click at [1070, 529] on icon "Carregar arquivo" at bounding box center [1067, 528] width 9 height 20
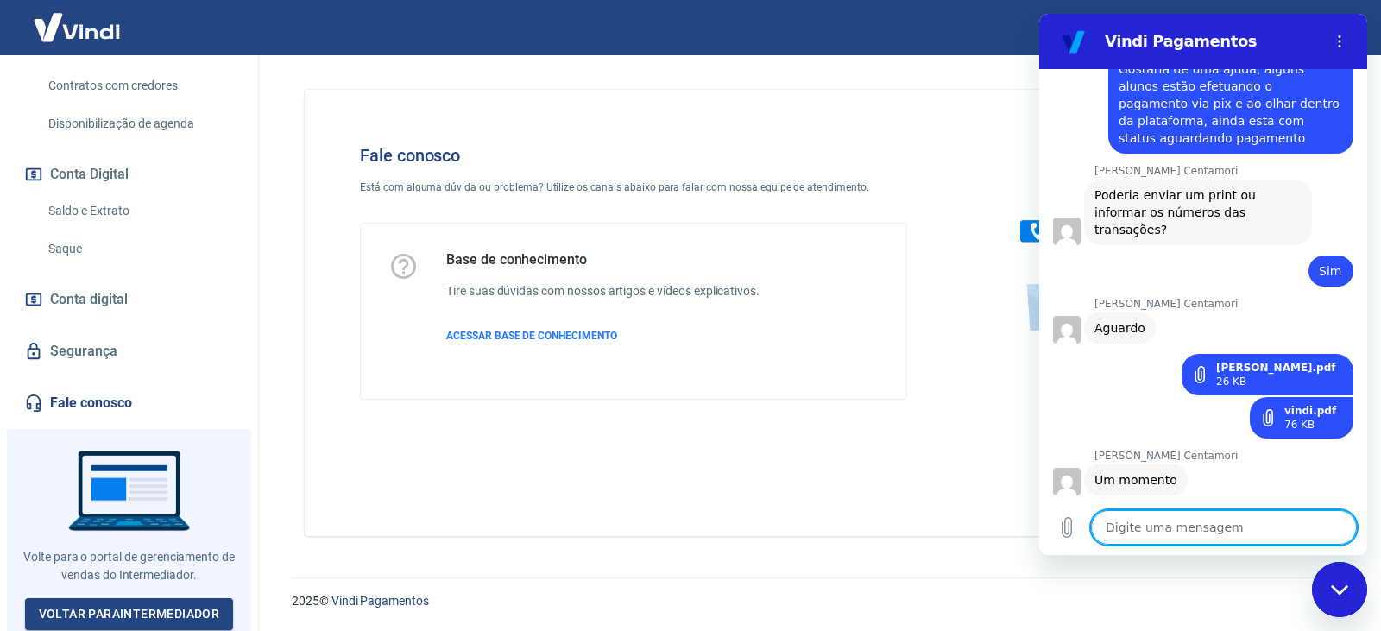
scroll to position [2499, 0]
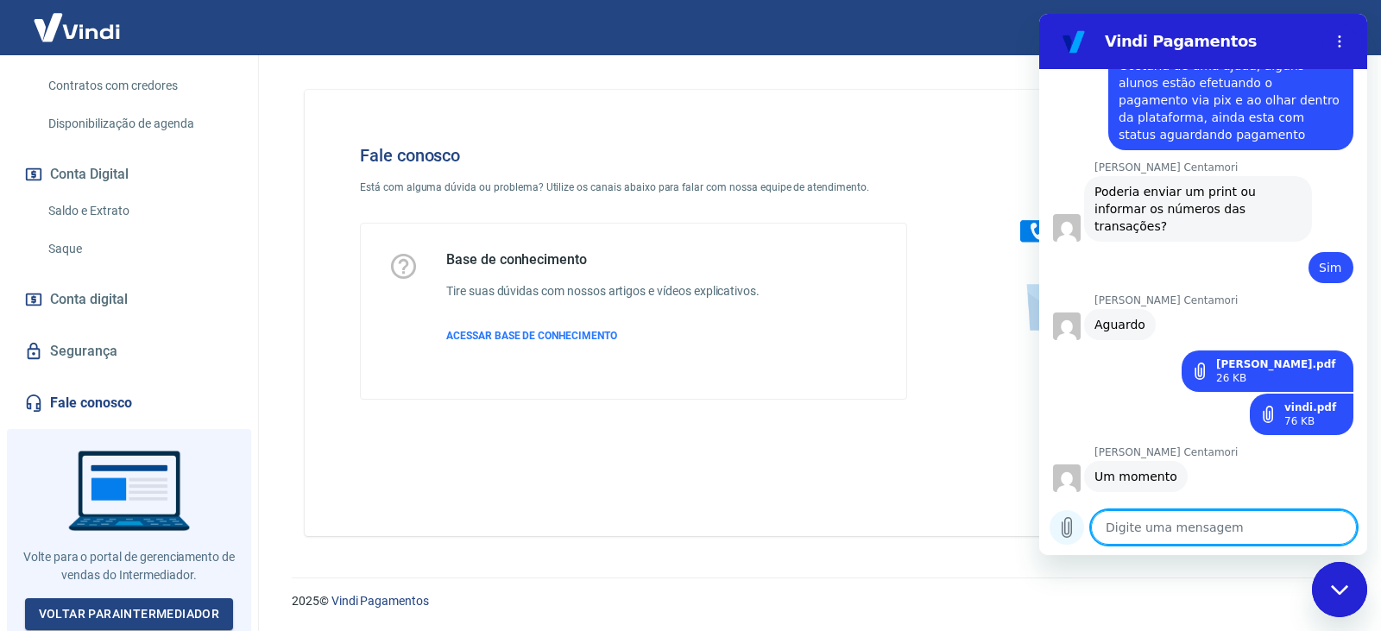
click at [1063, 523] on icon "Carregar arquivo" at bounding box center [1067, 528] width 9 height 20
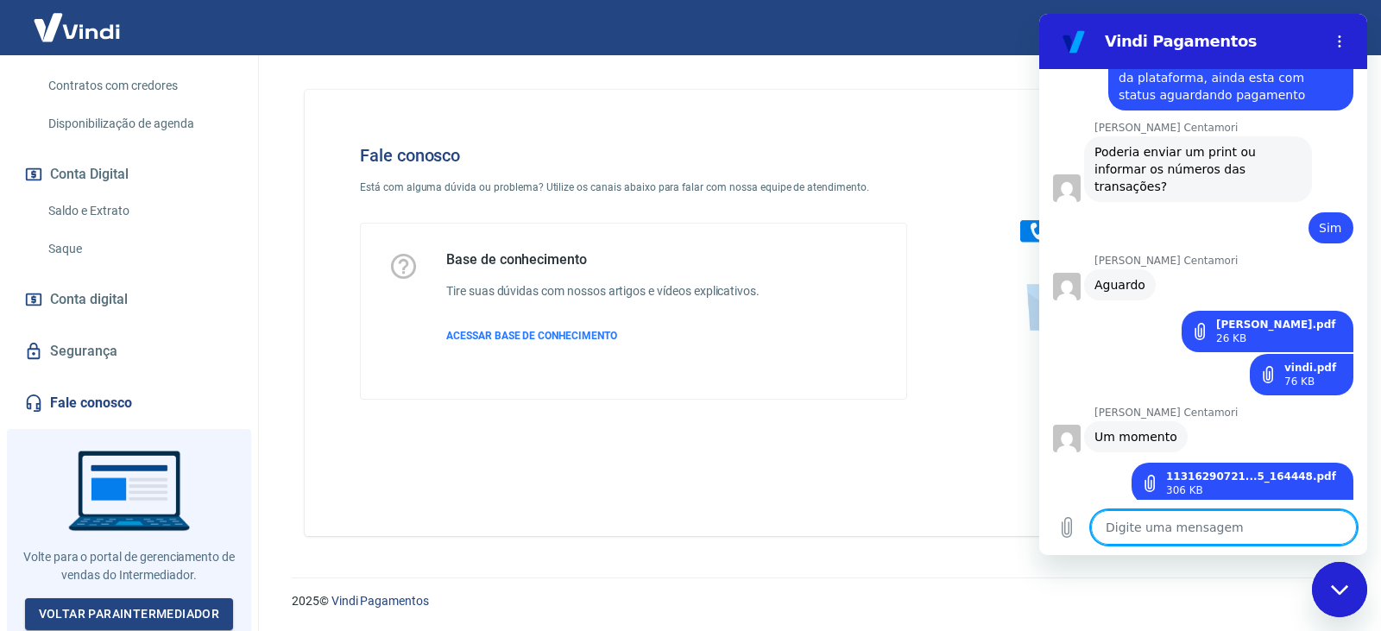
scroll to position [2542, 0]
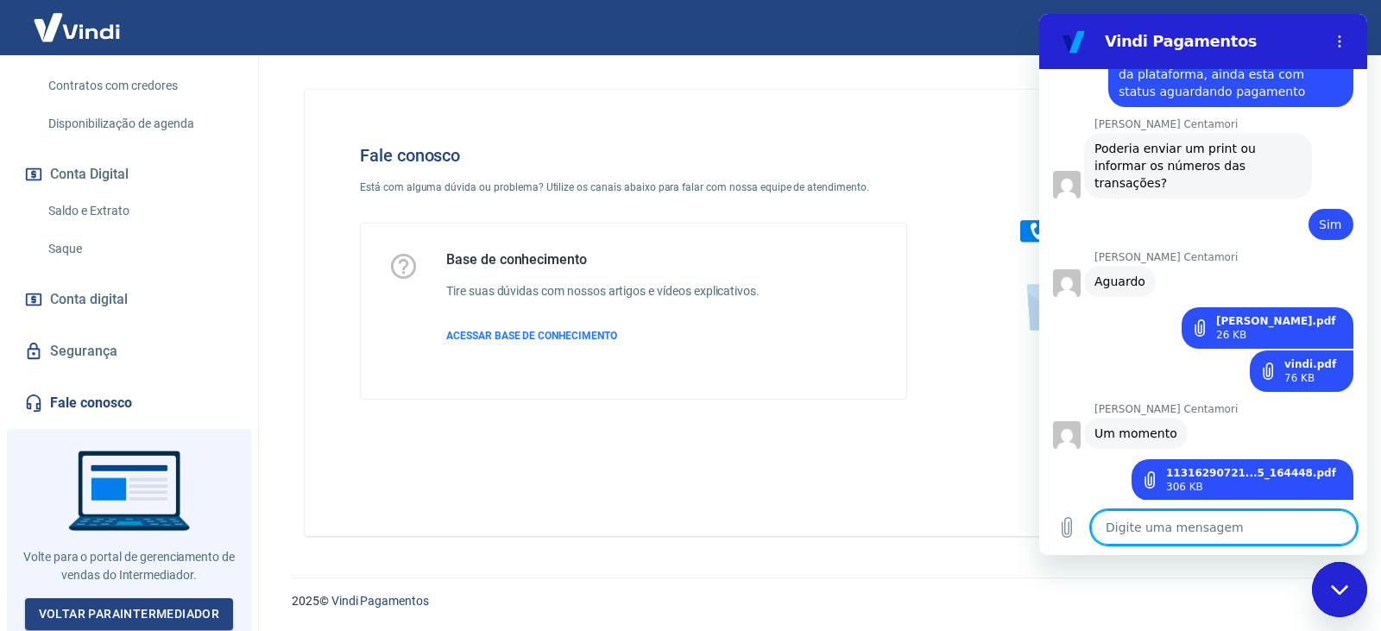
click at [1166, 525] on textarea at bounding box center [1224, 527] width 266 height 35
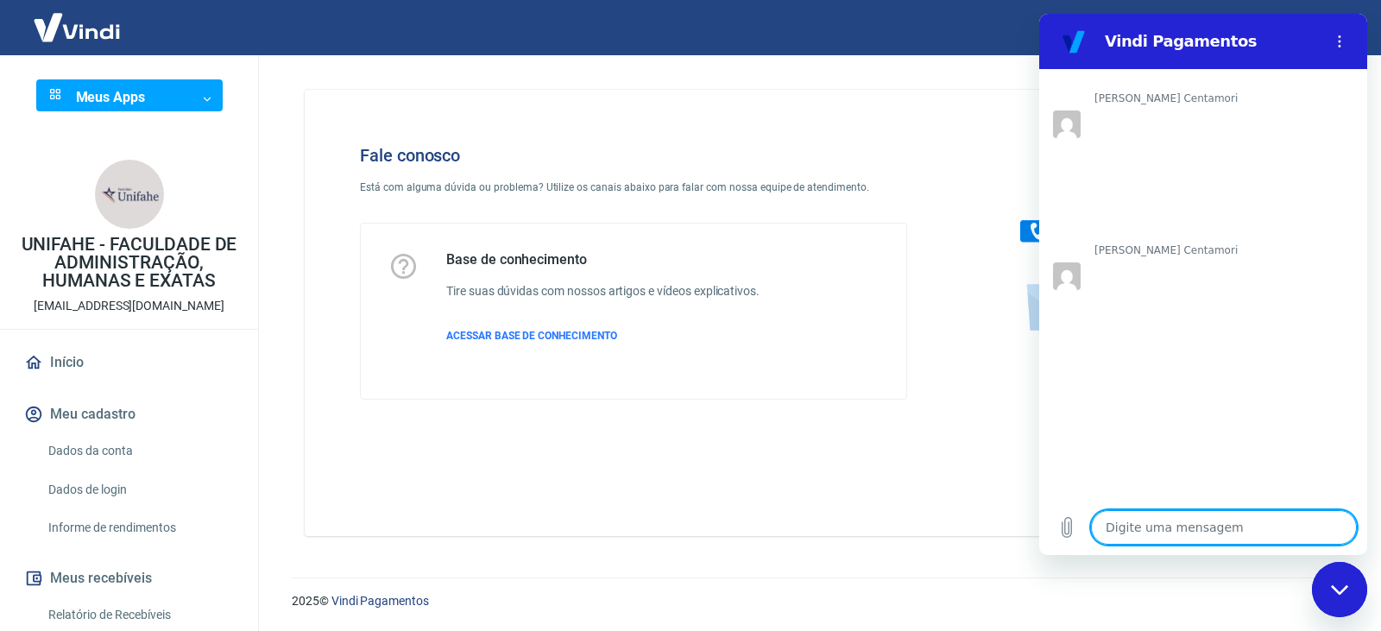
scroll to position [2704, 0]
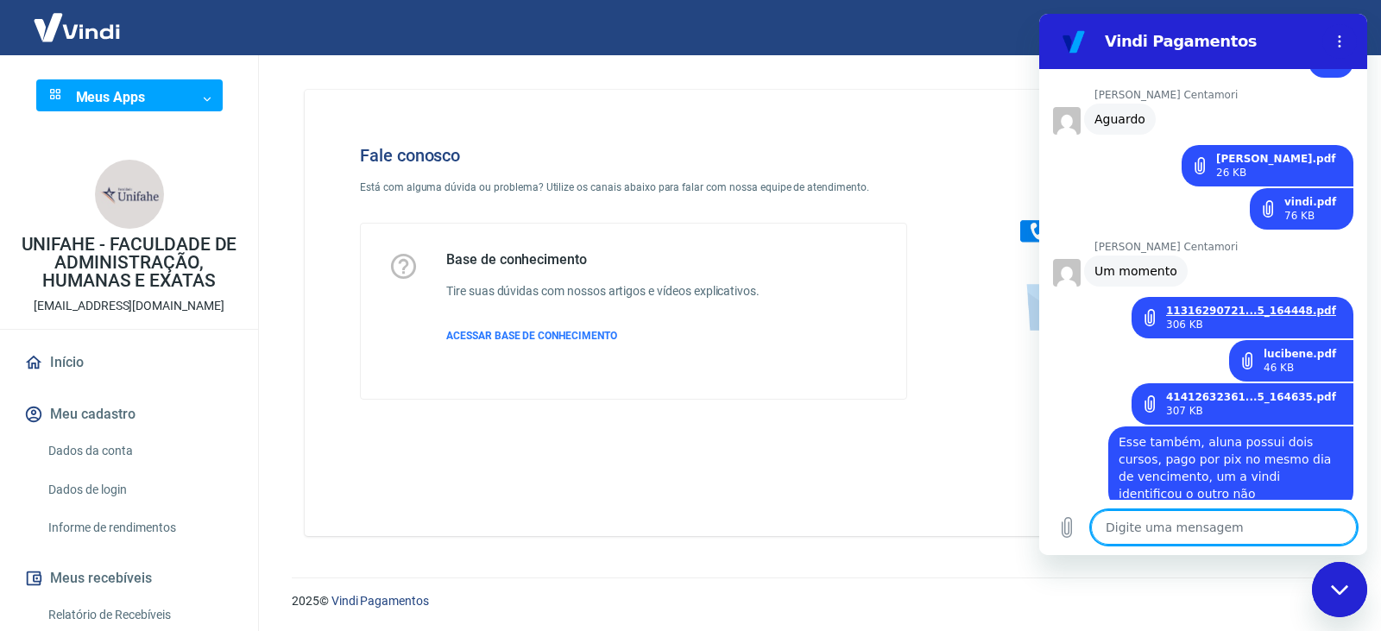
click at [1250, 304] on link "11316290721...5_164448.pdf" at bounding box center [1251, 311] width 170 height 14
click at [1184, 528] on textarea at bounding box center [1224, 527] width 266 height 35
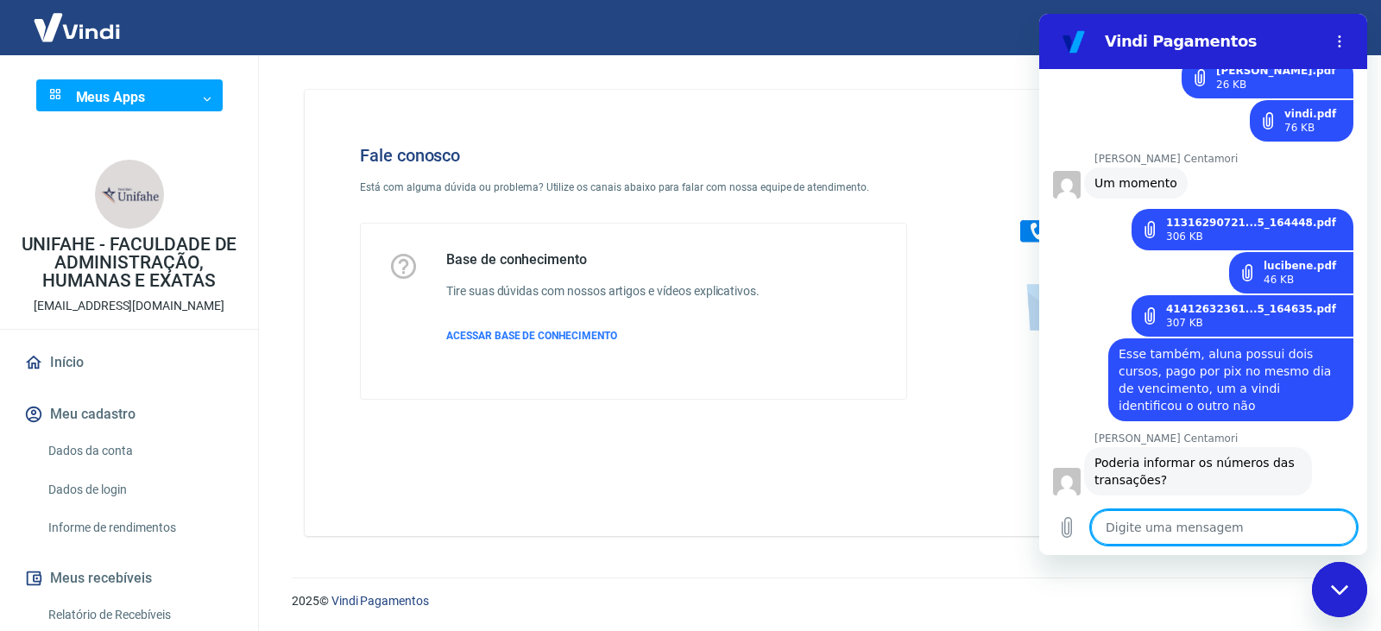
scroll to position [2854, 0]
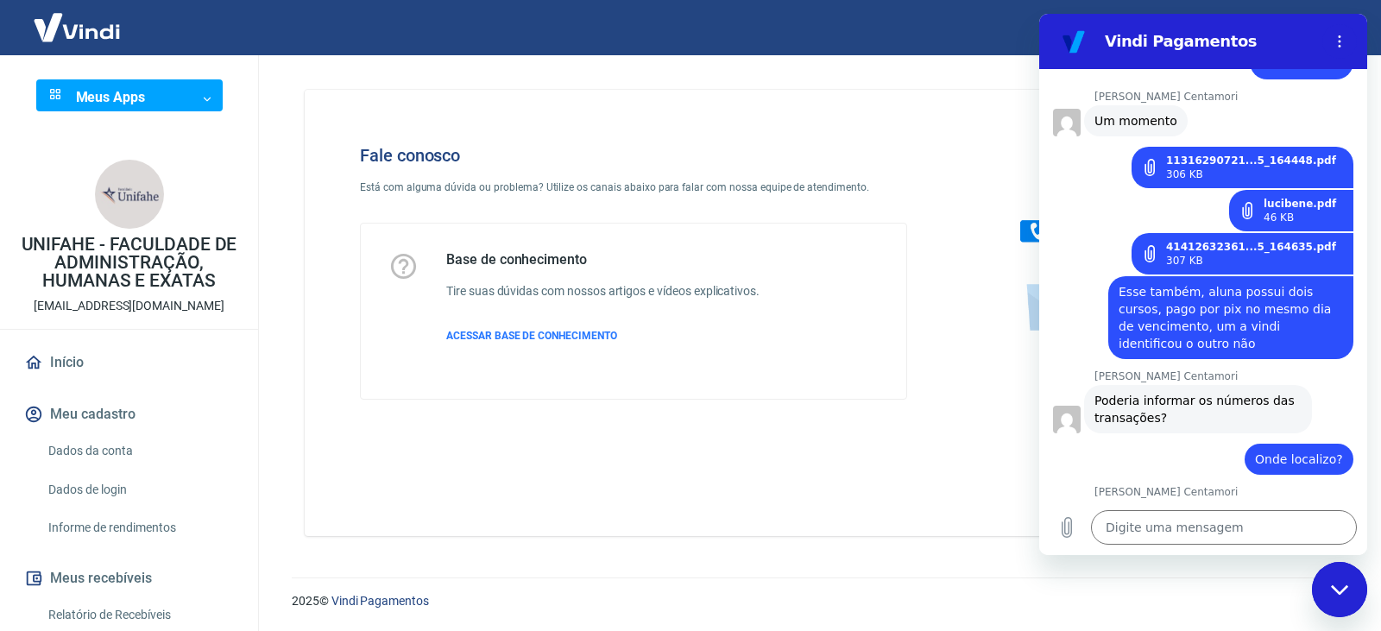
click at [1137, 509] on link "[URL][DOMAIN_NAME]" at bounding box center [1211, 516] width 148 height 14
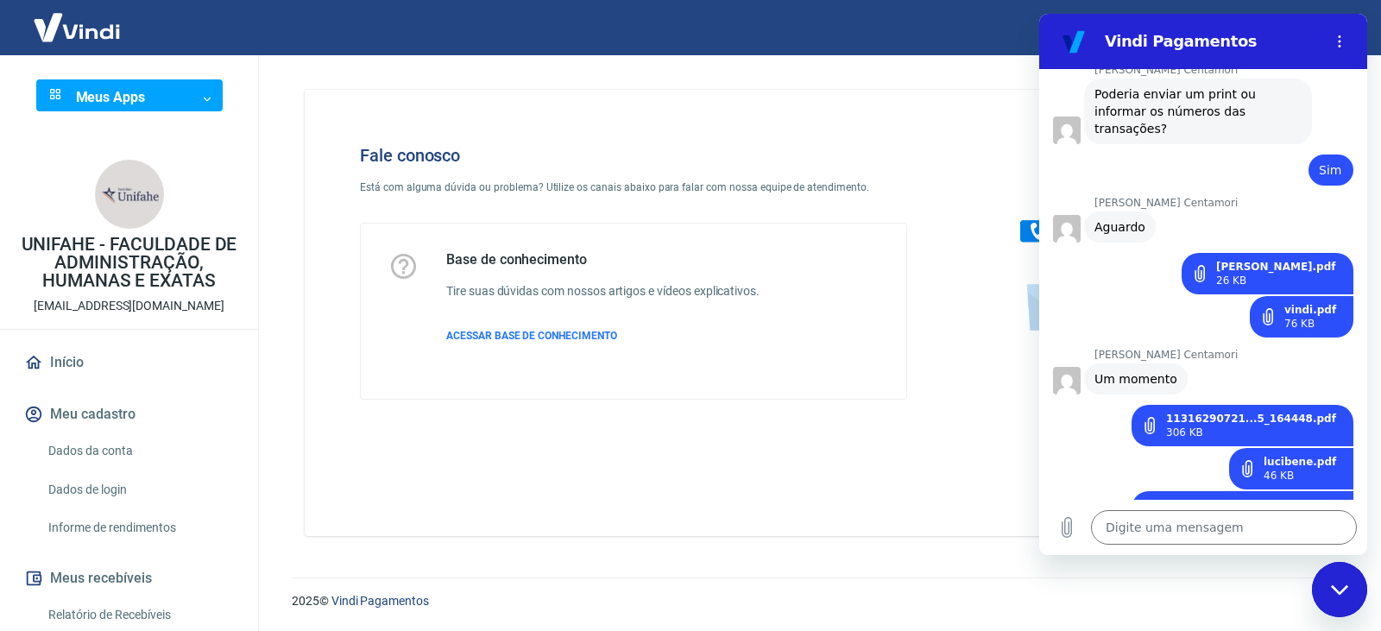
scroll to position [2595, 0]
click at [1271, 413] on link "11316290721...5_164448.pdf" at bounding box center [1251, 420] width 170 height 14
click at [1294, 470] on div "46 KB" at bounding box center [1300, 477] width 73 height 14
click at [1295, 456] on link "lucibene.pdf" at bounding box center [1300, 463] width 73 height 14
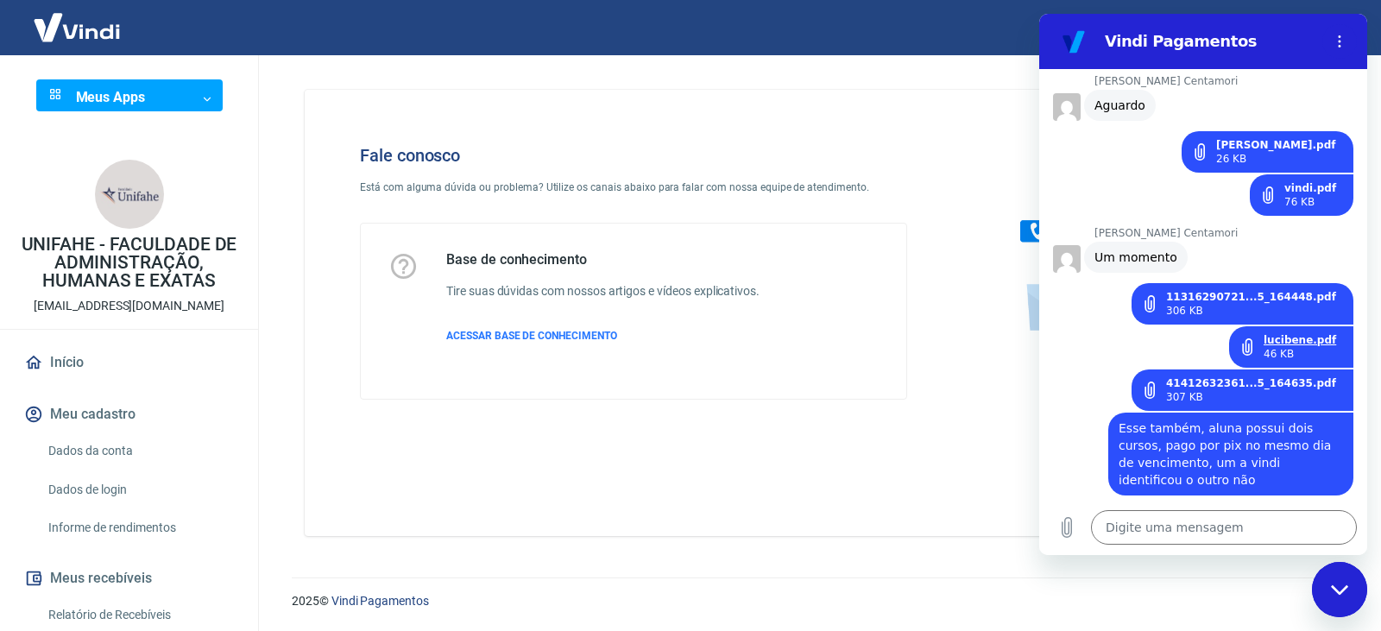
scroll to position [2854, 0]
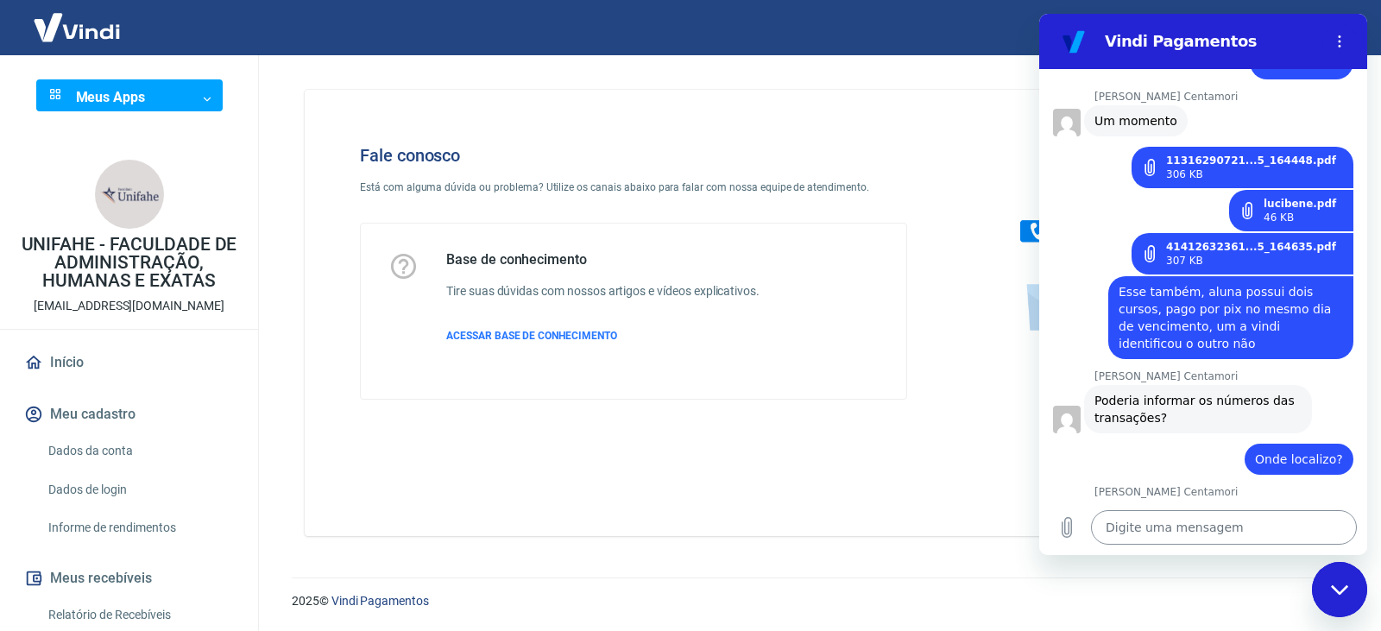
click at [1206, 531] on textarea at bounding box center [1224, 527] width 266 height 35
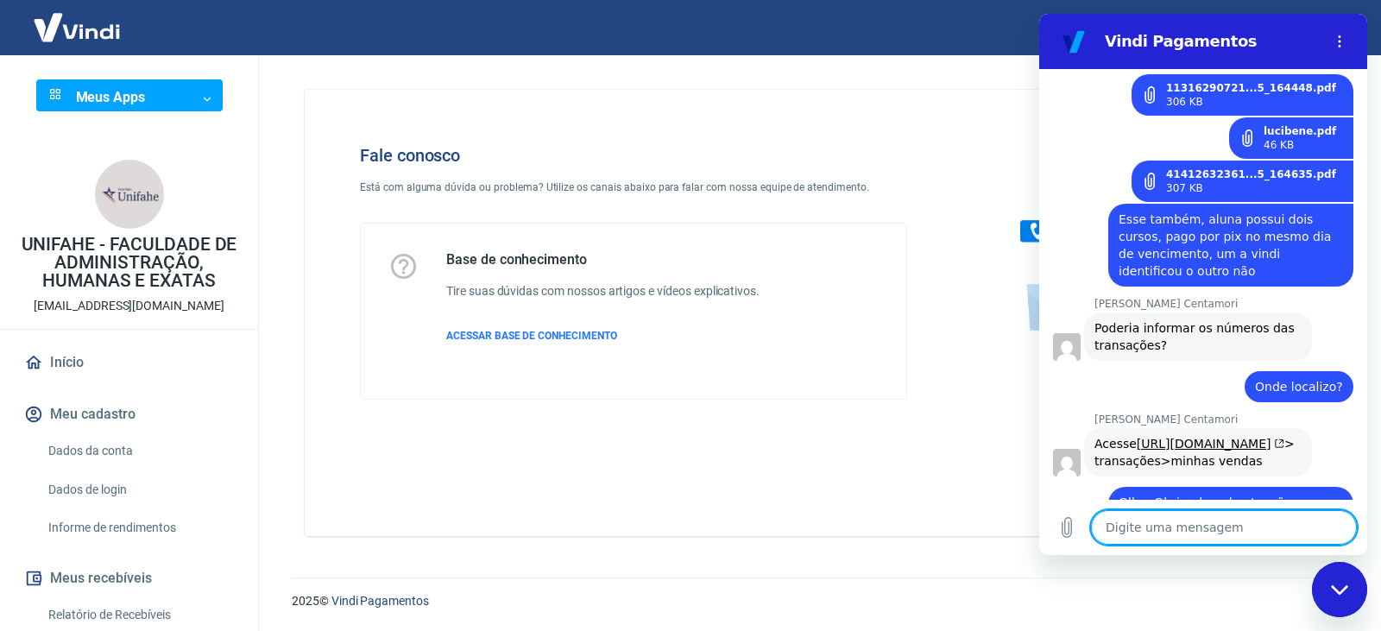
scroll to position [2930, 0]
